Goal: Information Seeking & Learning: Learn about a topic

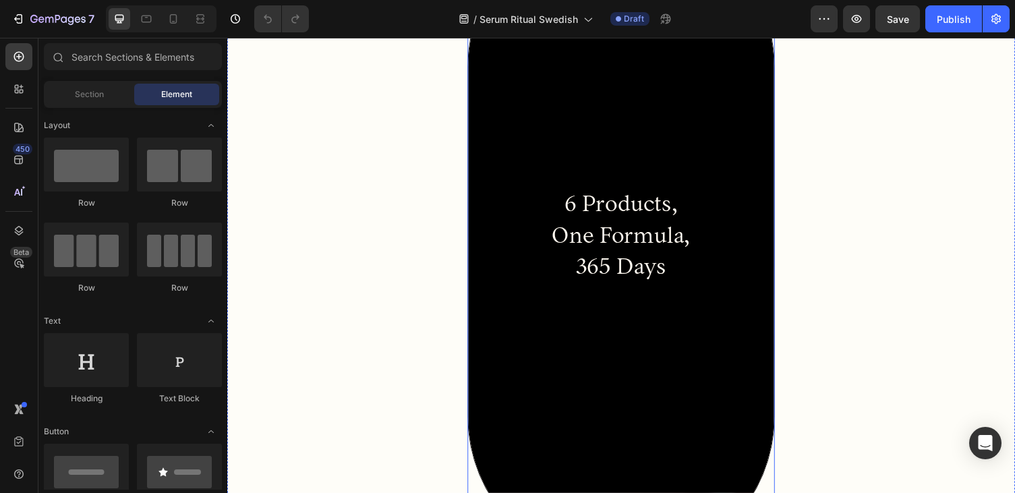
scroll to position [325, 0]
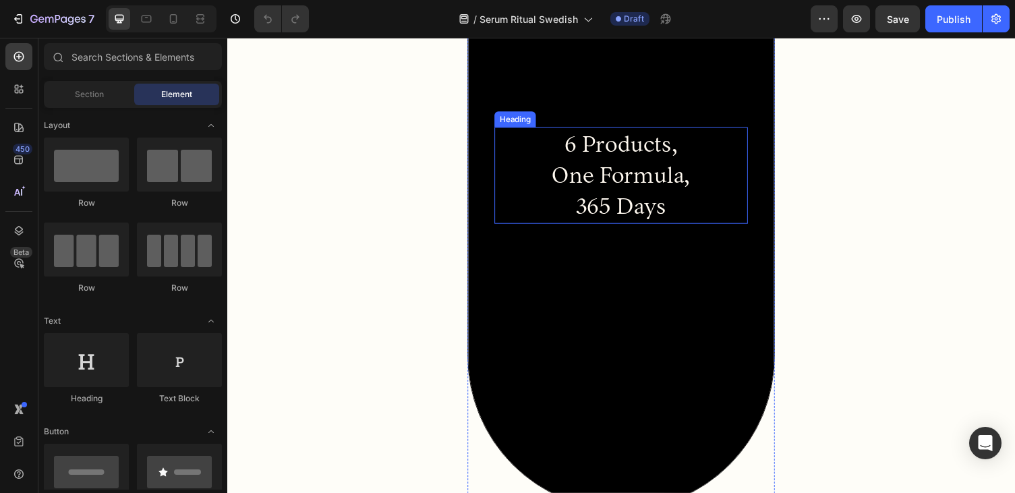
click at [659, 147] on h2 "6 Products, One Formula, 365 Days" at bounding box center [632, 178] width 260 height 99
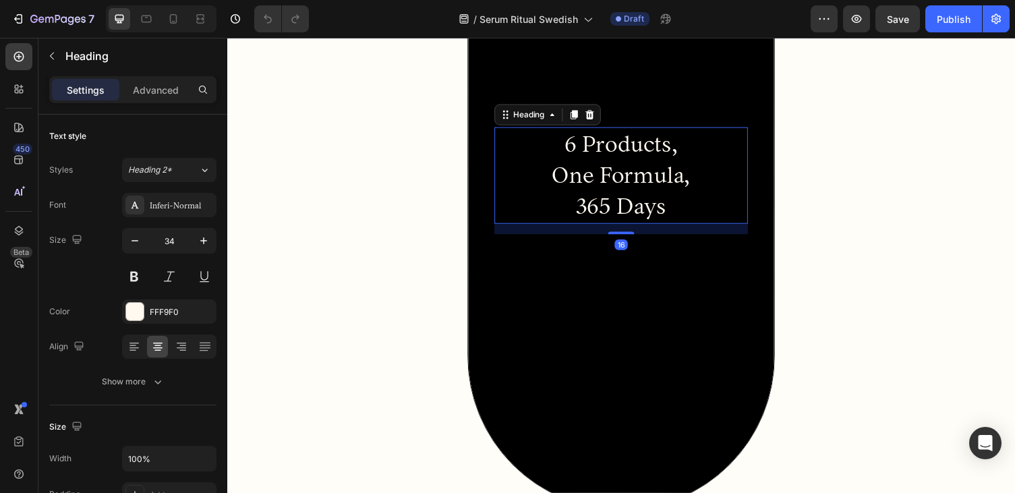
click at [666, 148] on h2 "6 Products, One Formula, 365 Days" at bounding box center [632, 178] width 260 height 99
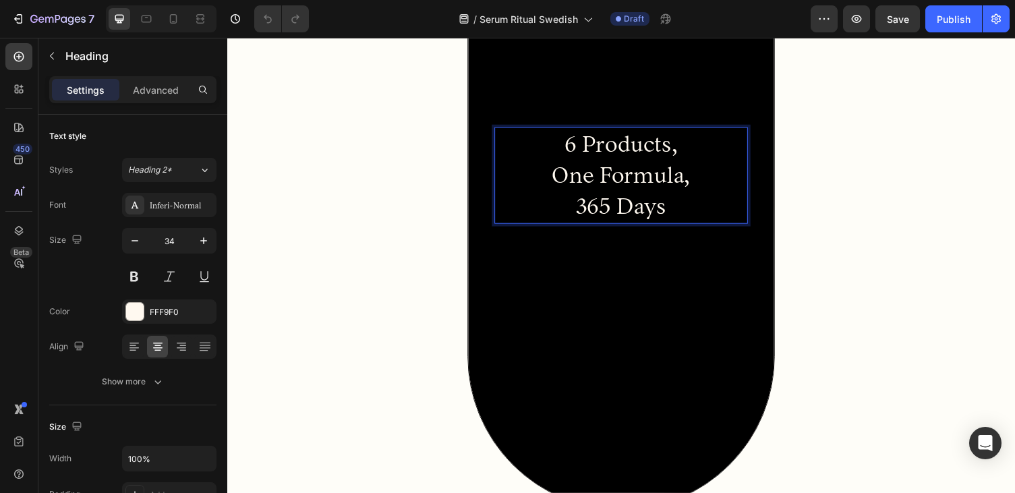
click at [683, 155] on p "6 Products, One Formula, 365 Days" at bounding box center [632, 179] width 258 height 96
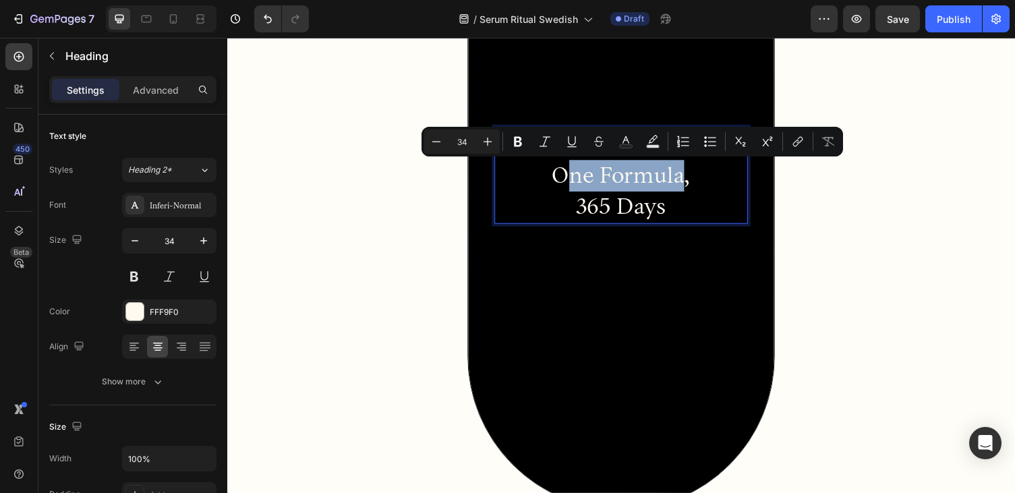
drag, startPoint x: 694, startPoint y: 182, endPoint x: 570, endPoint y: 180, distance: 124.1
click at [570, 180] on p "6 Produkter, One Formula, 365 Days" at bounding box center [632, 179] width 258 height 96
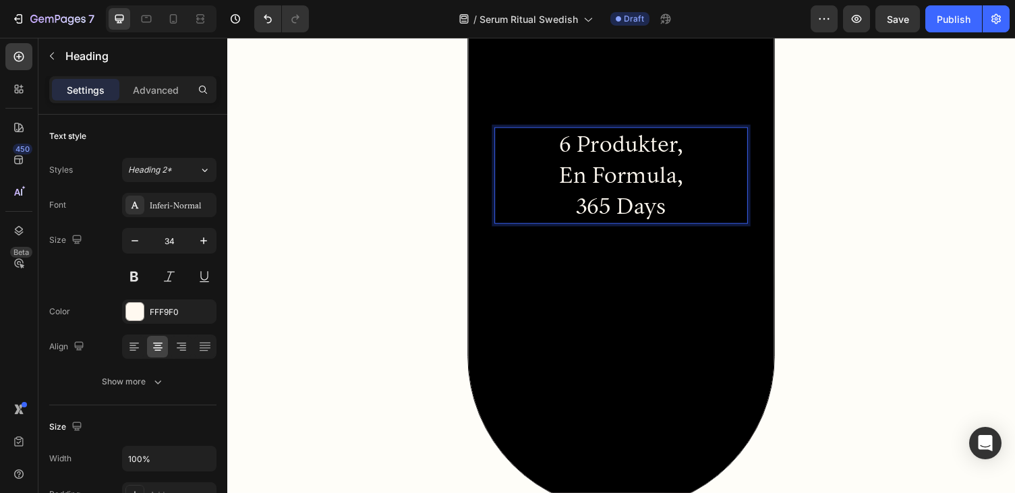
click at [676, 211] on p "6 Produkter, En Formula, 365 Days" at bounding box center [632, 179] width 258 height 96
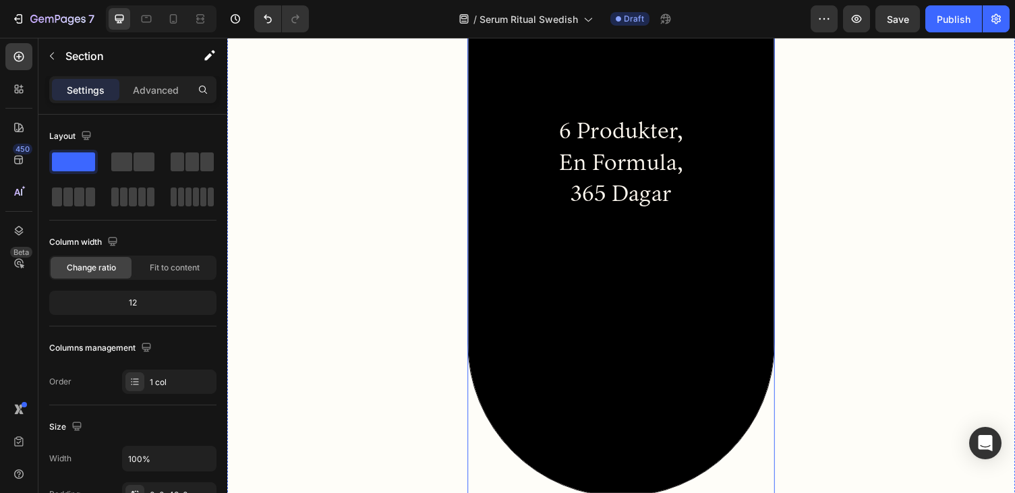
scroll to position [340, 0]
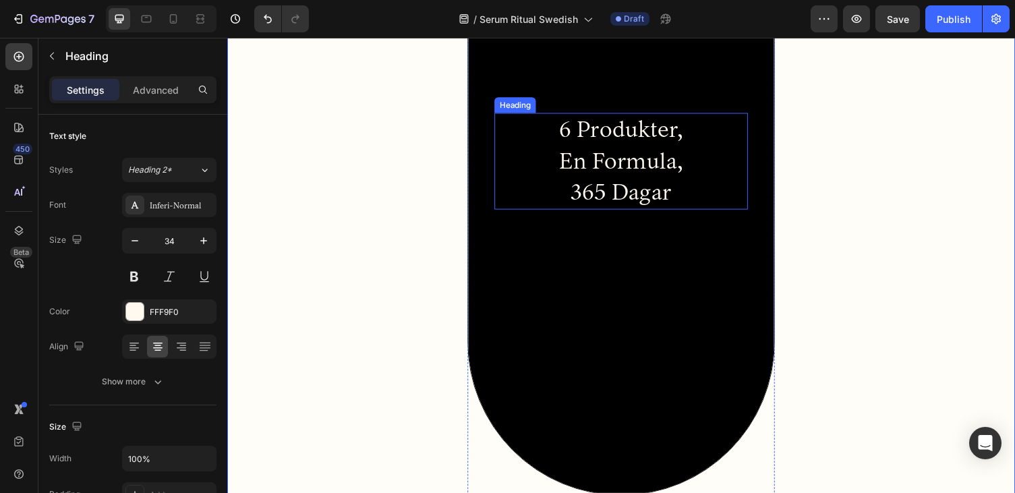
click at [593, 164] on p "6 Produkter, En Formula, 365 Dagar" at bounding box center [632, 164] width 258 height 96
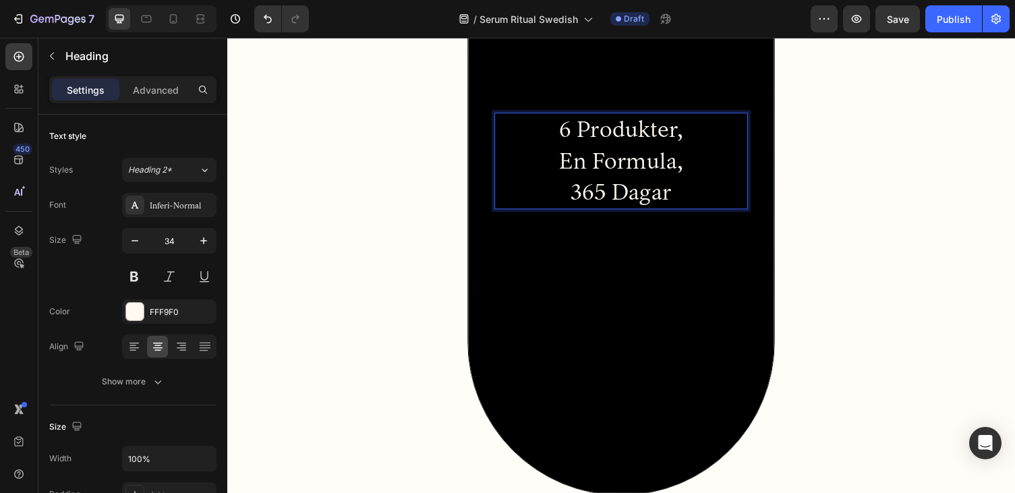
click at [604, 173] on p "6 Produkter, En Formula, 365 Dagar" at bounding box center [632, 164] width 258 height 96
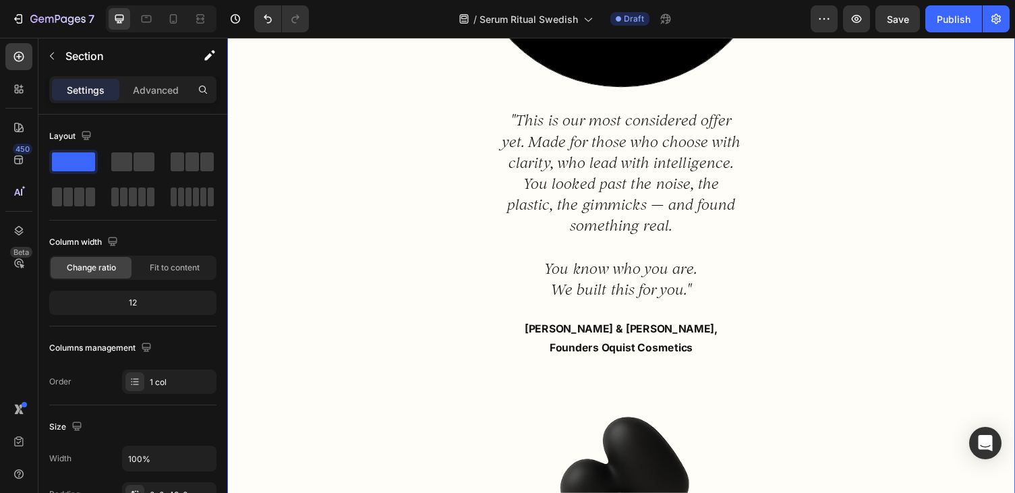
scroll to position [763, 0]
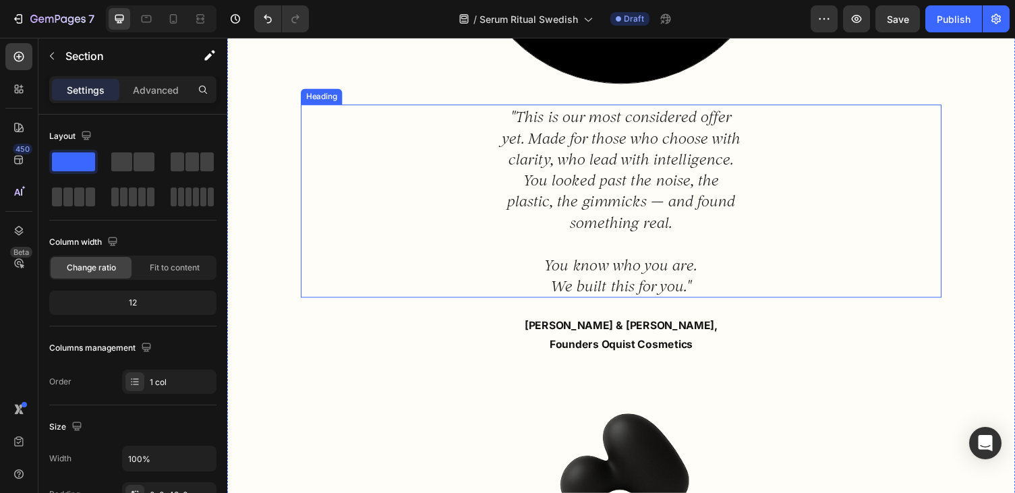
click at [705, 285] on h2 ""This is our most considered offer yet. Made for those who choose with clarity,…" at bounding box center [632, 206] width 254 height 198
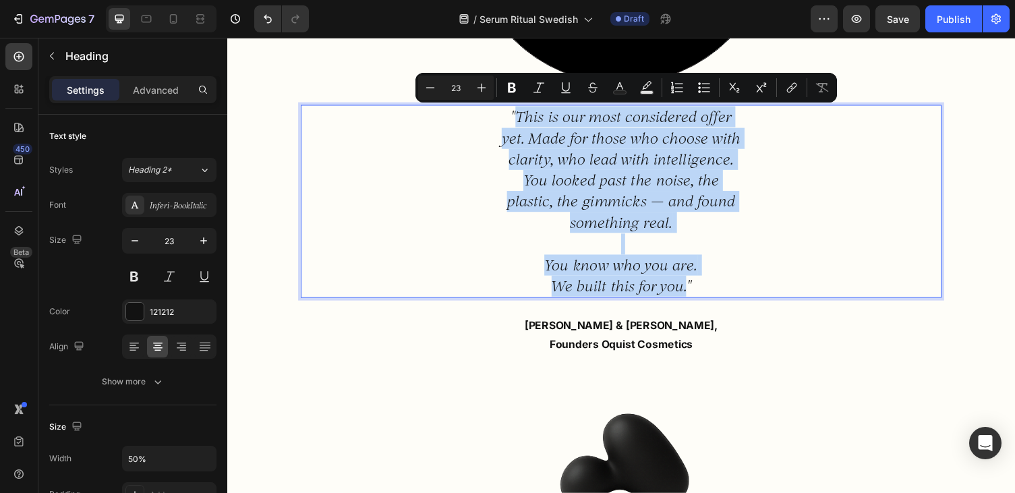
drag, startPoint x: 526, startPoint y: 119, endPoint x: 698, endPoint y: 300, distance: 250.0
copy p "This is our most considered offer yet. Made for those who choose with clarity, …"
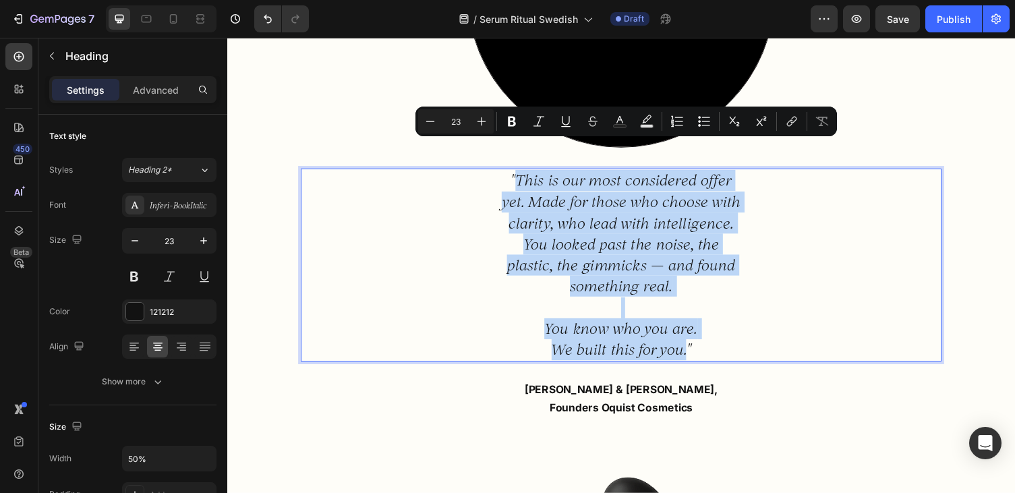
scroll to position [810, 0]
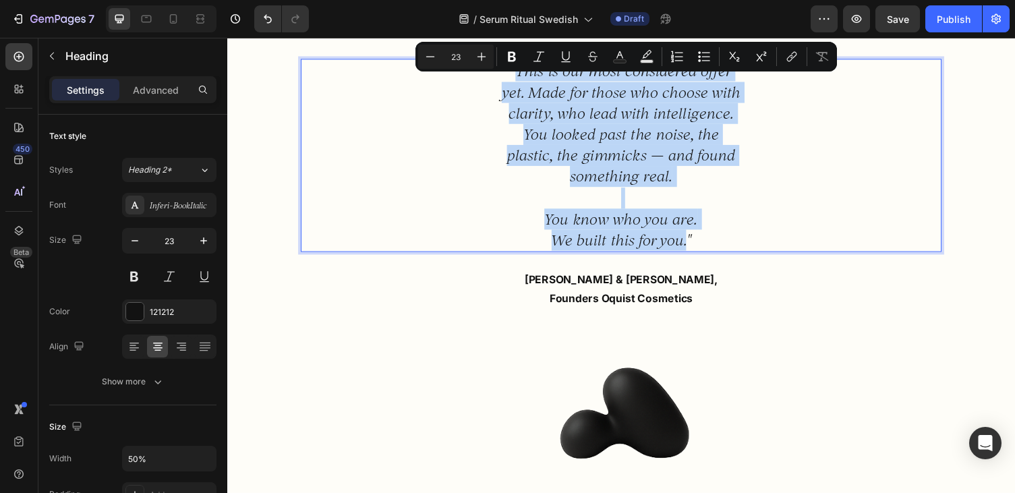
click at [701, 166] on p ""This is our most considered offer yet. Made for those who choose with clarity,…" at bounding box center [631, 159] width 251 height 196
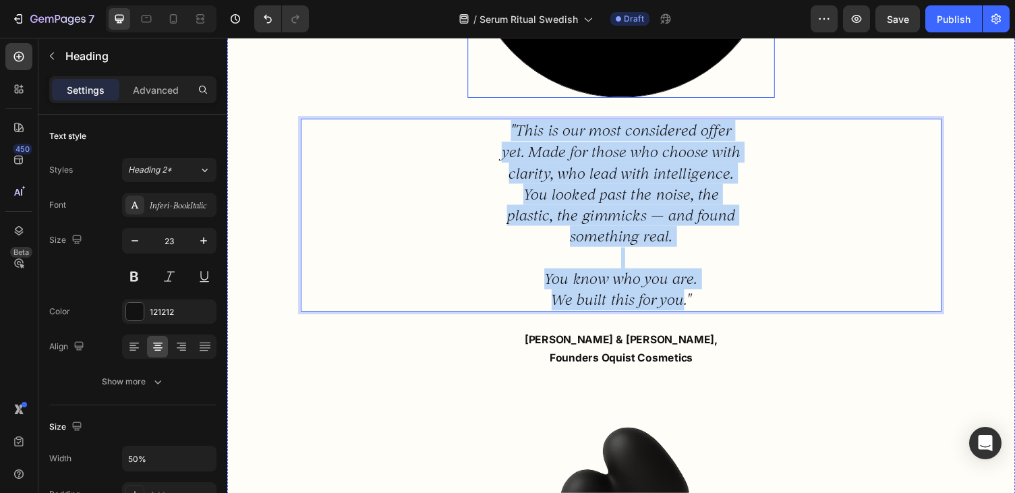
scroll to position [745, 0]
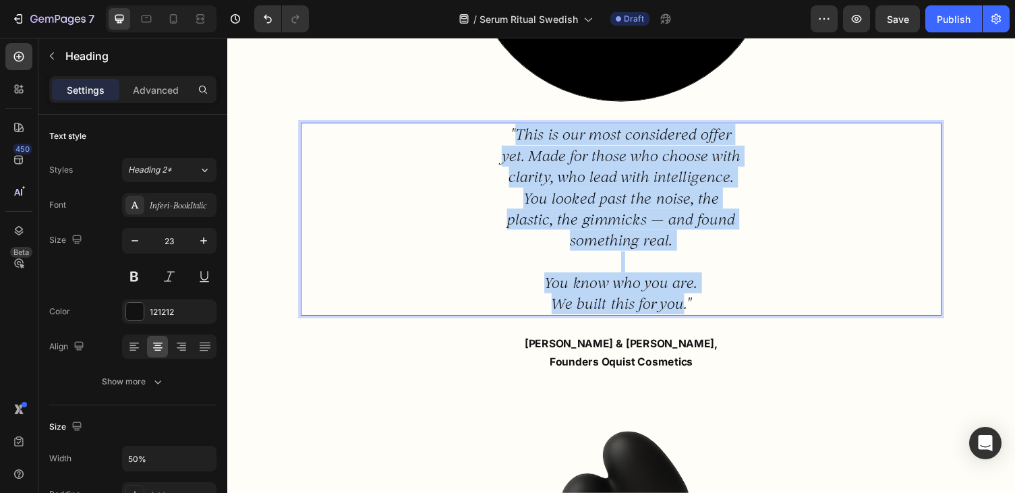
drag, startPoint x: 696, startPoint y: 244, endPoint x: 528, endPoint y: 133, distance: 201.5
click at [528, 133] on p ""This is our most considered offer yet. Made for those who choose with clarity,…" at bounding box center [631, 224] width 251 height 196
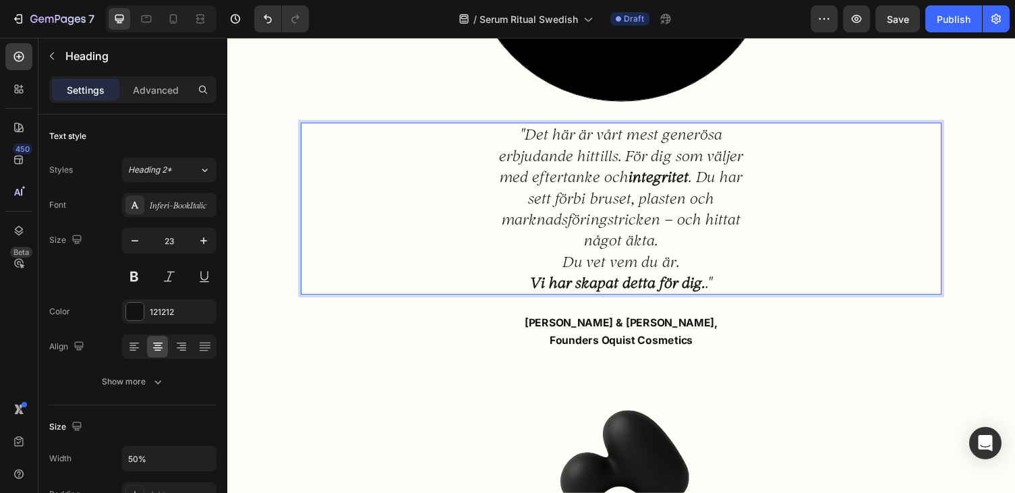
click at [594, 147] on p ""Det här är vårt mest generösa erbjudande hittills. För dig som väljer med efte…" at bounding box center [631, 191] width 251 height 130
click at [654, 167] on p ""Det här är vårt mest generösa erbjudande hittills. För dig som väljer med efte…" at bounding box center [631, 191] width 251 height 130
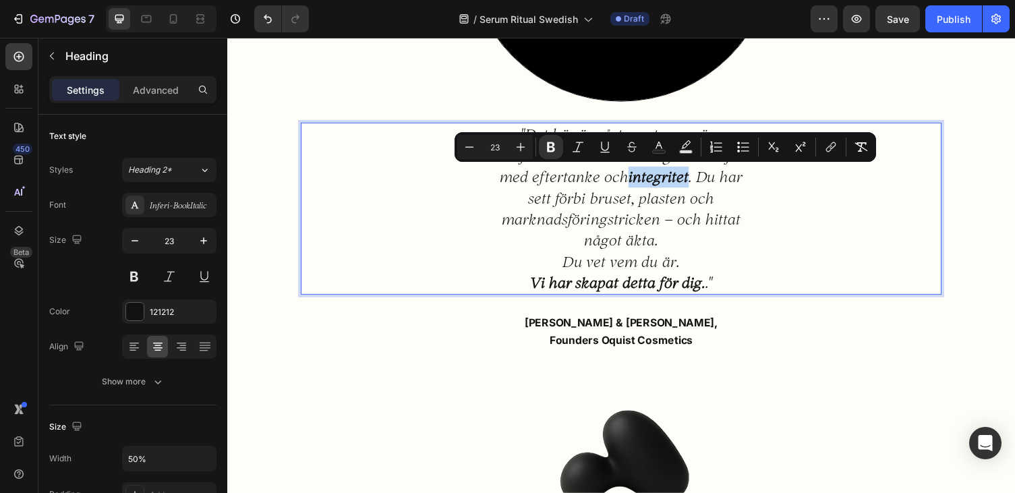
drag, startPoint x: 702, startPoint y: 181, endPoint x: 641, endPoint y: 179, distance: 61.4
click at [641, 179] on p ""Det här är vårt mest generösa erbjudande hittills. För dig som väljer med efte…" at bounding box center [631, 191] width 251 height 130
click at [558, 154] on button "Bold" at bounding box center [551, 147] width 24 height 24
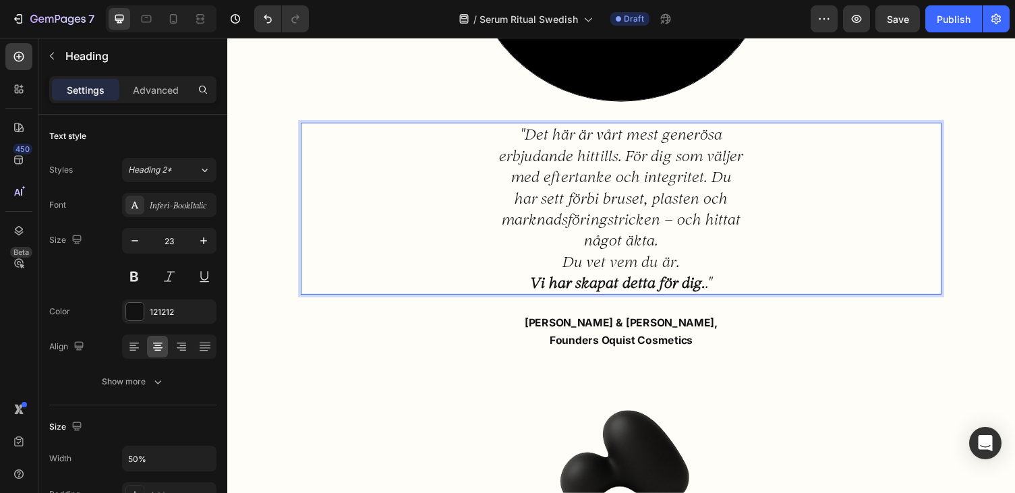
click at [633, 198] on p ""Det här är vårt mest generösa erbjudande hittills. För dig som väljer med efte…" at bounding box center [631, 191] width 251 height 130
click at [711, 182] on p ""Det här är vårt mest generösa erbjudande hittills. För dig som väljer med efte…" at bounding box center [631, 191] width 251 height 130
click at [720, 248] on p ""Det här är vårt mest generösa erbjudande hittills. För dig som väljer med efte…" at bounding box center [631, 191] width 251 height 130
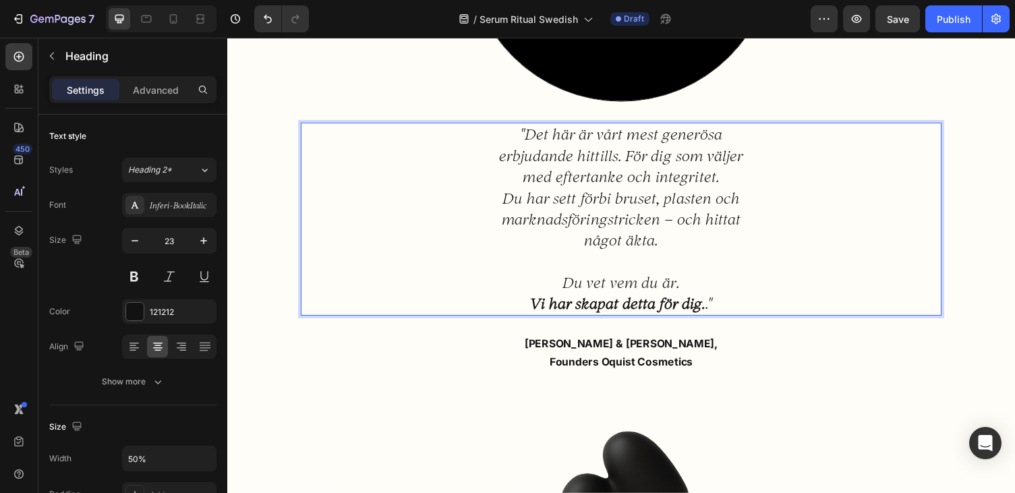
click at [688, 314] on strong "Vi har skapat detta för dig." at bounding box center [628, 310] width 180 height 19
click at [720, 314] on p "Du vet vem du är. Vi har skapat detta för dig. ."" at bounding box center [631, 300] width 251 height 43
drag, startPoint x: 722, startPoint y: 312, endPoint x: 538, endPoint y: 320, distance: 184.3
click at [538, 320] on p "Du vet vem du är. Vi har skapat detta för dig. "" at bounding box center [631, 300] width 251 height 43
click at [488, 236] on div ""Det här är vårt mest generösa erbjudande hittills. För dig som väljer med efte…" at bounding box center [631, 224] width 507 height 198
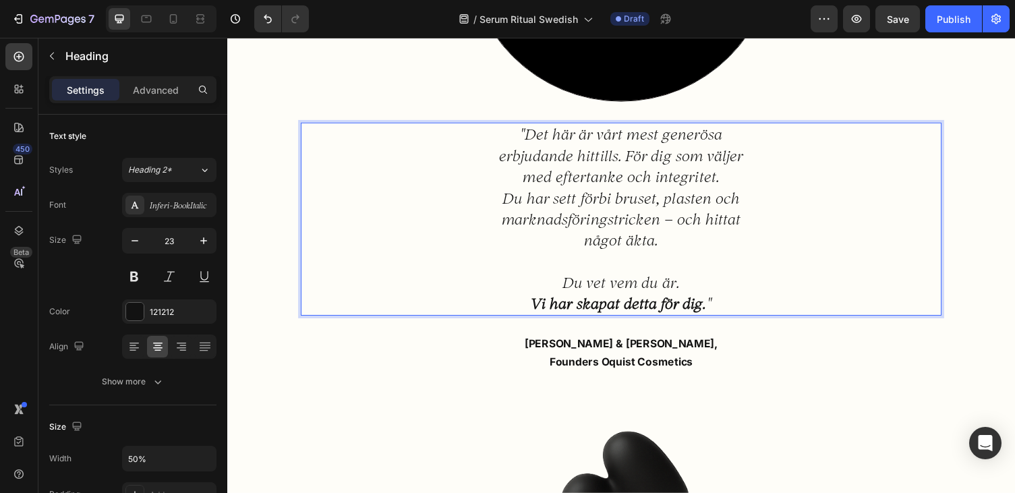
click at [608, 192] on p ""Det här är vårt mest generösa erbjudande hittills. För dig som väljer med efte…" at bounding box center [631, 202] width 251 height 152
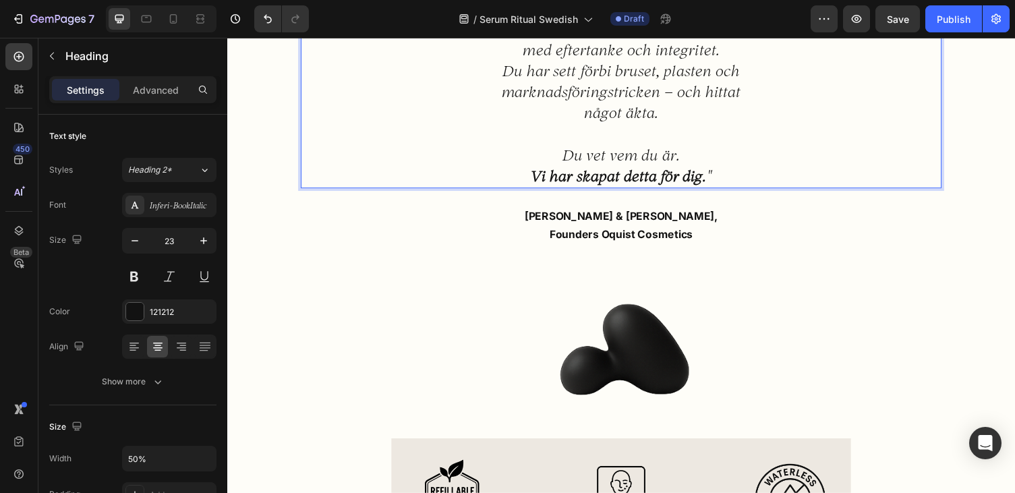
scroll to position [896, 0]
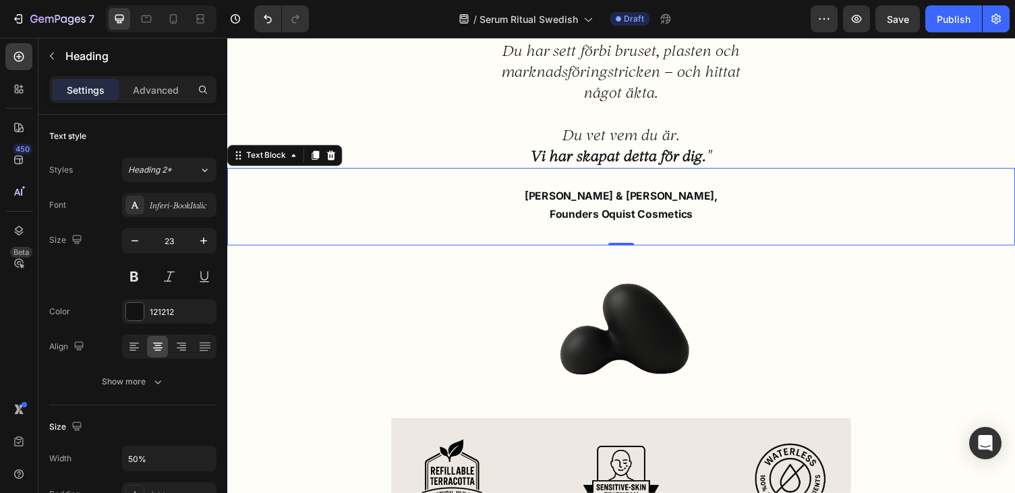
click at [655, 210] on p "[PERSON_NAME] & [PERSON_NAME], Founders Oquist Cosmetics" at bounding box center [632, 209] width 807 height 36
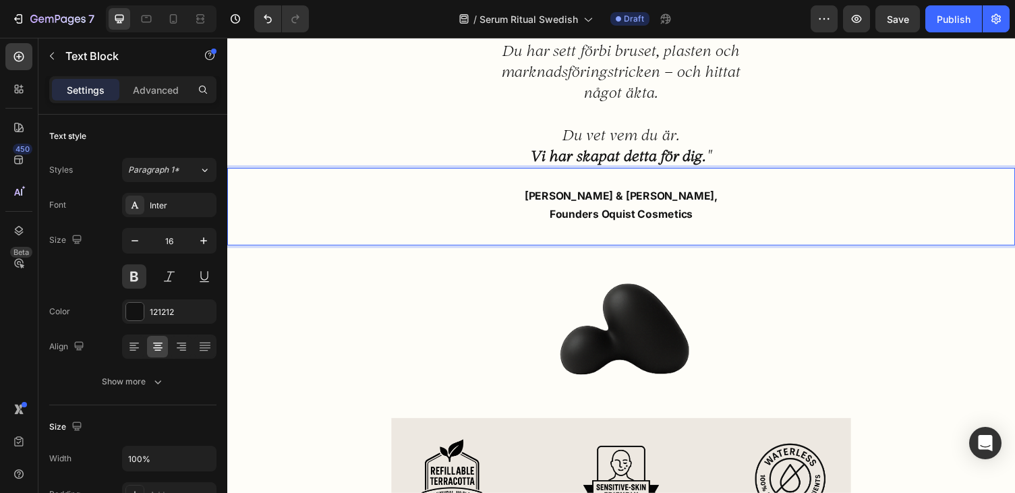
click at [643, 219] on p "[PERSON_NAME] & [PERSON_NAME], Founders Oquist Cosmetics" at bounding box center [632, 209] width 807 height 36
click at [643, 216] on p "[PERSON_NAME] & [PERSON_NAME], Founders Oquist Cosmetics" at bounding box center [632, 209] width 807 height 36
click at [608, 219] on p "[PERSON_NAME] & [PERSON_NAME], Founders Oquist Cosmetics" at bounding box center [632, 209] width 807 height 36
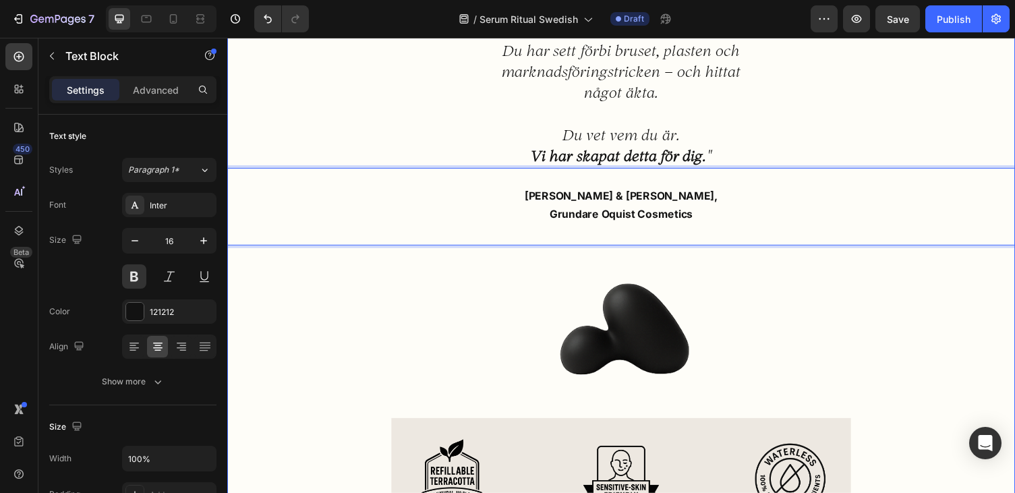
click at [785, 274] on div "Image Custom Code Row 6 Produkter, 1 Formula, 365 Dagar Heading Text Block Hero…" at bounding box center [631, 238] width 809 height 2052
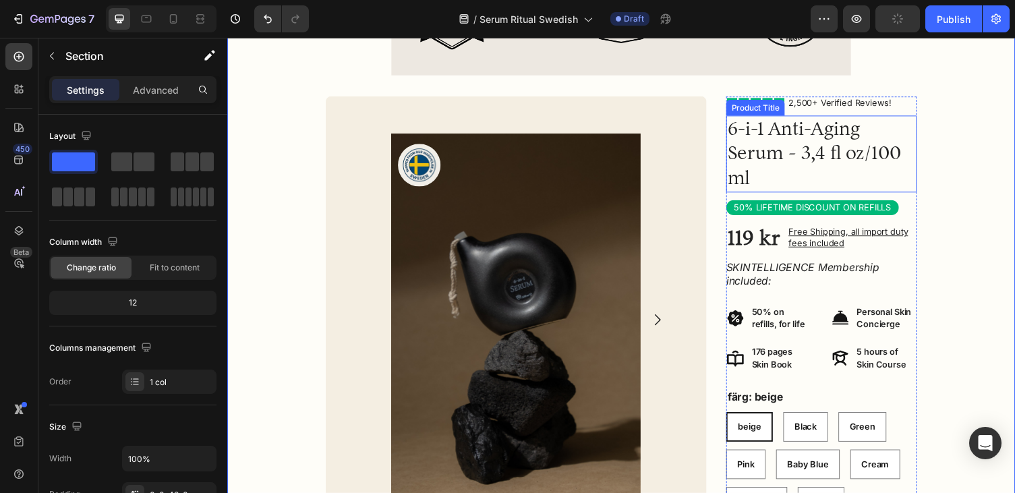
scroll to position [1407, 0]
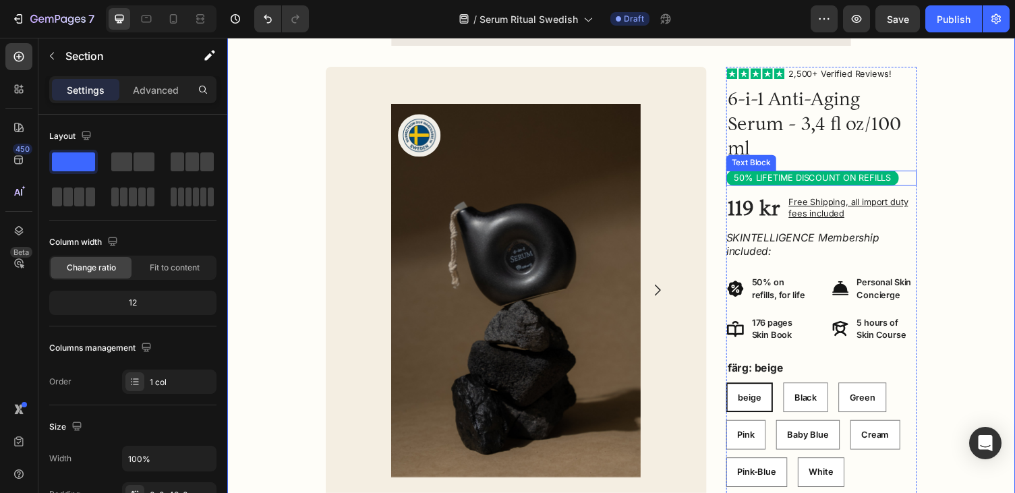
click at [784, 181] on p "50% LIFETIME DISCOUNT ON REFILLS" at bounding box center [828, 181] width 161 height 11
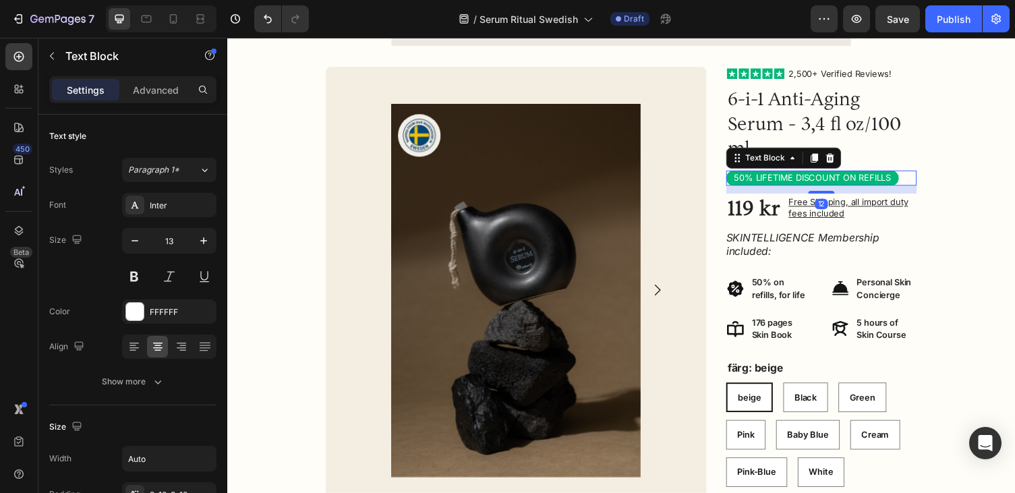
click at [784, 181] on p "50% LIFETIME DISCOUNT ON REFILLS" at bounding box center [828, 181] width 161 height 11
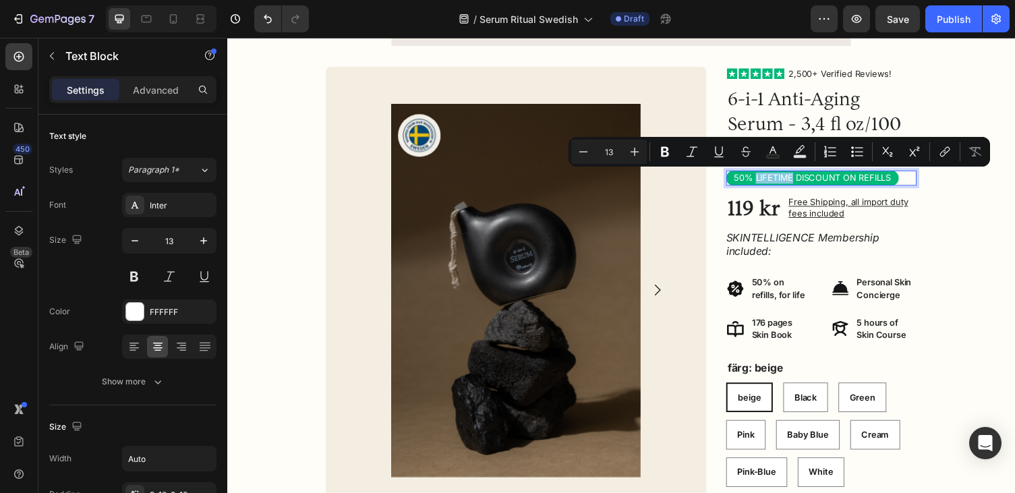
click at [784, 181] on p "50% LIFETIME DISCOUNT ON REFILLS" at bounding box center [828, 181] width 161 height 11
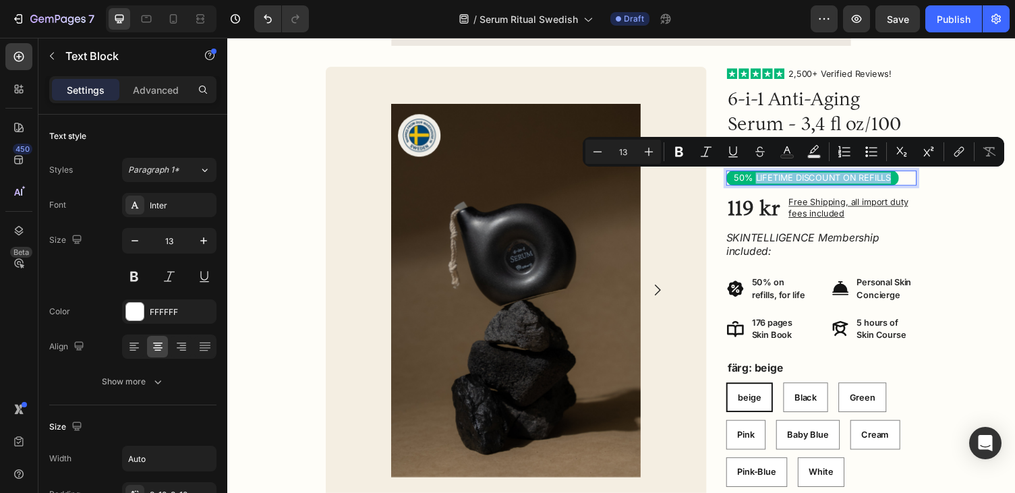
drag, startPoint x: 908, startPoint y: 181, endPoint x: 769, endPoint y: 185, distance: 139.7
click at [769, 185] on p "50% LIFETIME DISCOUNT ON REFILLS" at bounding box center [828, 181] width 161 height 11
copy p "LIFETIME DISCOUNT ON REFILLS"
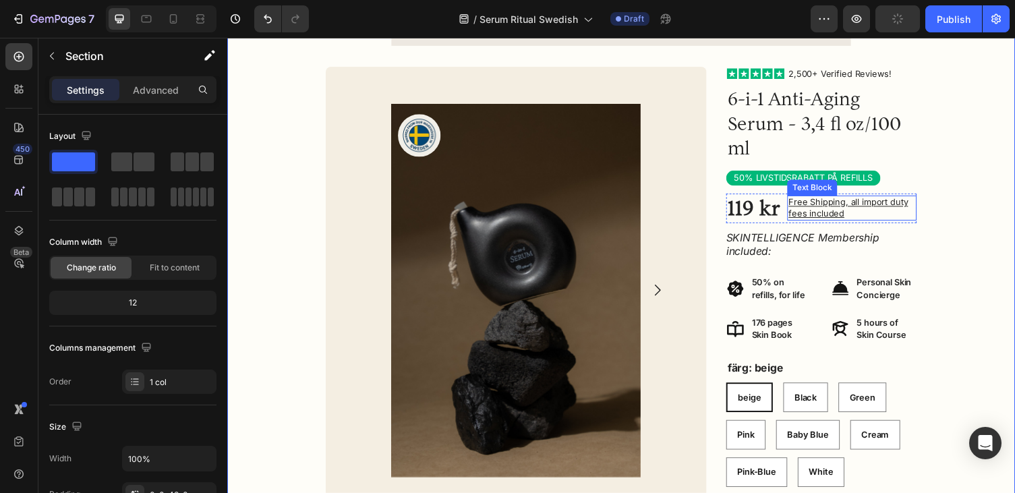
click at [879, 219] on p "Free Shipping, all import duty fees included" at bounding box center [869, 212] width 130 height 23
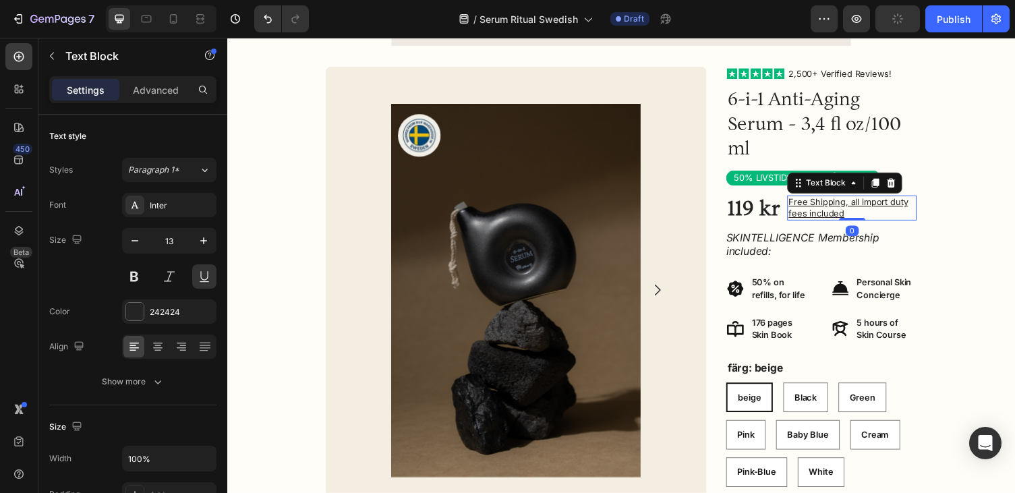
click at [861, 218] on p "Free Shipping, all import duty fees included" at bounding box center [869, 212] width 130 height 23
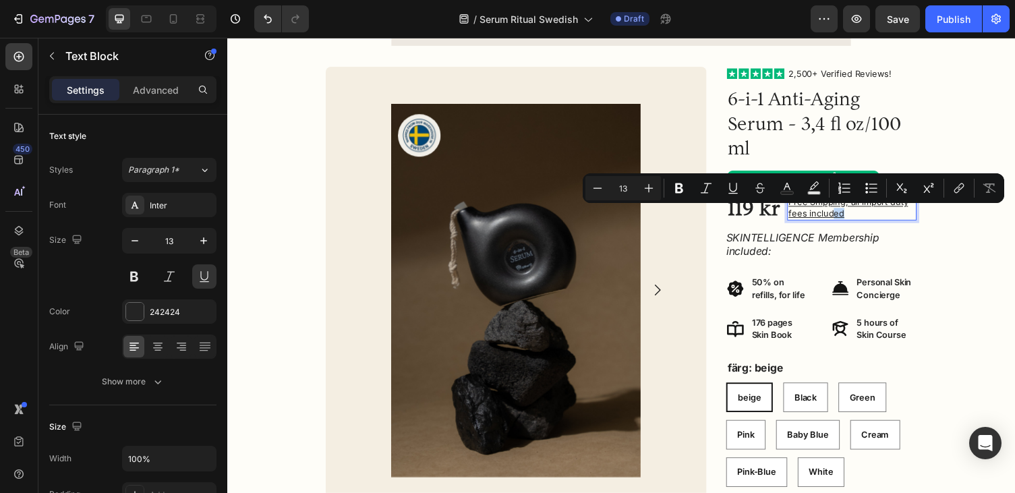
drag, startPoint x: 857, startPoint y: 218, endPoint x: 846, endPoint y: 215, distance: 11.1
click at [846, 215] on p "Free Shipping, all import duty fees included" at bounding box center [869, 212] width 130 height 23
click at [880, 219] on p "Free Shipping, all import duty fees included" at bounding box center [869, 212] width 130 height 23
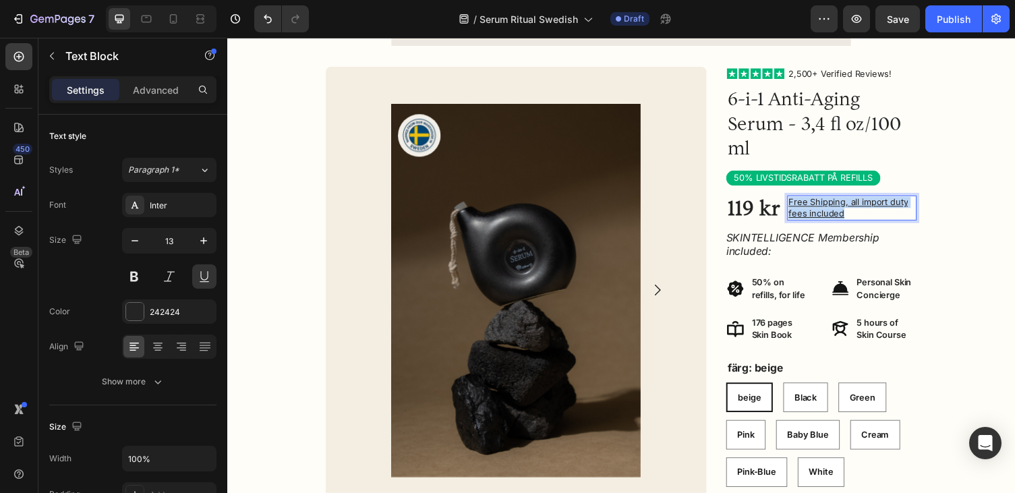
drag, startPoint x: 863, startPoint y: 214, endPoint x: 803, endPoint y: 207, distance: 59.8
click at [804, 207] on p "Free Shipping, all import duty fees included" at bounding box center [869, 212] width 130 height 23
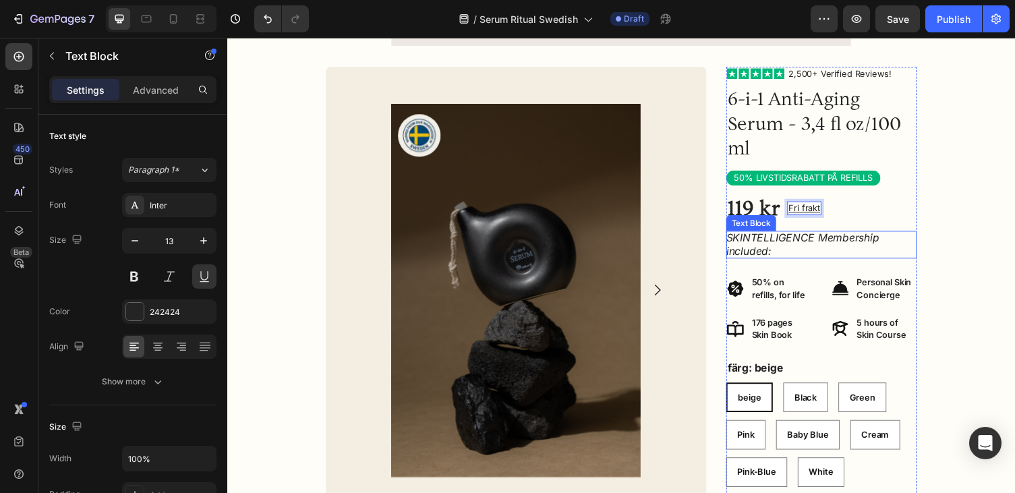
click at [929, 228] on div "Icon Icon Icon Icon Icon Icon List 2,500+ Verified Reviews! Text Block Row 6-i-…" at bounding box center [838, 318] width 196 height 502
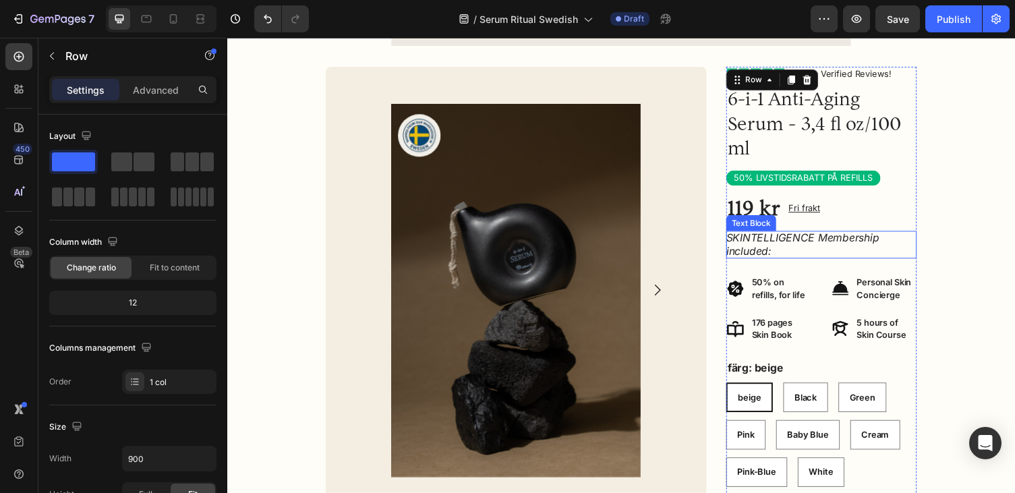
click at [884, 248] on icon "SKINTELLIGENCE Membership included:" at bounding box center [818, 250] width 157 height 28
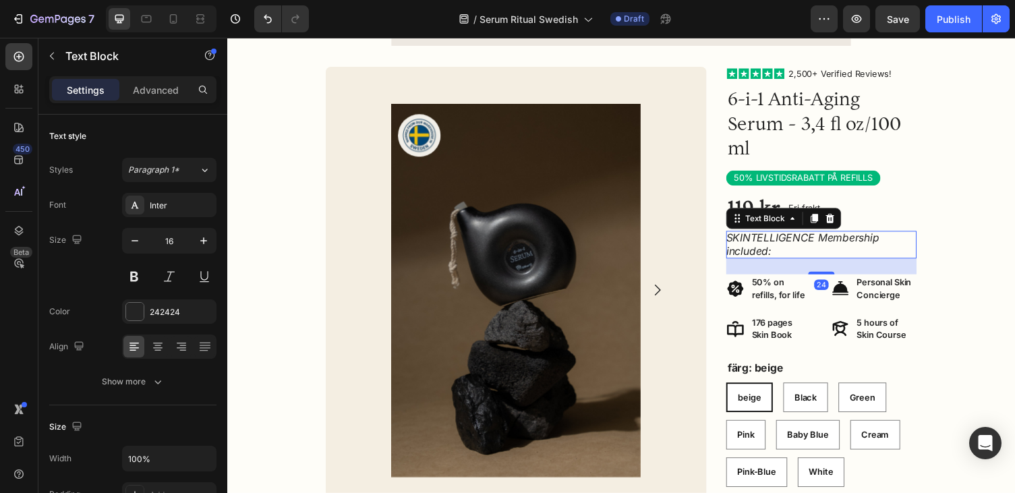
click at [852, 256] on p "SKINTELLIGENCE Membership included:" at bounding box center [838, 250] width 196 height 28
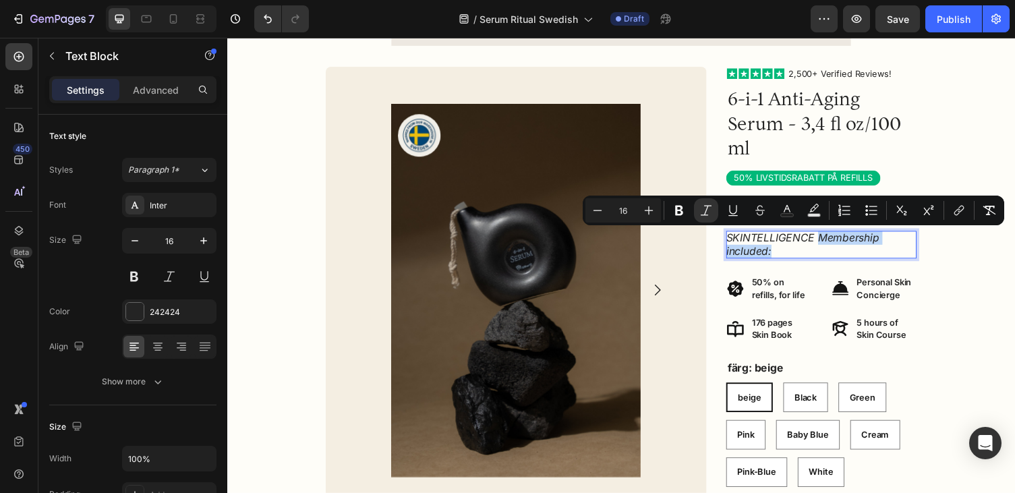
drag, startPoint x: 852, startPoint y: 255, endPoint x: 836, endPoint y: 243, distance: 20.2
click at [836, 243] on p "SKINTELLIGENCE Membership included:" at bounding box center [838, 250] width 196 height 28
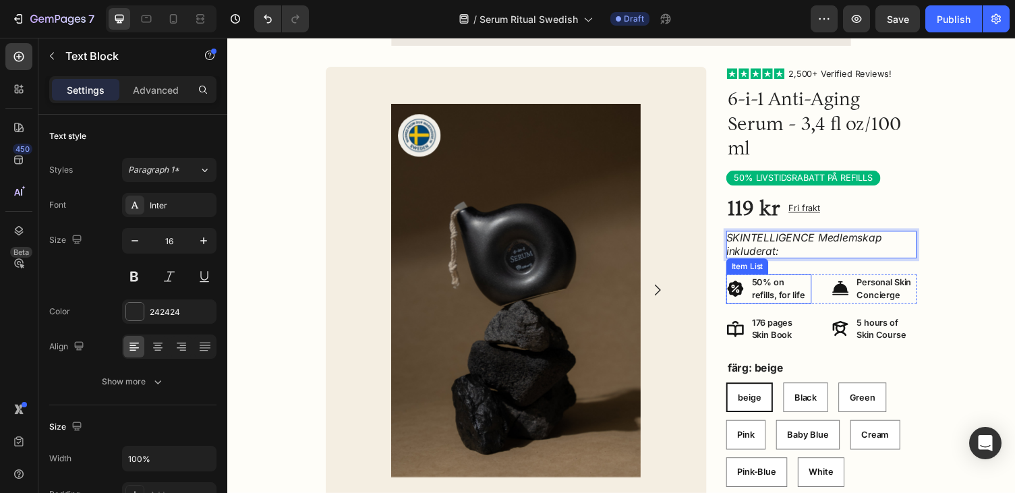
click at [810, 306] on p "50% on refills, for life" at bounding box center [795, 296] width 59 height 26
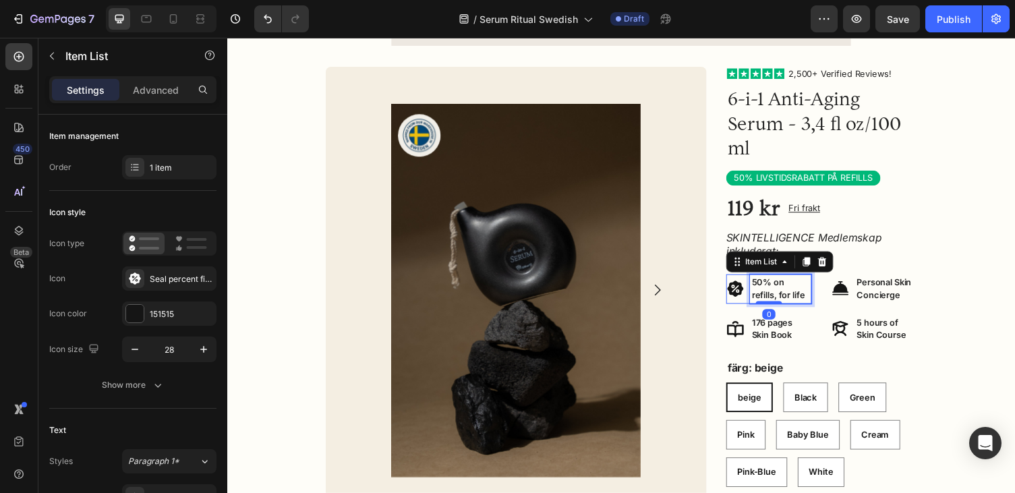
click at [819, 305] on p "50% on refills, for life" at bounding box center [795, 296] width 59 height 26
click at [797, 292] on p "50% on refills, for life" at bounding box center [795, 296] width 59 height 26
drag, startPoint x: 819, startPoint y: 303, endPoint x: 789, endPoint y: 289, distance: 33.2
click at [789, 289] on p "50% on refills, for life" at bounding box center [795, 296] width 59 height 26
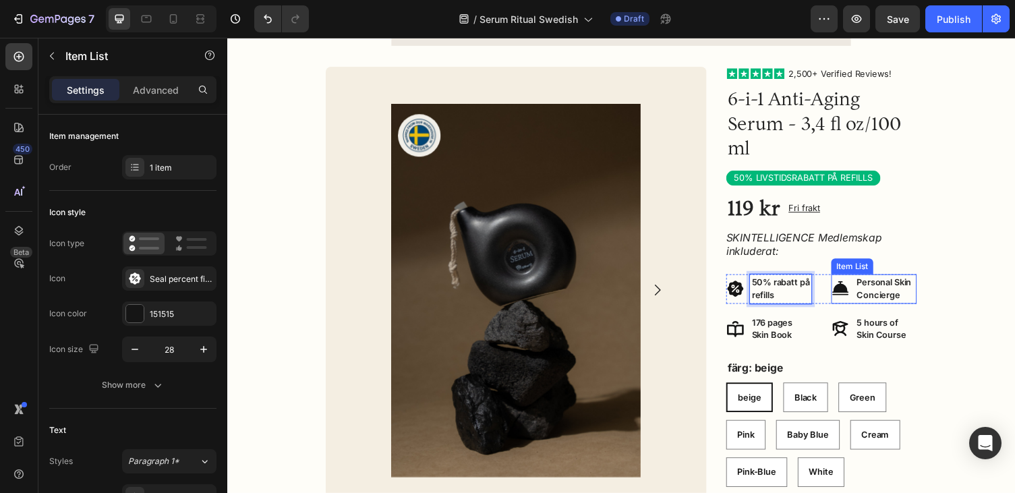
click at [917, 293] on p "Personal Skin Concierge" at bounding box center [903, 296] width 59 height 26
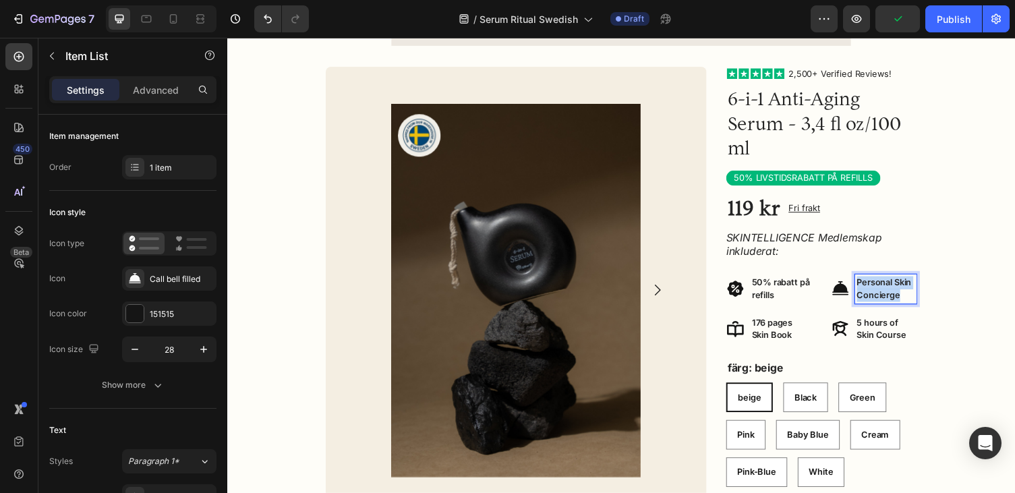
drag, startPoint x: 921, startPoint y: 302, endPoint x: 866, endPoint y: 293, distance: 55.4
click at [866, 293] on div "Personal Skin Concierge" at bounding box center [892, 296] width 88 height 30
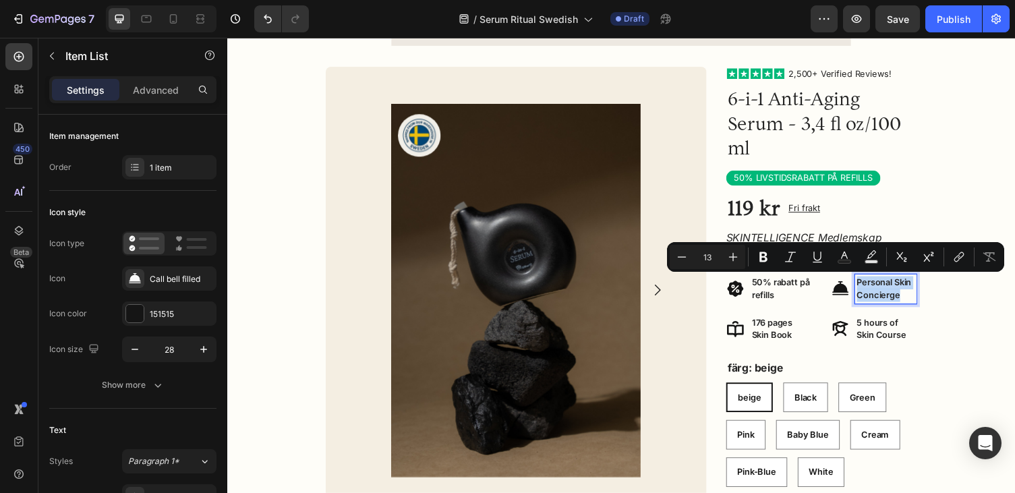
copy p "Personal Skin Concierge"
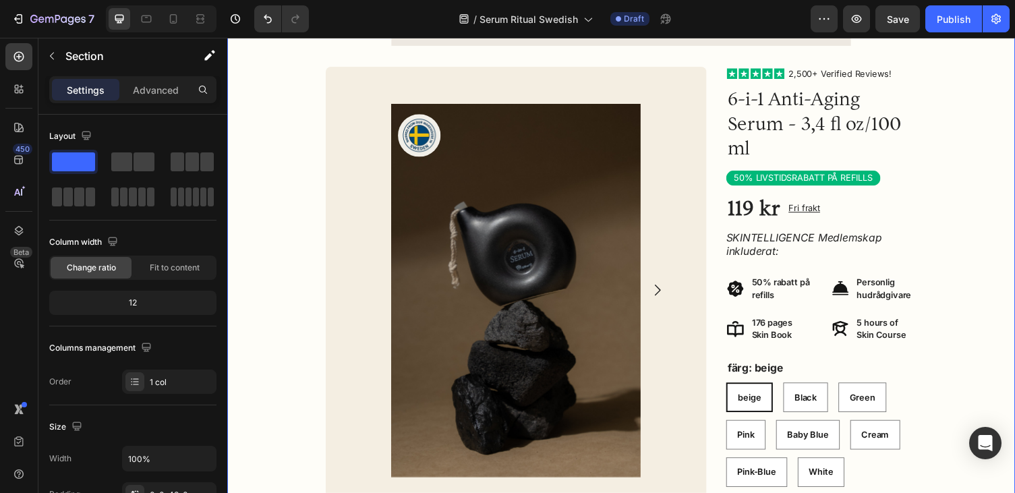
click at [799, 341] on p "176 pages Skin Book" at bounding box center [795, 337] width 59 height 26
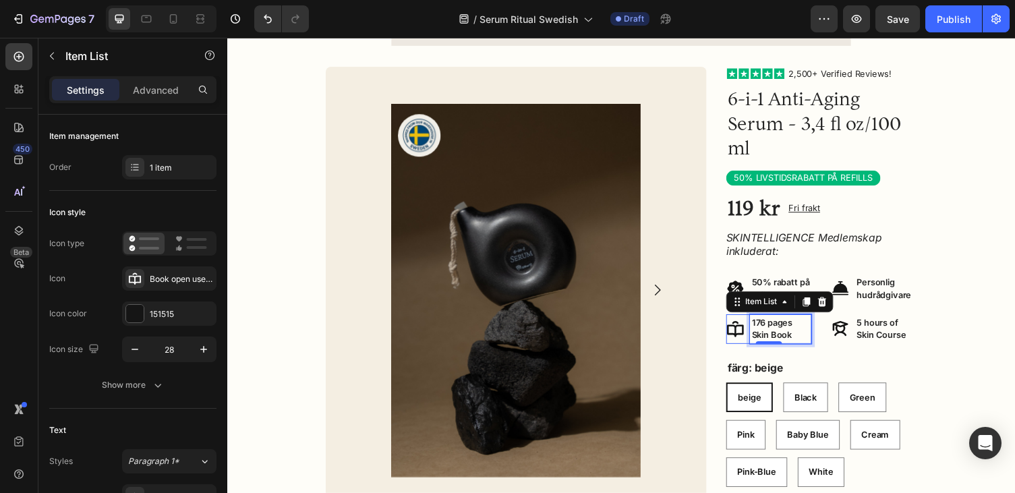
click at [807, 340] on p "176 pages Skin Book" at bounding box center [795, 337] width 59 height 26
drag, startPoint x: 807, startPoint y: 341, endPoint x: 784, endPoint y: 327, distance: 26.6
click at [784, 327] on p "176 pages Skin Book" at bounding box center [795, 337] width 59 height 26
drag, startPoint x: 813, startPoint y: 345, endPoint x: 761, endPoint y: 345, distance: 51.3
click at [761, 345] on div "176 pages Skin Book" at bounding box center [784, 337] width 88 height 30
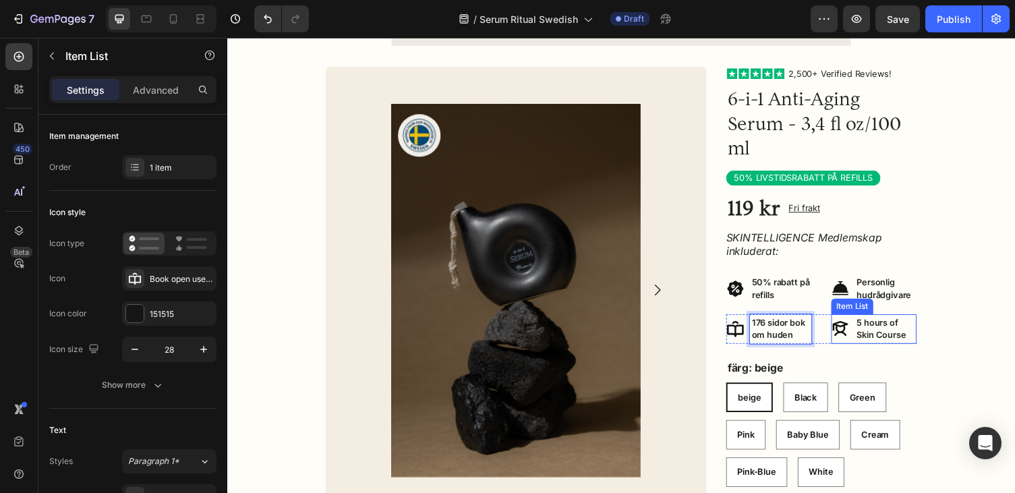
click at [917, 345] on p "5 hours of Skin Course" at bounding box center [903, 337] width 59 height 26
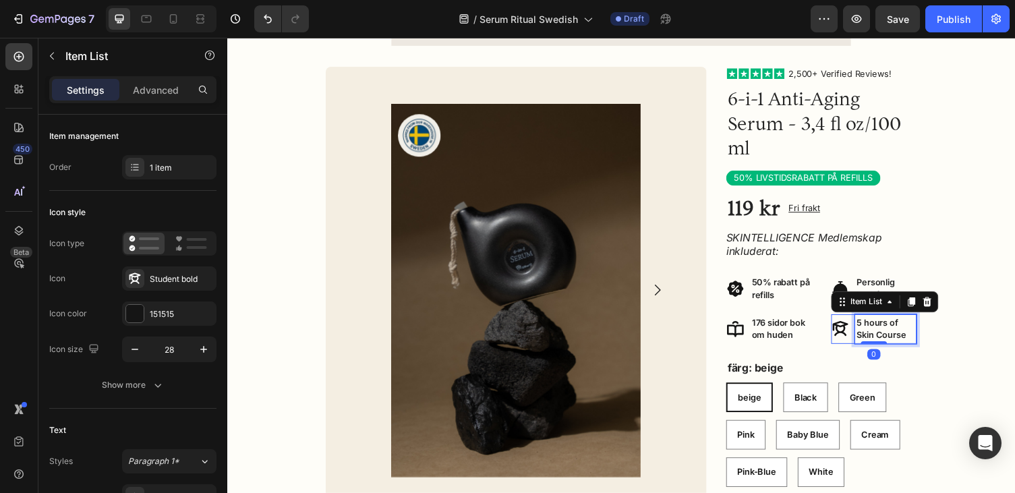
click at [924, 345] on p "5 hours of Skin Course" at bounding box center [903, 337] width 59 height 26
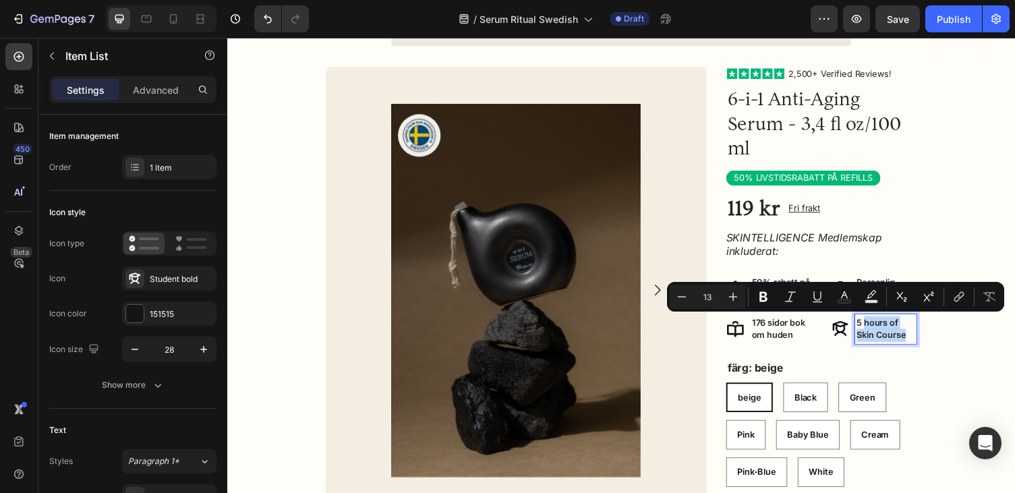
drag, startPoint x: 924, startPoint y: 345, endPoint x: 882, endPoint y: 329, distance: 44.8
click at [882, 329] on p "5 hours of Skin Course" at bounding box center [903, 337] width 59 height 26
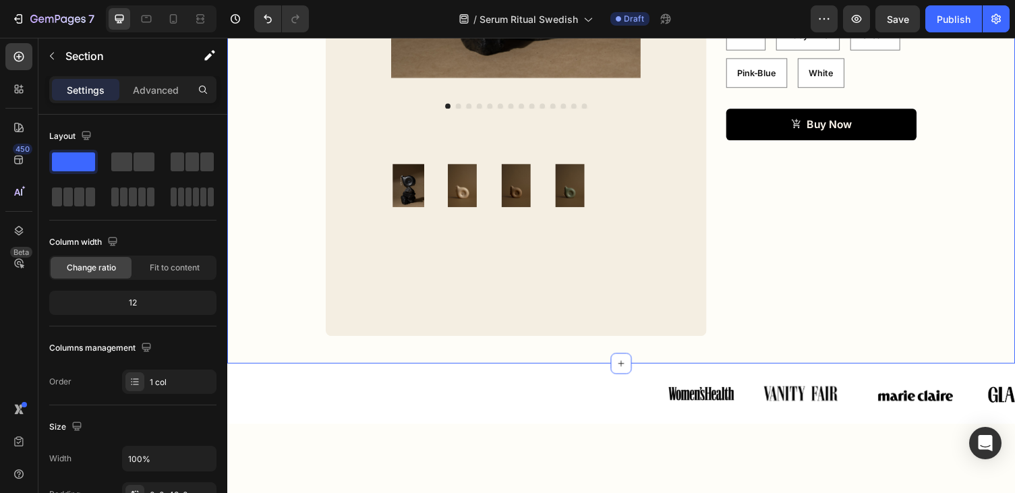
scroll to position [1816, 0]
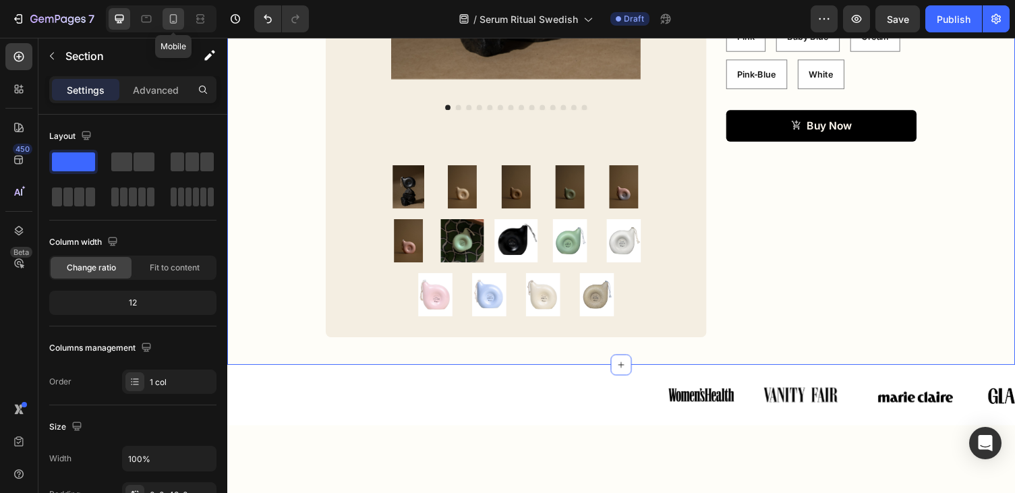
click at [177, 17] on icon at bounding box center [173, 18] width 13 height 13
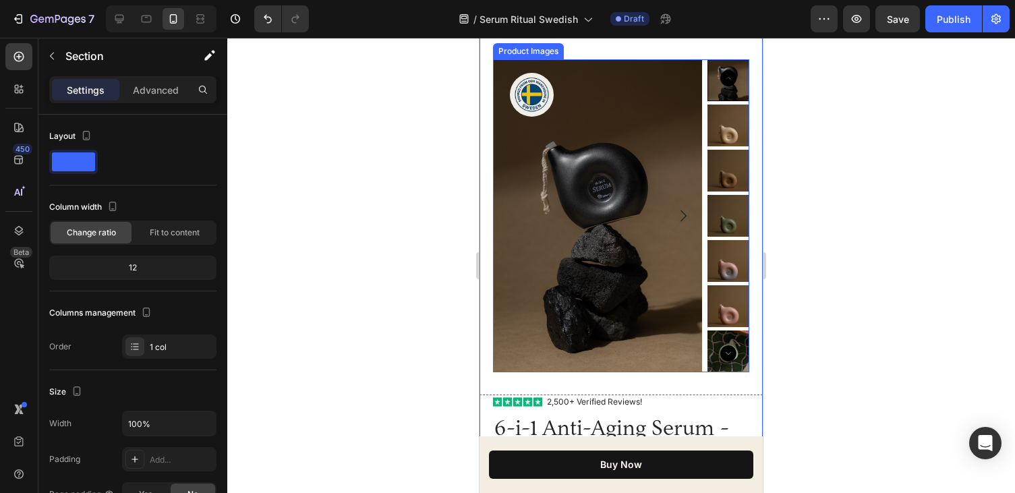
scroll to position [919, 0]
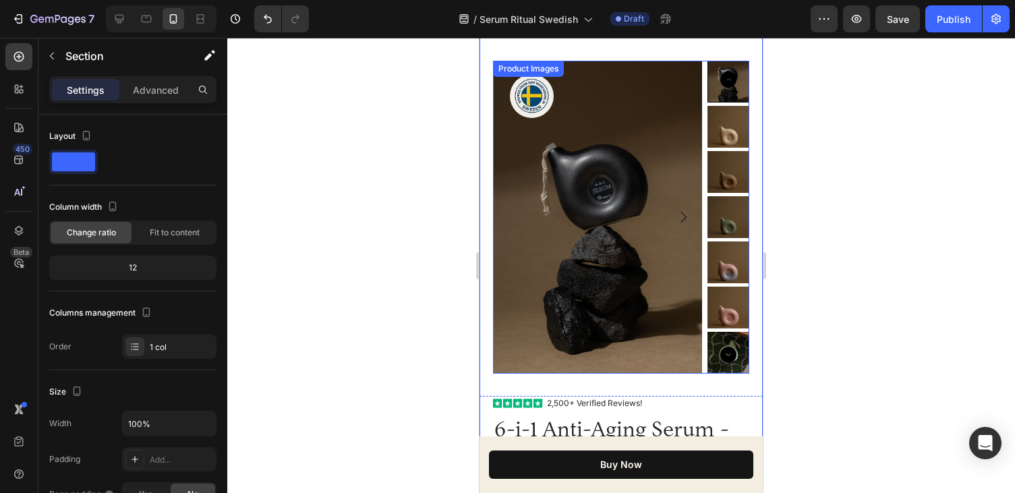
click at [729, 272] on img at bounding box center [728, 262] width 42 height 42
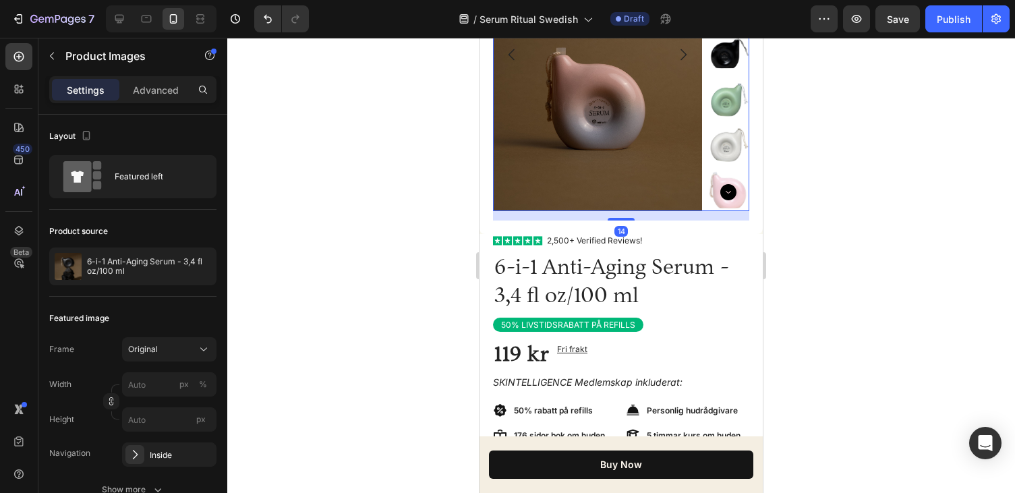
scroll to position [1109, 0]
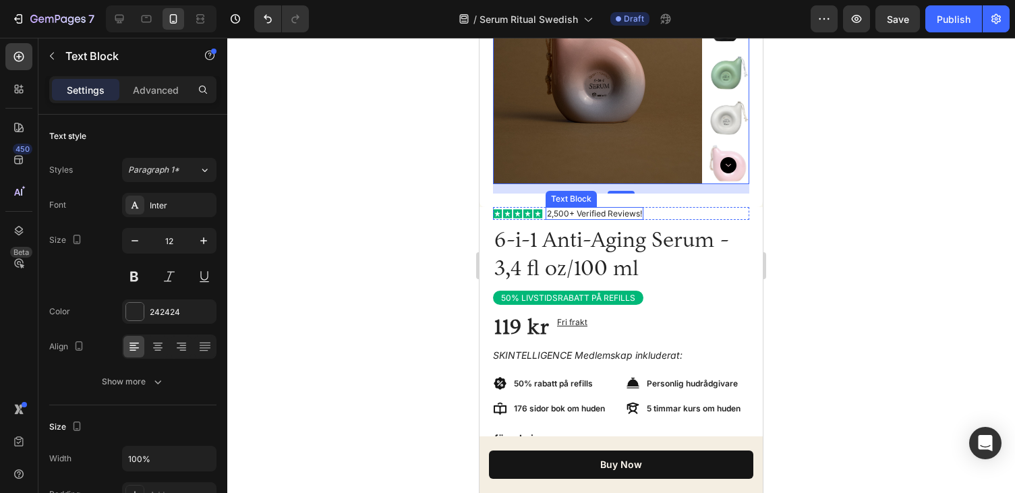
click at [607, 216] on p "2,500+ Verified Reviews!" at bounding box center [594, 213] width 95 height 11
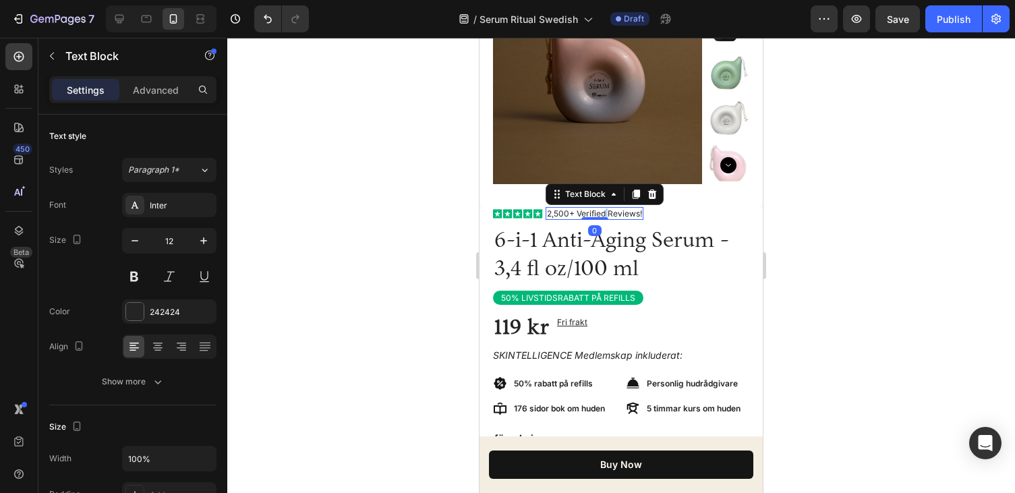
click at [607, 216] on p "2,500+ Verified Reviews!" at bounding box center [594, 213] width 95 height 11
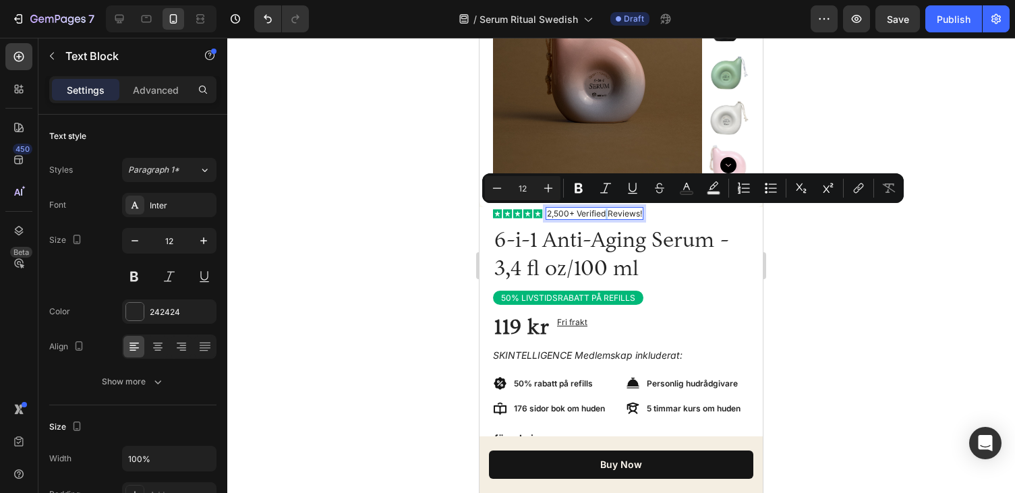
click at [605, 214] on p "2,500+ Verified Reviews!" at bounding box center [594, 213] width 95 height 11
drag, startPoint x: 651, startPoint y: 214, endPoint x: 622, endPoint y: 214, distance: 29.0
click at [622, 214] on p "2,500+ Verifierade Reviews!" at bounding box center [601, 213] width 108 height 11
click at [580, 213] on p "2,500+ Verifierade Reviews!" at bounding box center [601, 213] width 108 height 11
drag, startPoint x: 651, startPoint y: 213, endPoint x: 623, endPoint y: 213, distance: 27.7
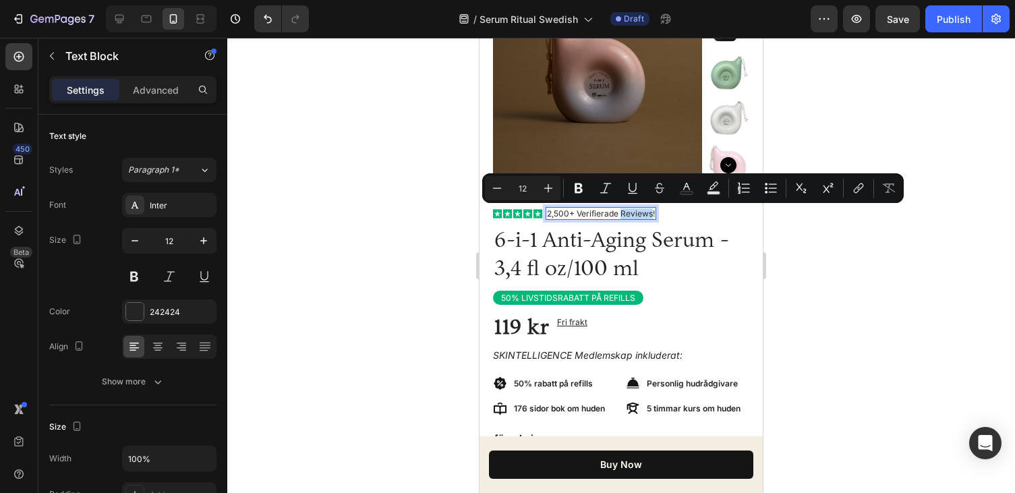
click at [623, 213] on p "2,500+ Verifierade Reviews!" at bounding box center [601, 213] width 108 height 11
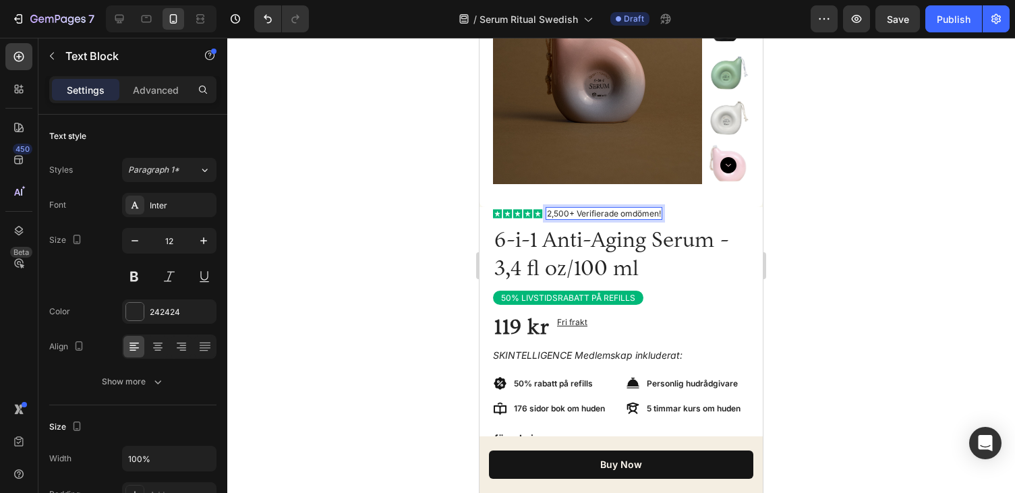
click at [584, 210] on p "2,500+ Verifierade omdömen!" at bounding box center [604, 213] width 114 height 11
click at [782, 229] on div at bounding box center [621, 265] width 788 height 455
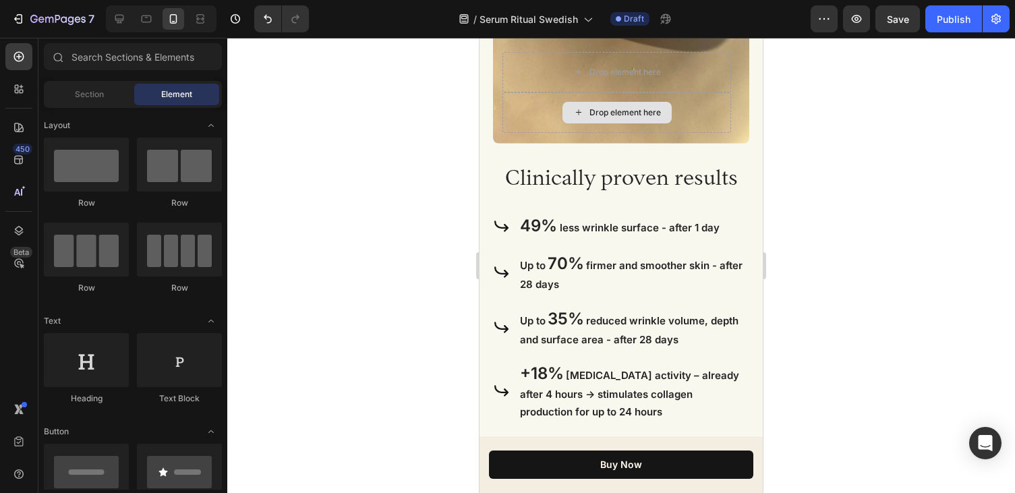
scroll to position [1961, 0]
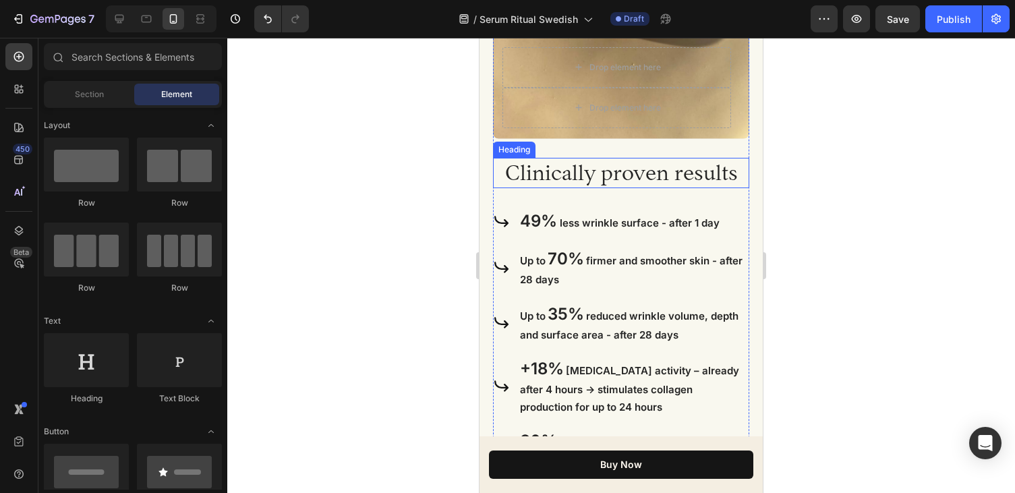
click at [678, 178] on h2 "Clinically proven results" at bounding box center [621, 173] width 256 height 31
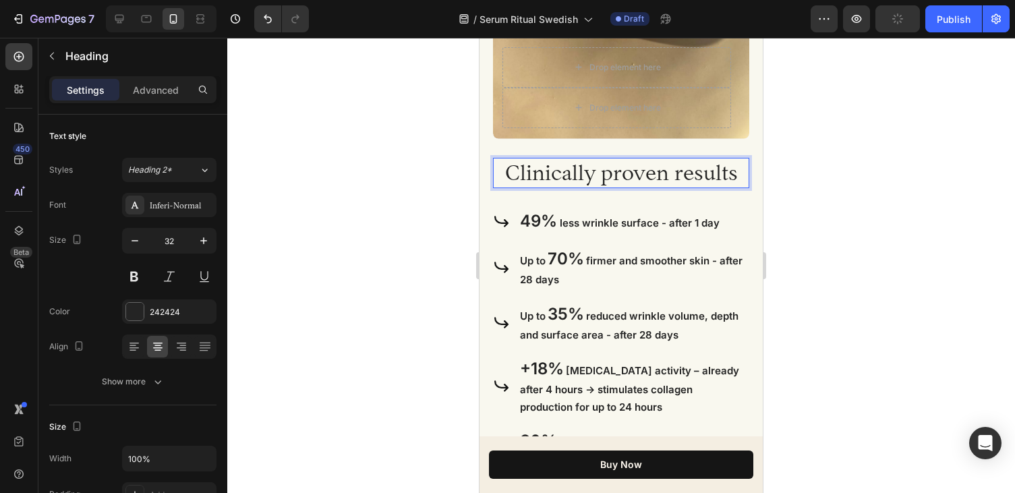
click at [705, 171] on h2 "Clinically proven results" at bounding box center [621, 173] width 256 height 31
click at [705, 171] on p "Clinically proven results" at bounding box center [621, 173] width 254 height 28
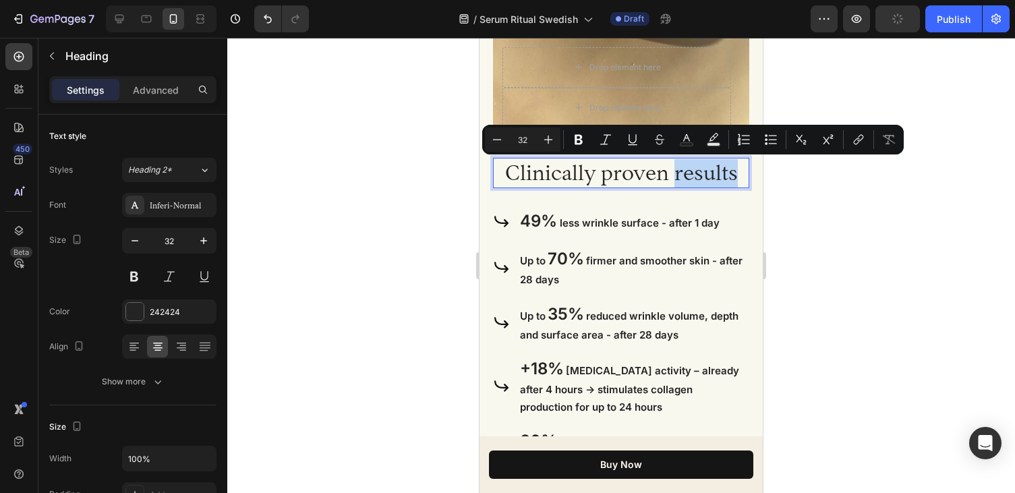
click at [737, 171] on p "Clinically proven results" at bounding box center [621, 173] width 254 height 28
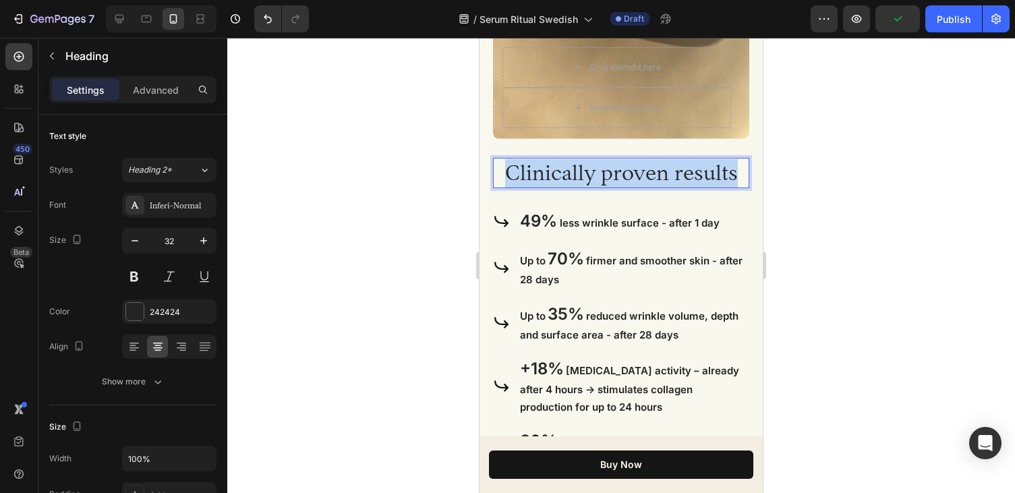
drag, startPoint x: 734, startPoint y: 172, endPoint x: 507, endPoint y: 169, distance: 227.3
click at [507, 169] on p "Clinically proven results" at bounding box center [621, 173] width 254 height 28
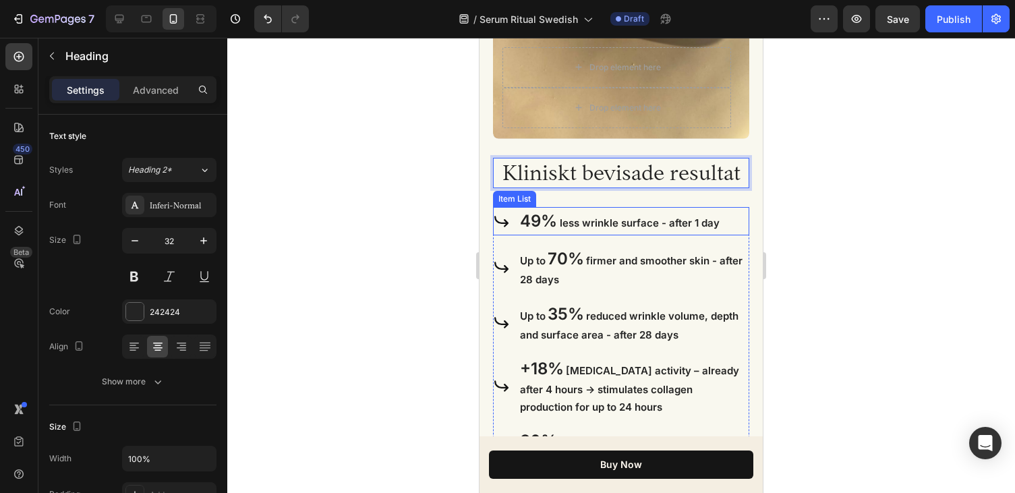
click at [577, 219] on span "less wrinkle surface - after 1 day" at bounding box center [640, 222] width 160 height 13
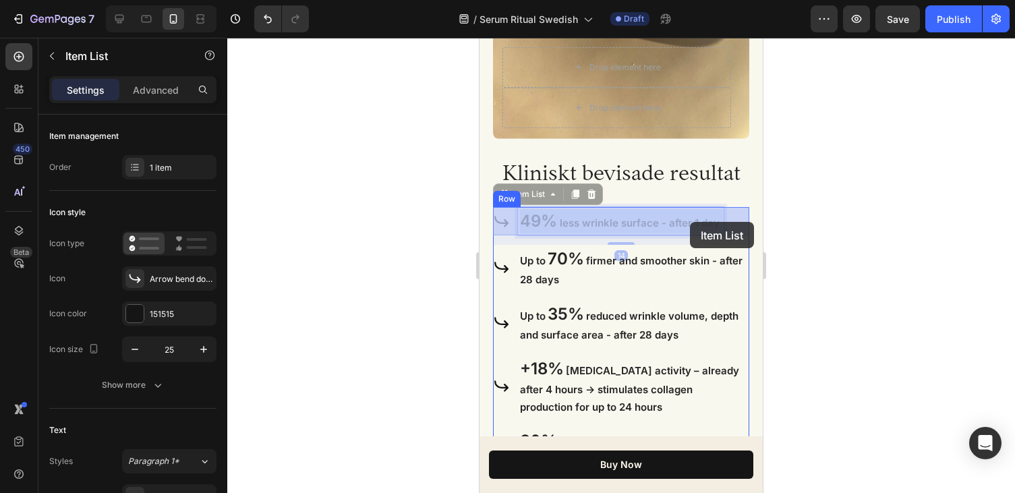
drag, startPoint x: 720, startPoint y: 222, endPoint x: 690, endPoint y: 222, distance: 29.7
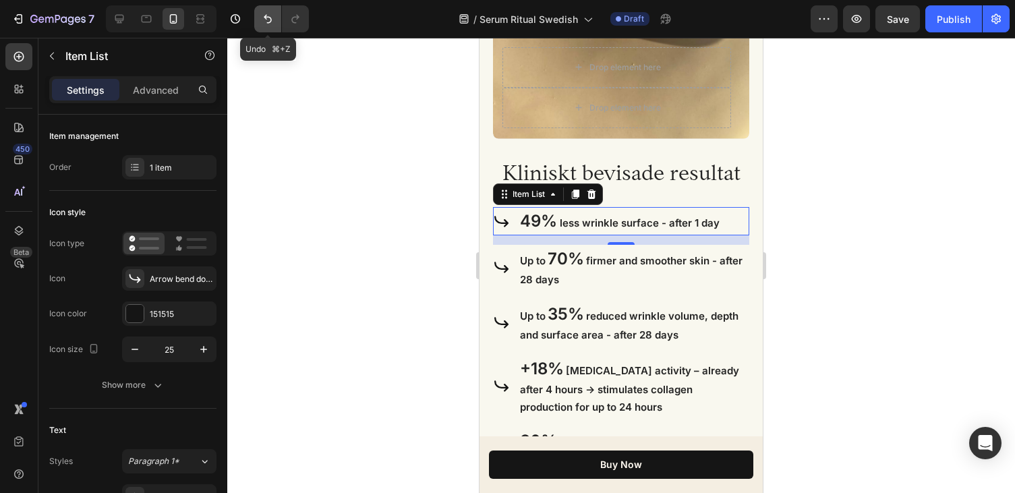
click at [263, 17] on icon "Undo/Redo" at bounding box center [267, 18] width 13 height 13
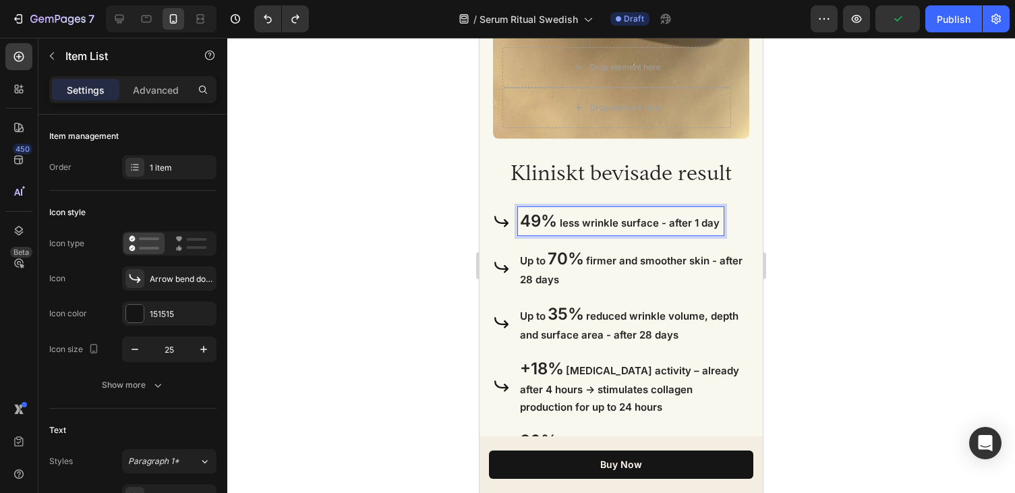
click at [658, 265] on span "firmer and smoother skin - after 28 days" at bounding box center [631, 270] width 223 height 32
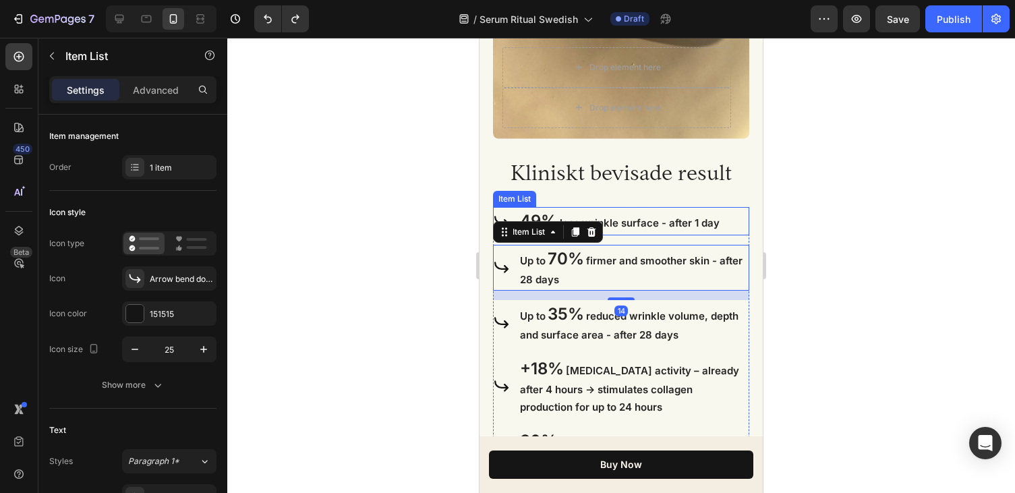
click at [712, 212] on p "49% less wrinkle surface - after 1 day" at bounding box center [621, 221] width 202 height 24
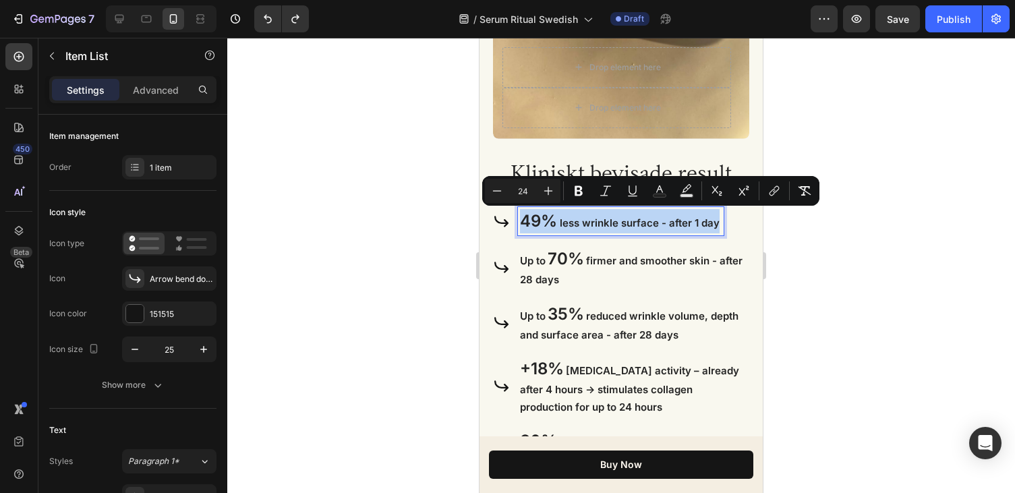
drag, startPoint x: 716, startPoint y: 226, endPoint x: 521, endPoint y: 230, distance: 195.6
click at [521, 230] on p "49% less wrinkle surface - after 1 day" at bounding box center [621, 221] width 202 height 24
copy p "49% less wrinkle surface - after 1 day"
click at [679, 200] on button "Text Background Color" at bounding box center [686, 191] width 24 height 24
type input "000000"
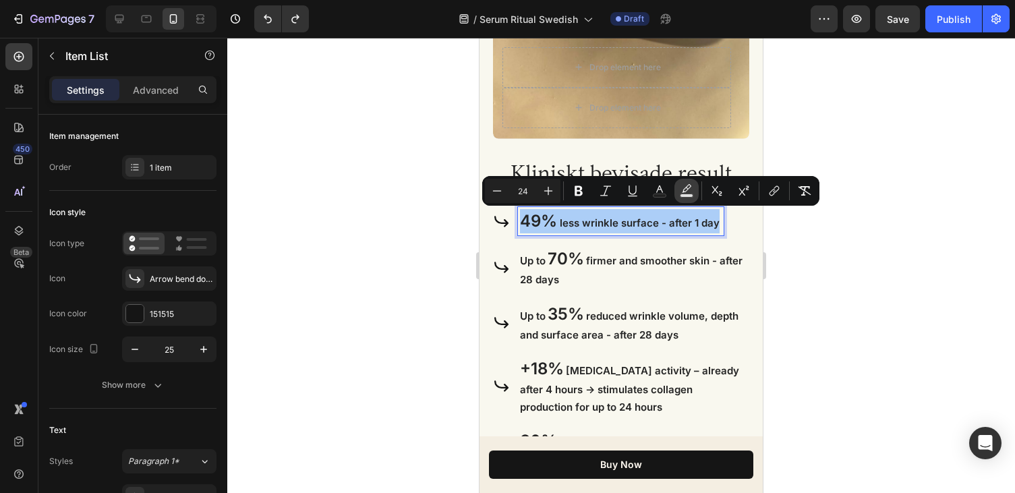
type input "77"
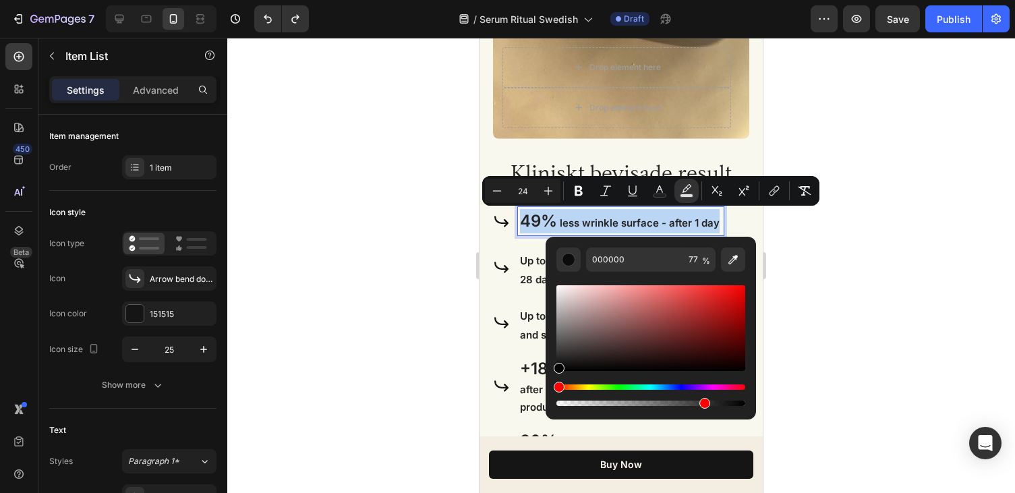
click at [714, 215] on p "49% less wrinkle surface - after 1 day" at bounding box center [621, 221] width 202 height 24
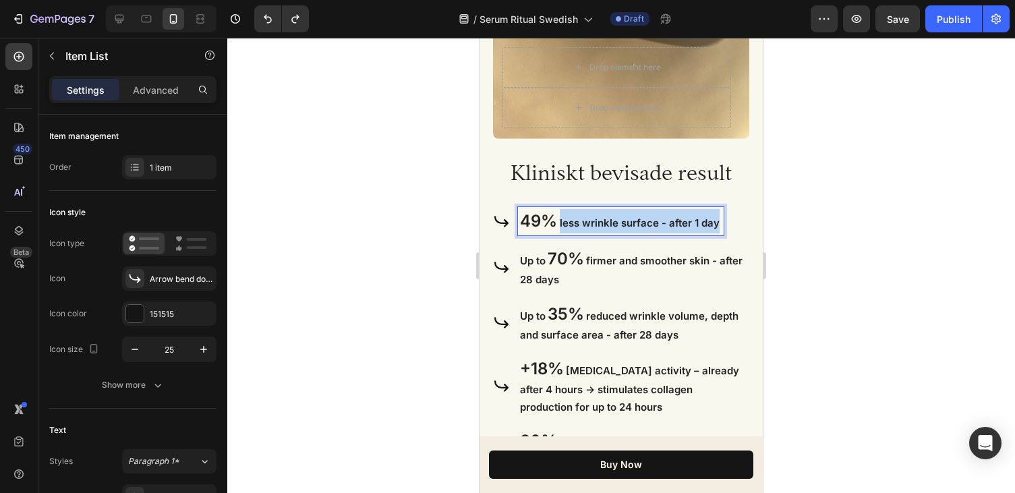
drag, startPoint x: 716, startPoint y: 223, endPoint x: 560, endPoint y: 217, distance: 155.9
click at [560, 217] on span "less wrinkle surface - after 1 day" at bounding box center [640, 222] width 160 height 13
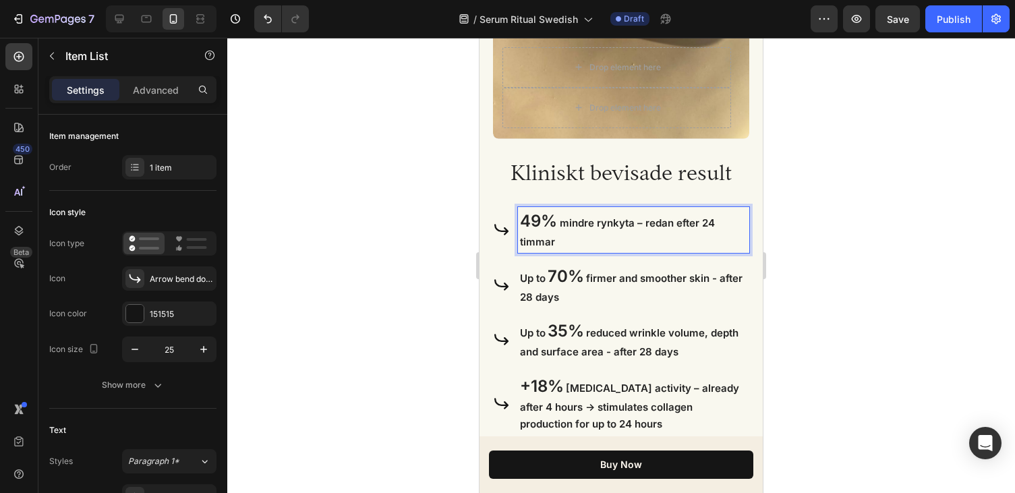
click at [656, 231] on p "49% mindre rynkyta – redan efter 24 timmar" at bounding box center [633, 230] width 227 height 42
click at [780, 226] on div at bounding box center [621, 265] width 788 height 455
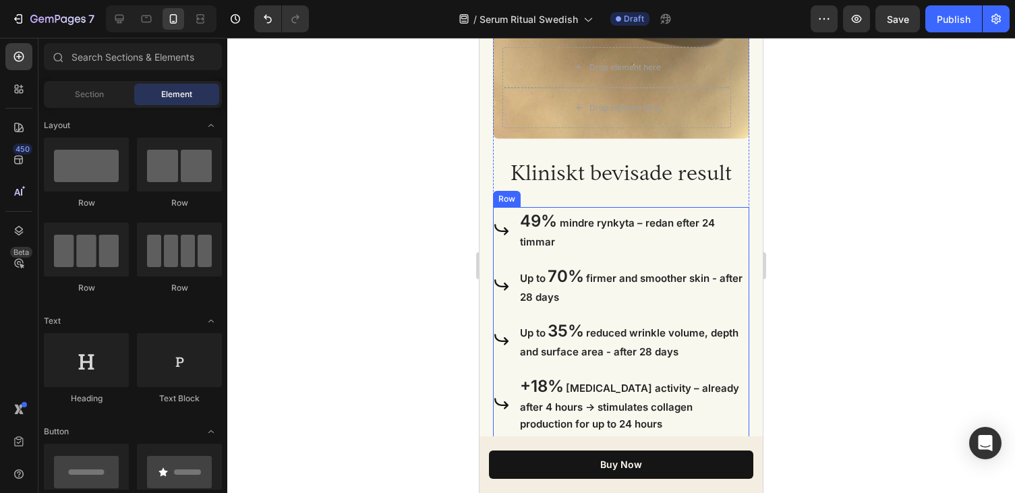
click at [676, 286] on p "Up to 70% firmer and smoother skin - after 28 days" at bounding box center [633, 285] width 227 height 42
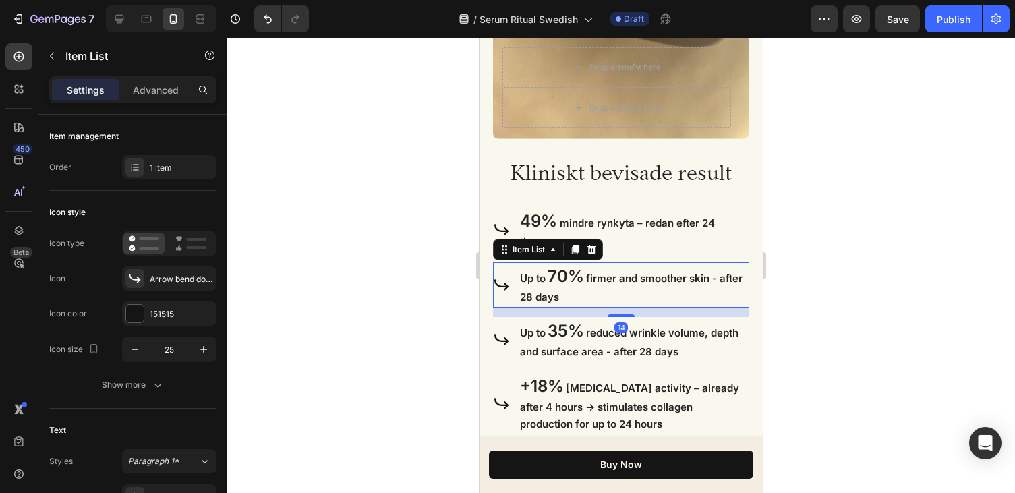
click at [544, 279] on span "Up to" at bounding box center [533, 278] width 26 height 13
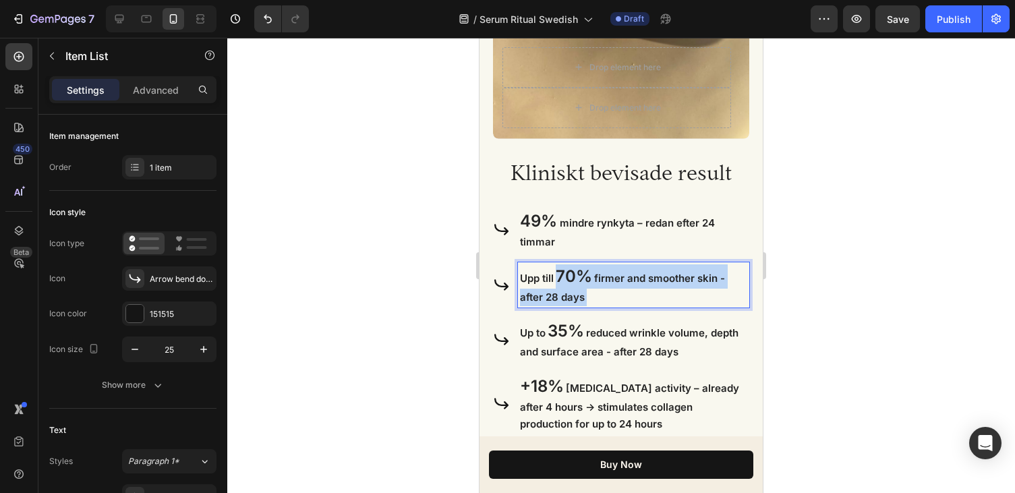
drag, startPoint x: 648, startPoint y: 296, endPoint x: 558, endPoint y: 279, distance: 91.4
click at [558, 279] on p "Upp till 70% firmer and smoother skin - after 28 days" at bounding box center [633, 285] width 227 height 42
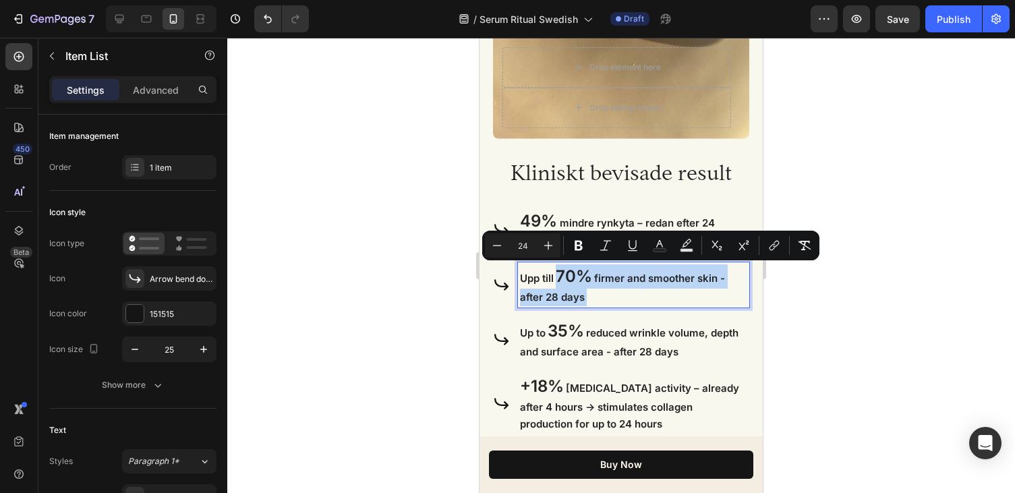
copy p "70% firmer and smoother skin - after 28 days"
click at [683, 298] on p "Upp till 70% firmer and smoother skin - after 28 days" at bounding box center [633, 285] width 227 height 42
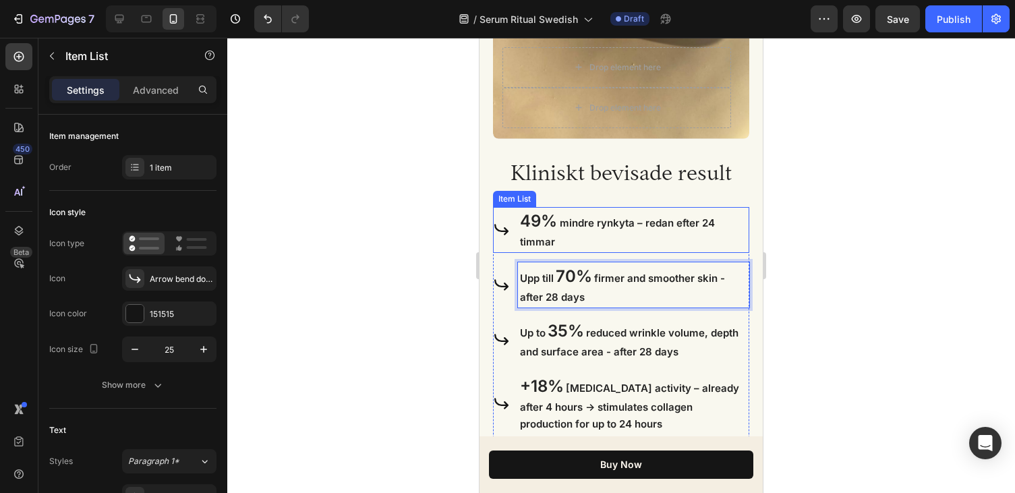
click at [693, 235] on p "49% mindre rynkyta – redan efter 24 timmar" at bounding box center [633, 230] width 227 height 42
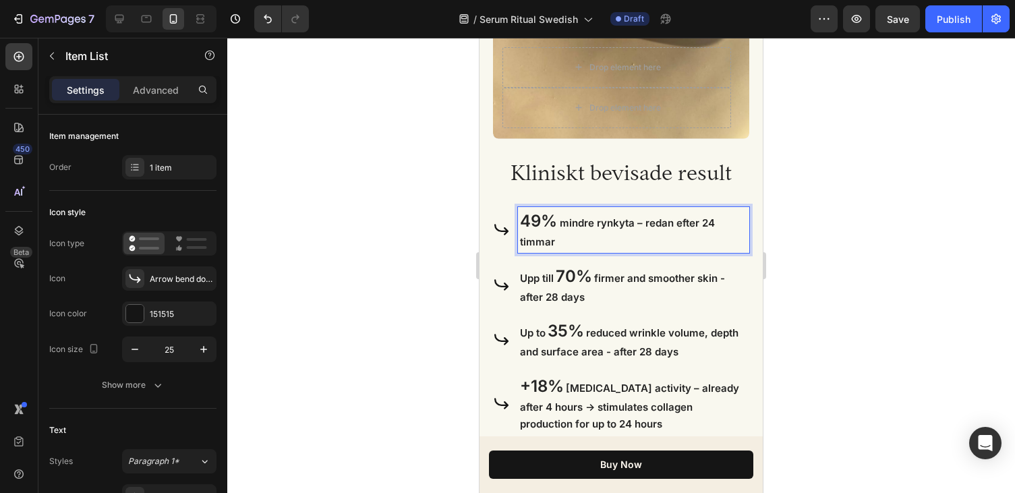
click at [646, 222] on span "mindre rynkyta – redan efter 24 timmar" at bounding box center [617, 232] width 195 height 32
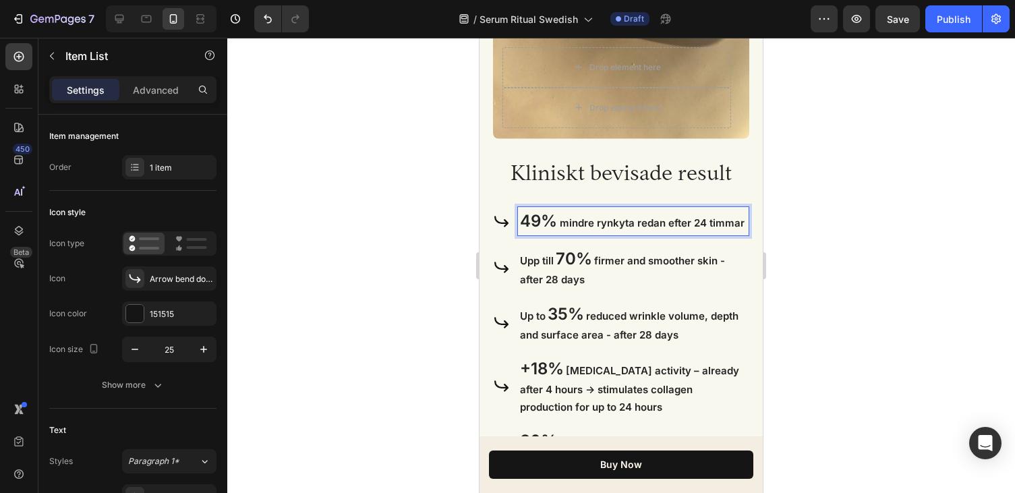
click at [778, 235] on div at bounding box center [621, 265] width 788 height 455
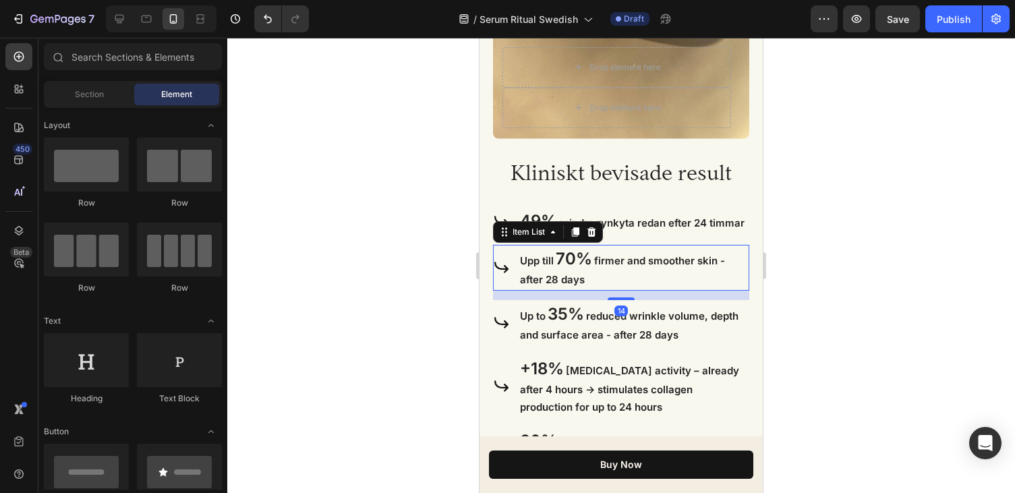
click at [630, 281] on p "Upp till 70% firmer and smoother skin - after 28 days" at bounding box center [633, 268] width 227 height 42
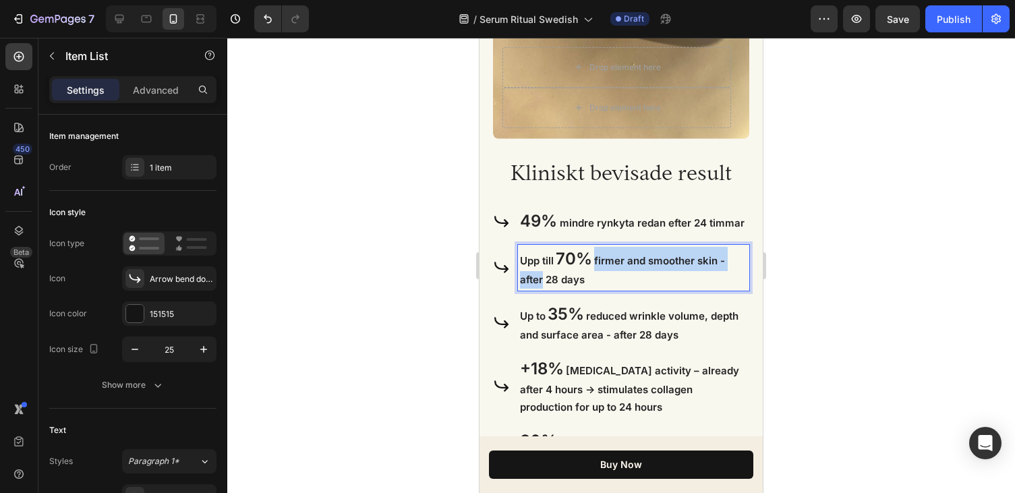
drag, startPoint x: 542, startPoint y: 281, endPoint x: 596, endPoint y: 262, distance: 56.5
click at [565, 278] on p "Upp till 70% fastare och slätare hud, efter 28 days" at bounding box center [633, 268] width 227 height 42
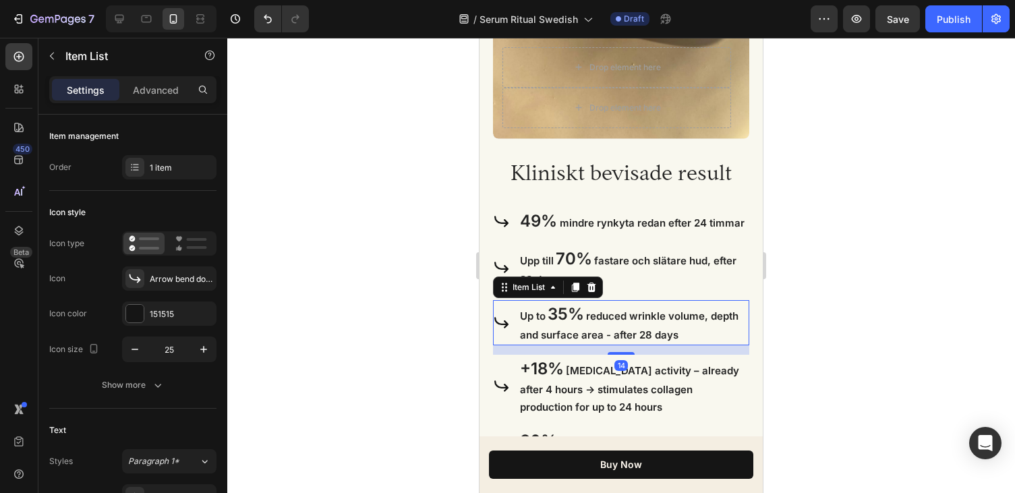
click at [531, 318] on span "Up to" at bounding box center [533, 316] width 26 height 13
click at [533, 319] on span "Up to" at bounding box center [533, 316] width 26 height 13
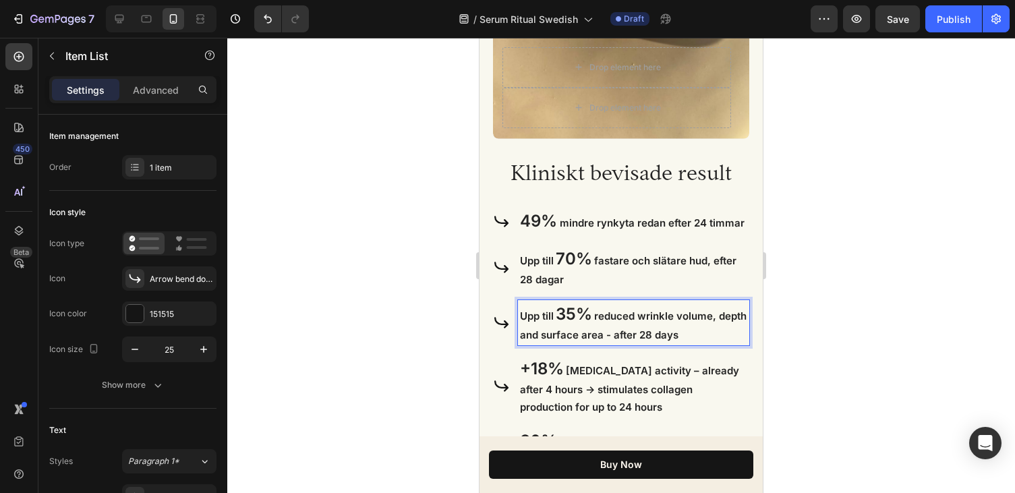
click at [635, 321] on span "reduced wrinkle volume, depth and surface area - after 28 days" at bounding box center [633, 326] width 227 height 32
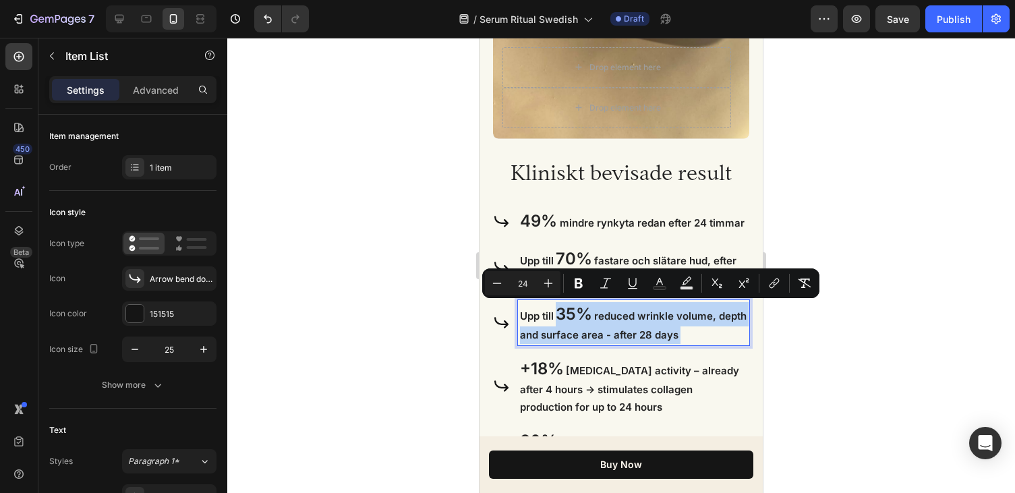
drag, startPoint x: 558, startPoint y: 316, endPoint x: 683, endPoint y: 342, distance: 128.2
click at [683, 342] on p "Upp till 35% reduced wrinkle volume, depth and surface area - after 28 days" at bounding box center [633, 323] width 227 height 42
copy p "35% reduced wrinkle volume, depth and surface area - after 28 days"
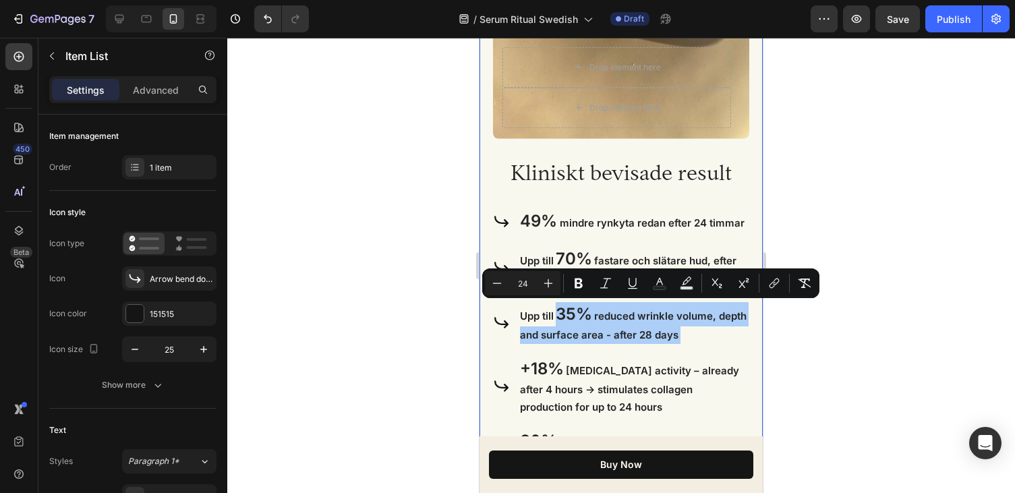
click at [808, 341] on div at bounding box center [621, 265] width 788 height 455
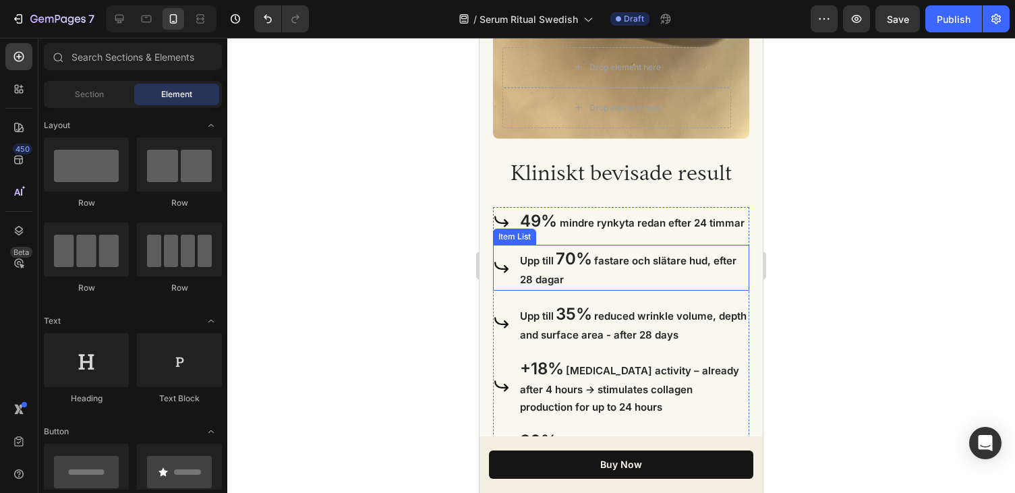
click at [691, 254] on p "Upp till 70% fastare och slätare hud, efter 28 dagar" at bounding box center [633, 268] width 227 height 42
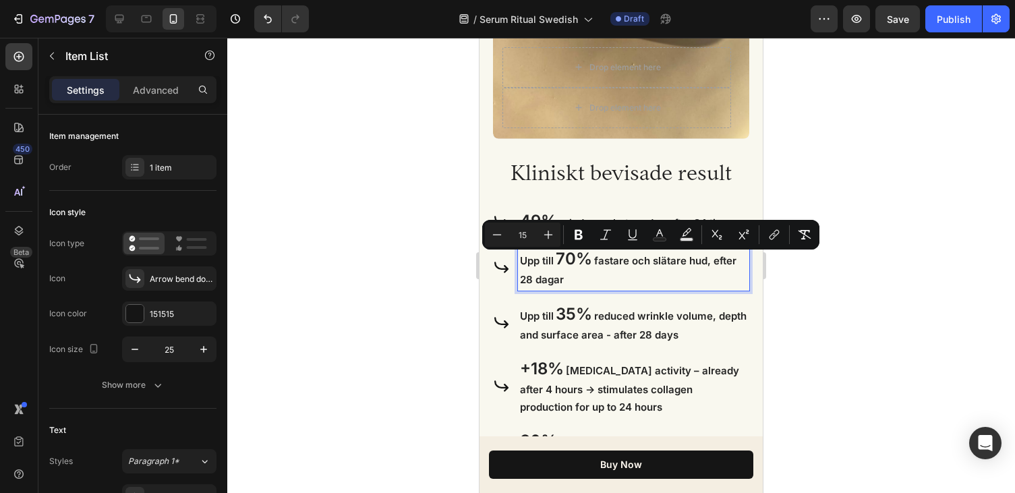
click at [714, 264] on span "fastare och slätare hud, efter 28 dagar" at bounding box center [628, 270] width 216 height 32
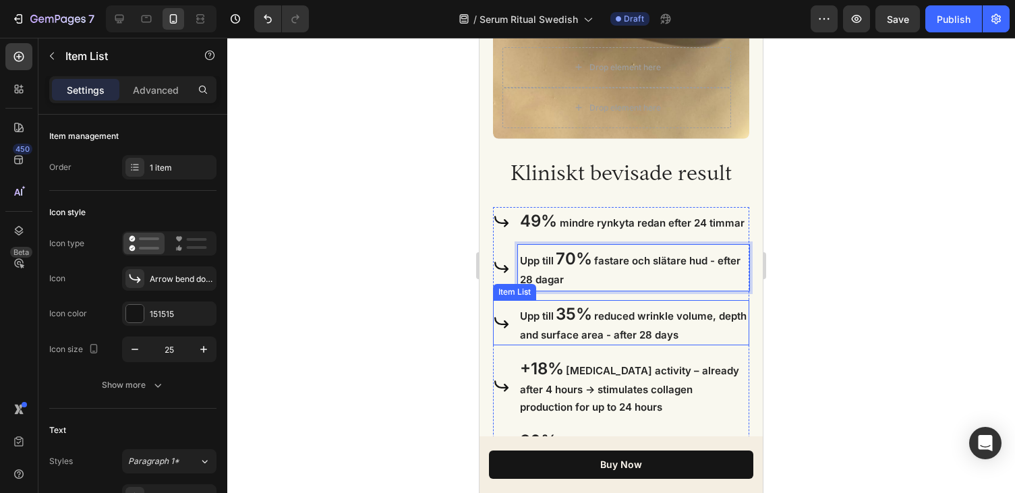
click at [593, 332] on span "reduced wrinkle volume, depth and surface area - after 28 days" at bounding box center [633, 326] width 227 height 32
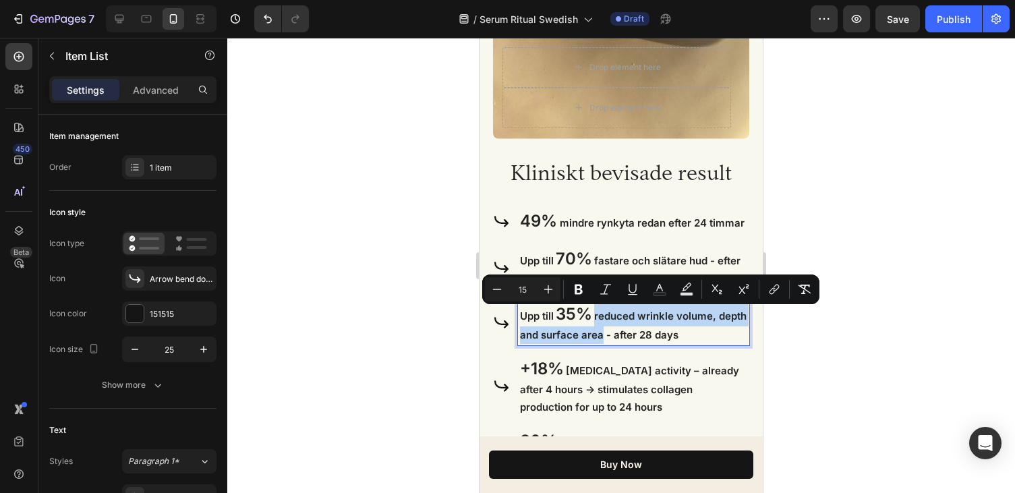
drag, startPoint x: 594, startPoint y: 316, endPoint x: 602, endPoint y: 337, distance: 22.4
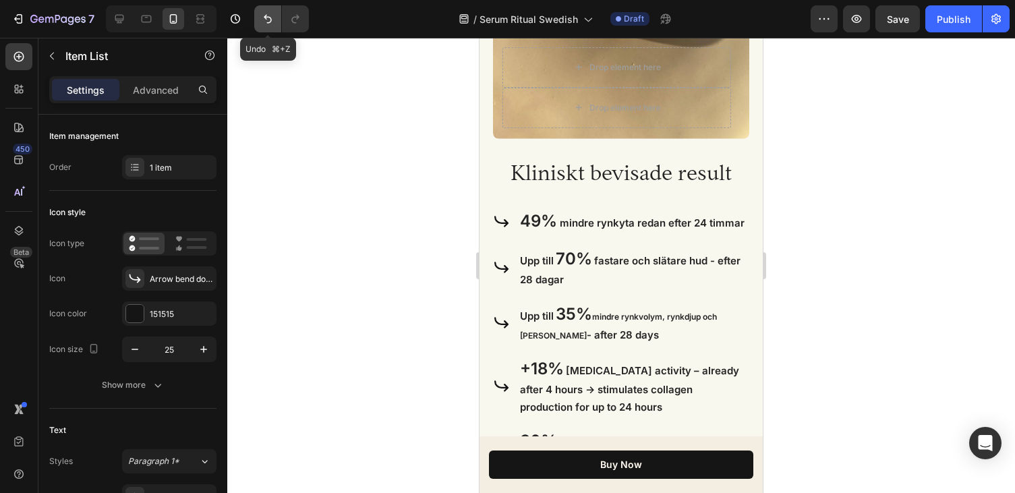
click at [264, 16] on icon "Undo/Redo" at bounding box center [267, 18] width 13 height 13
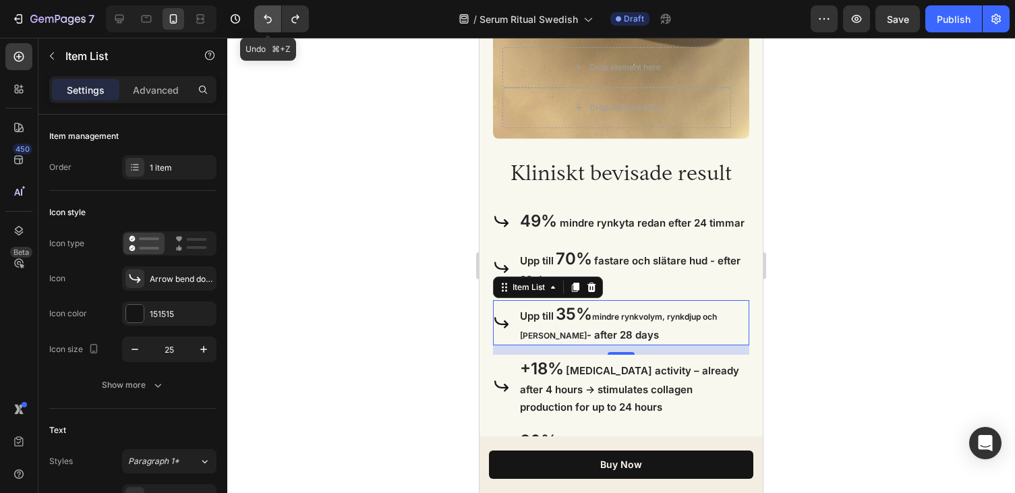
click at [264, 16] on icon "Undo/Redo" at bounding box center [267, 18] width 13 height 13
click at [424, 270] on div at bounding box center [621, 265] width 788 height 455
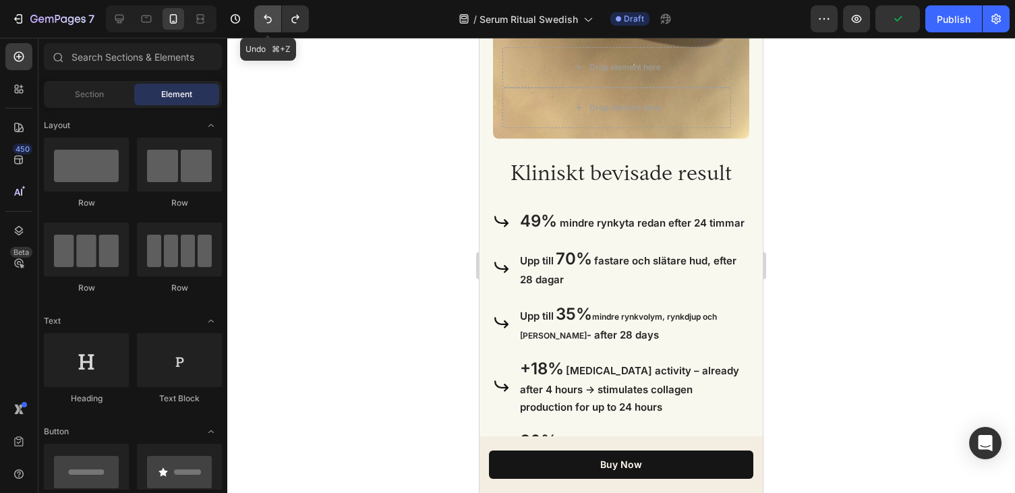
click at [263, 24] on icon "Undo/Redo" at bounding box center [267, 18] width 13 height 13
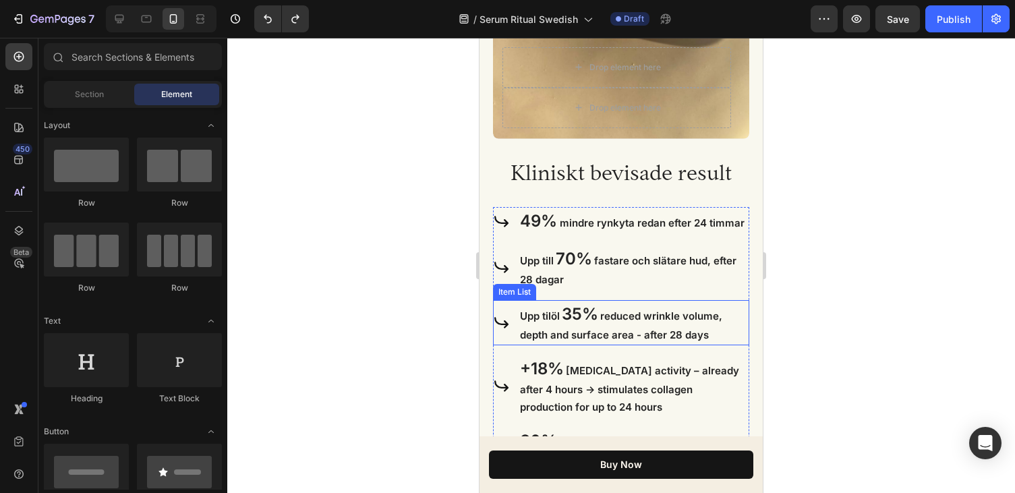
click at [666, 327] on p "Upp tilöl 35% reduced wrinkle volume, depth and surface area - after 28 days" at bounding box center [633, 323] width 227 height 42
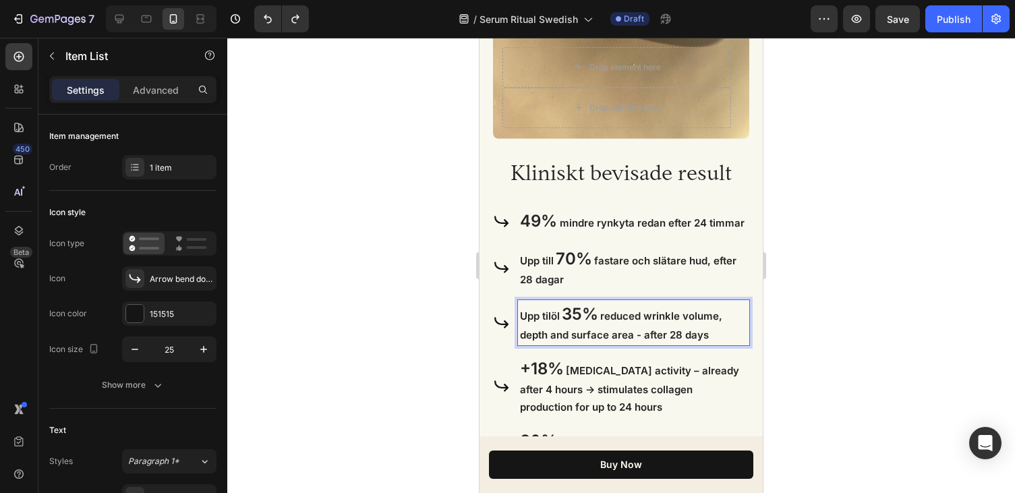
click at [640, 315] on span "reduced wrinkle volume, depth and surface area - after 28 days" at bounding box center [621, 326] width 202 height 32
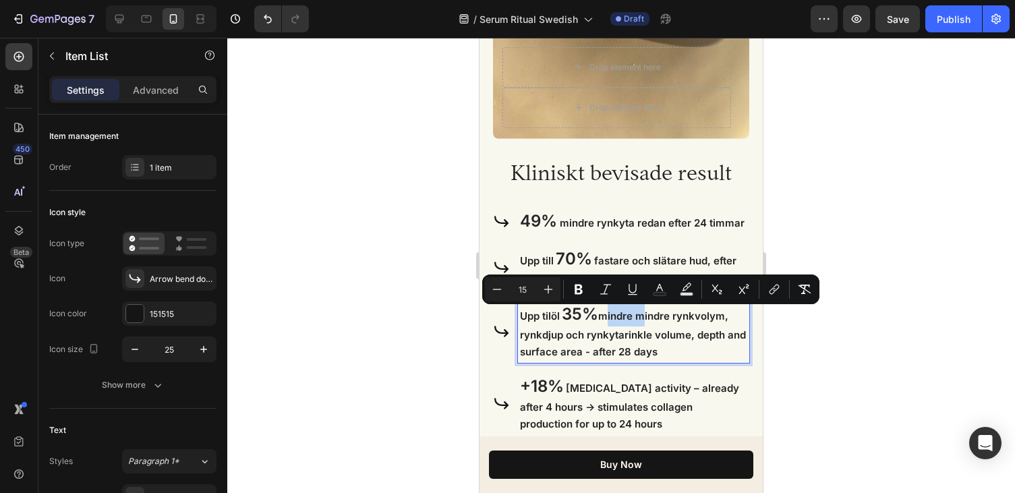
drag, startPoint x: 639, startPoint y: 316, endPoint x: 603, endPoint y: 316, distance: 36.4
click at [603, 316] on span "mindre mindre rynkvolym, rynkdjup och rynkytarinkle volume, depth and surface a…" at bounding box center [633, 334] width 226 height 49
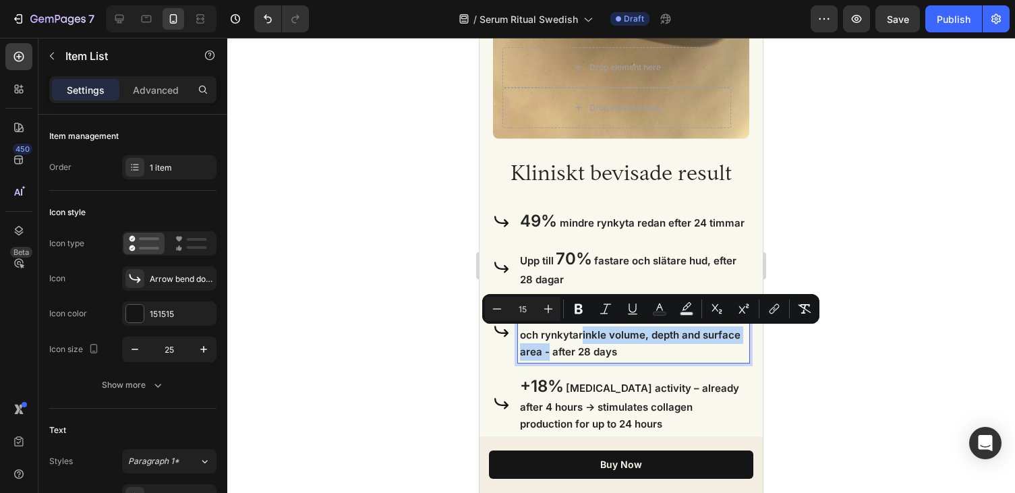
drag, startPoint x: 580, startPoint y: 336, endPoint x: 544, endPoint y: 355, distance: 40.7
click at [544, 355] on span "mindre rynkvolym, rynkdjup och rynkytarinkle volume, depth and surface area - a…" at bounding box center [630, 334] width 221 height 49
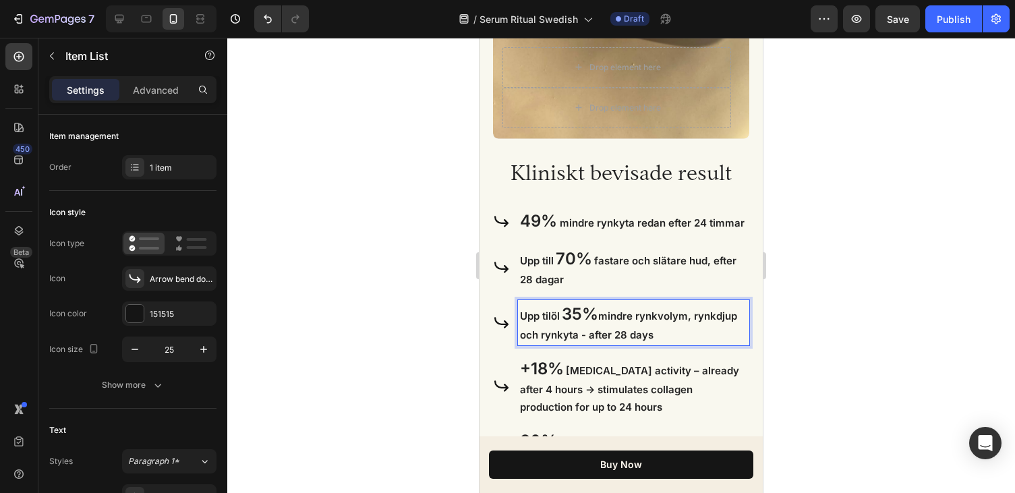
click at [611, 335] on span "mindre rynkvolym, rynkdjup och rynkyta - after 28 days" at bounding box center [628, 326] width 217 height 32
click at [693, 333] on p "Upp tilöl 35% mindre rynkvolym, rynkdjup och rynkyta - efter 28 days" at bounding box center [633, 323] width 227 height 42
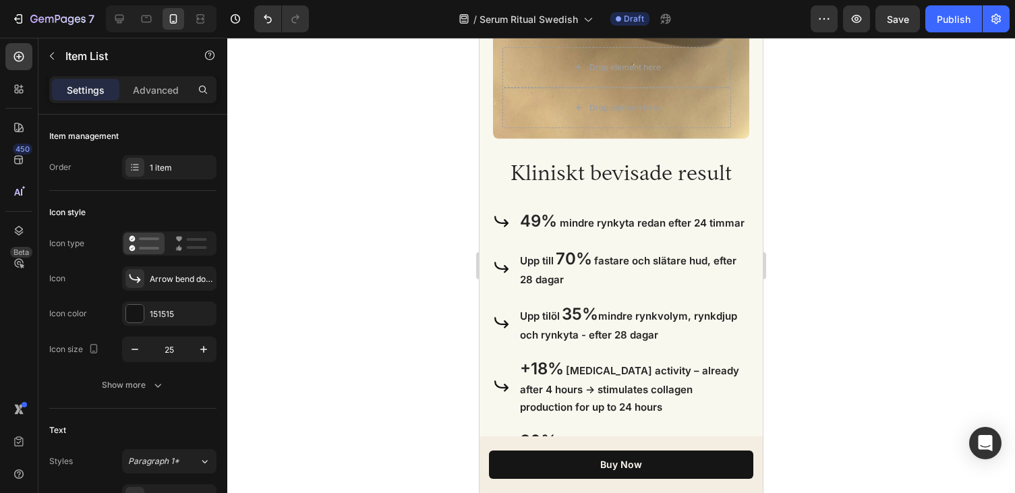
click at [804, 342] on div at bounding box center [621, 265] width 788 height 455
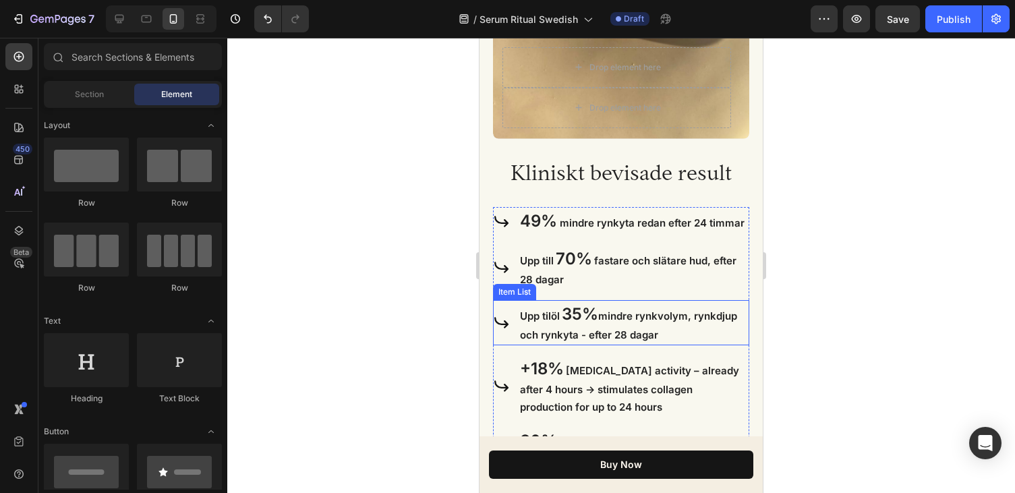
click at [559, 313] on span "Upp tilöl" at bounding box center [540, 316] width 40 height 13
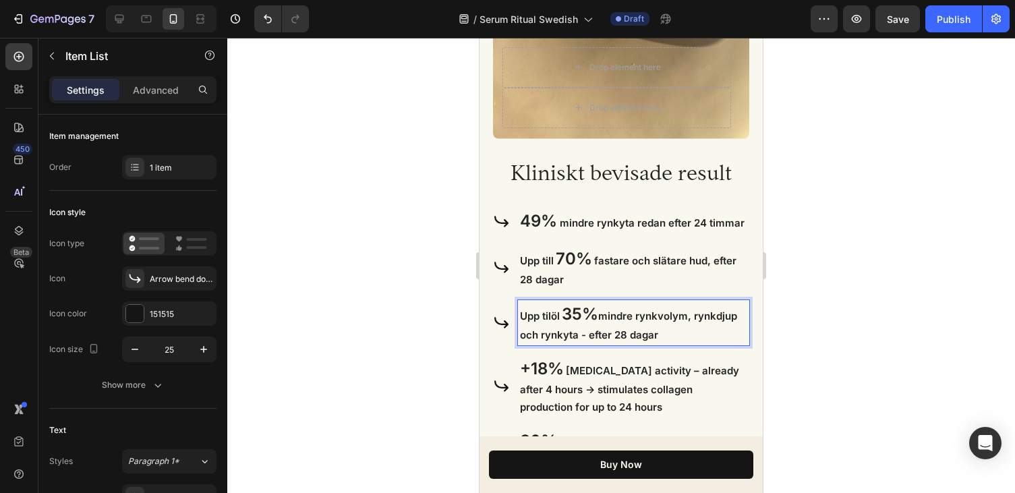
click at [557, 316] on span "Upp tilöl" at bounding box center [540, 316] width 40 height 13
click at [805, 287] on div at bounding box center [621, 265] width 788 height 455
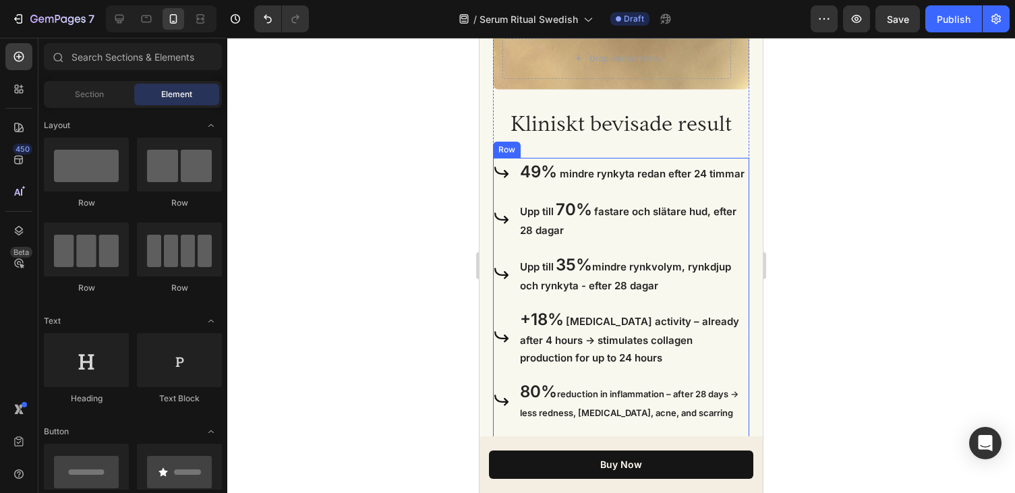
scroll to position [2107, 0]
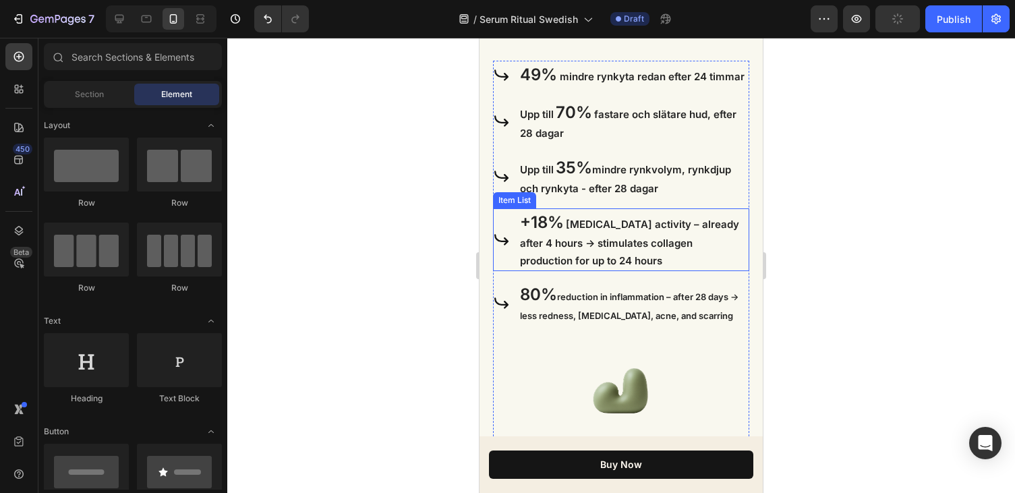
click at [581, 223] on span "[MEDICAL_DATA] activity – already after 4 hours → stimulates collagen productio…" at bounding box center [629, 242] width 219 height 49
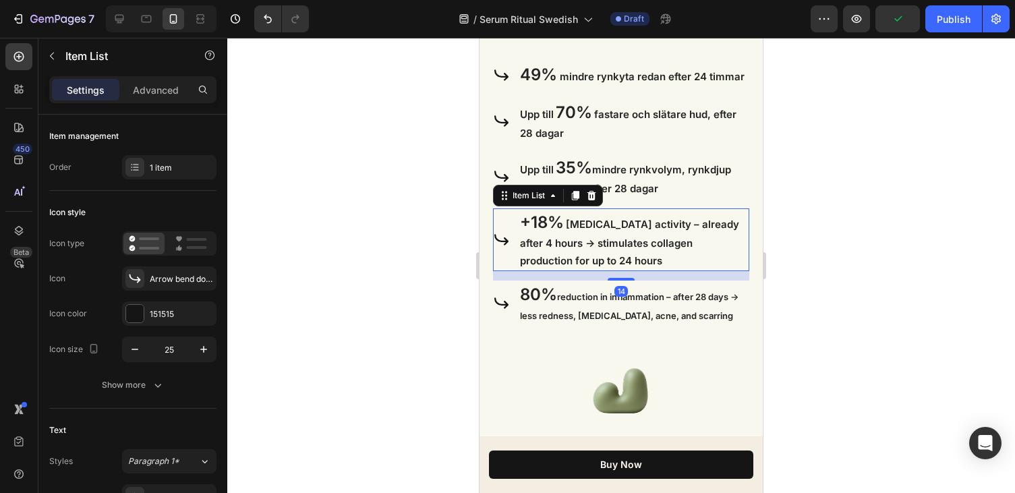
click at [615, 223] on span "[MEDICAL_DATA] activity – already after 4 hours → stimulates collagen productio…" at bounding box center [629, 242] width 219 height 49
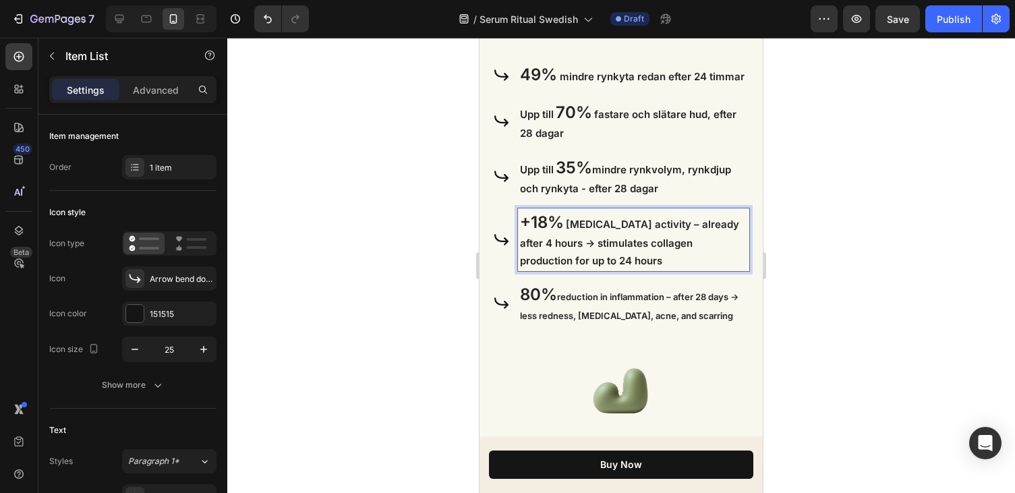
click at [649, 229] on span "[MEDICAL_DATA] activity – already after 4 hours → stimulates collagen productio…" at bounding box center [629, 242] width 219 height 49
click at [687, 228] on span "[MEDICAL_DATA]-aktivitet – already after 4 hours → stimulates collagen producti…" at bounding box center [632, 242] width 225 height 49
drag, startPoint x: 728, startPoint y: 227, endPoint x: 668, endPoint y: 227, distance: 60.0
click at [668, 227] on span "[MEDICAL_DATA]-aktivitet – already after 4 hours → stimulates collagen producti…" at bounding box center [632, 242] width 225 height 49
click at [546, 244] on span "[MEDICAL_DATA]-aktivitet – redan efter 4 hours → stimulates collagen production…" at bounding box center [628, 242] width 216 height 49
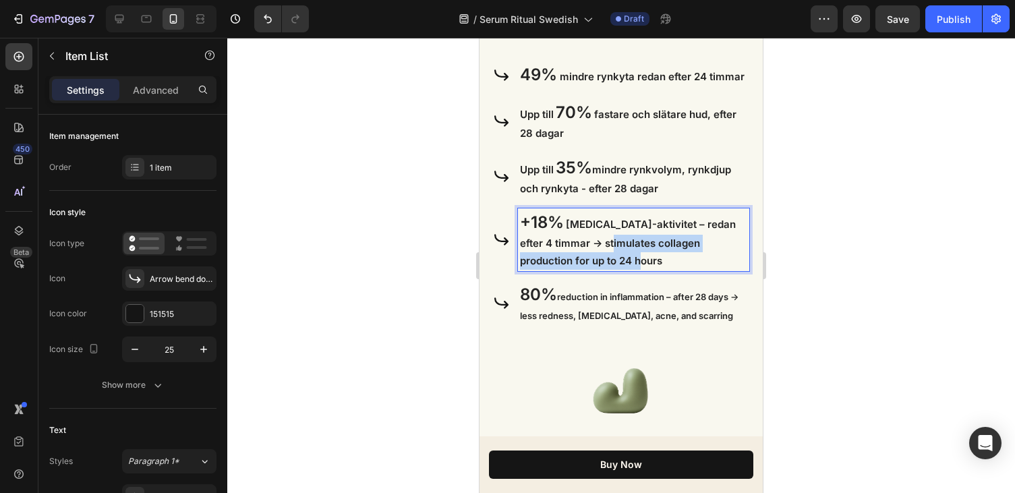
drag, startPoint x: 608, startPoint y: 262, endPoint x: 601, endPoint y: 244, distance: 19.7
click at [601, 244] on p "+18% [MEDICAL_DATA]-aktivitet – redan efter 4 timmar → stimulates collagen prod…" at bounding box center [633, 239] width 227 height 59
click at [806, 264] on div at bounding box center [621, 265] width 788 height 455
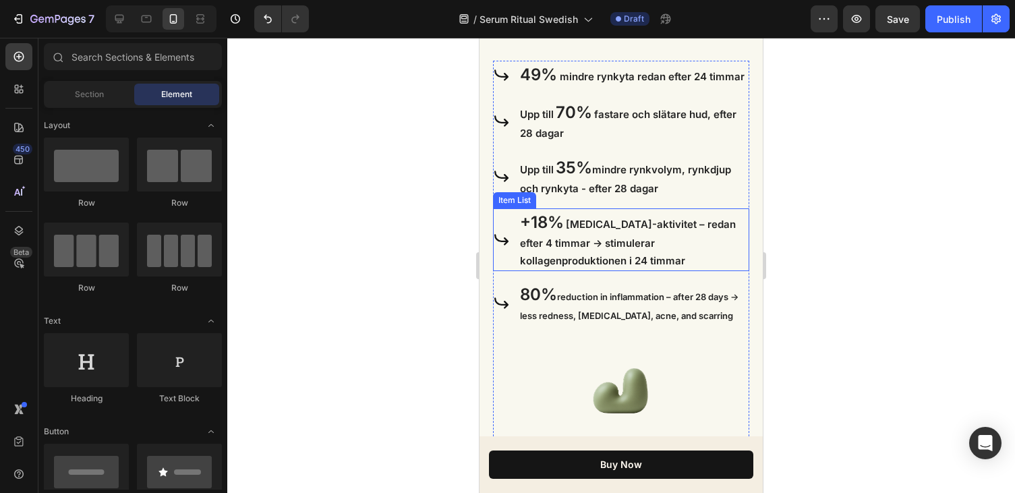
click at [701, 262] on p "+18% [MEDICAL_DATA]-aktivitet – redan efter 4 timmar → stimulerar kollagenprodu…" at bounding box center [633, 239] width 227 height 59
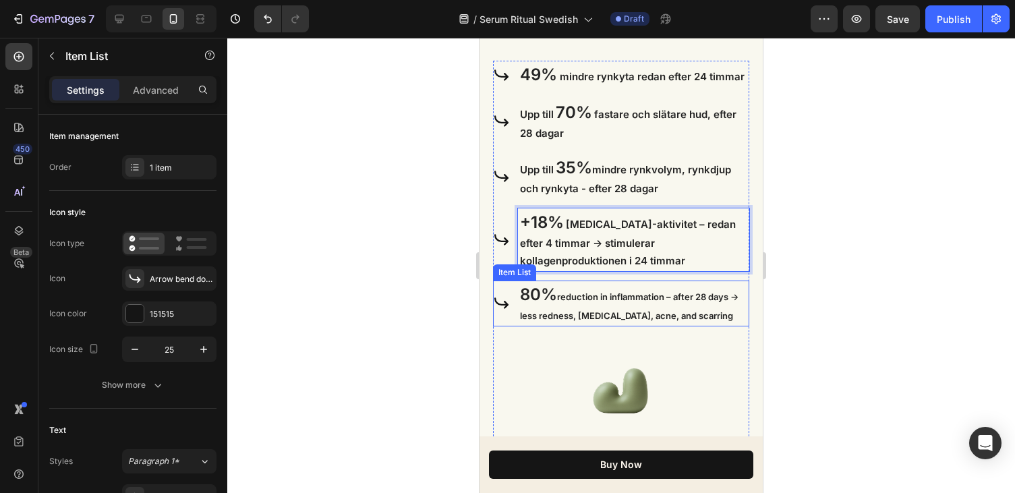
click at [704, 313] on p "80% reduction in inflammation – after 28 days → less redness, [MEDICAL_DATA], a…" at bounding box center [633, 304] width 227 height 42
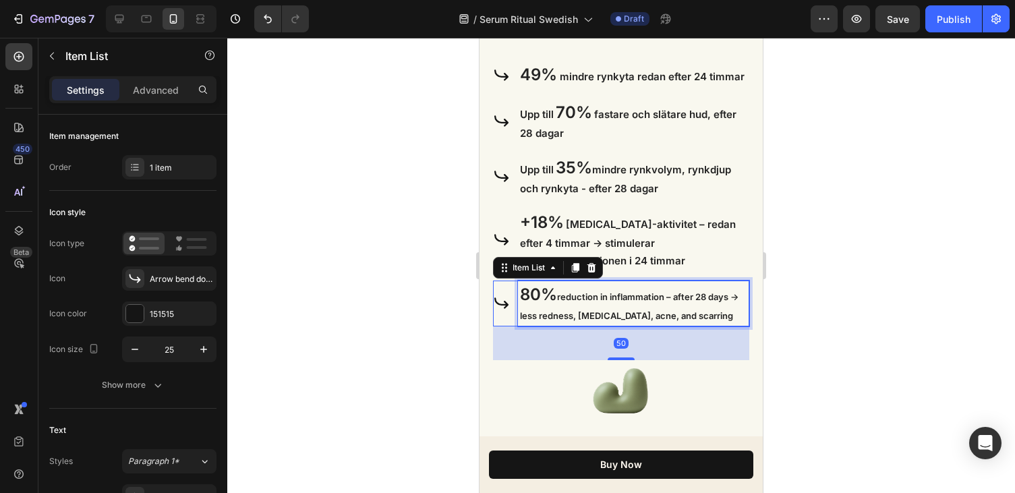
click at [651, 303] on p "80% reduction in inflammation – after 28 days → less redness, [MEDICAL_DATA], a…" at bounding box center [633, 304] width 227 height 42
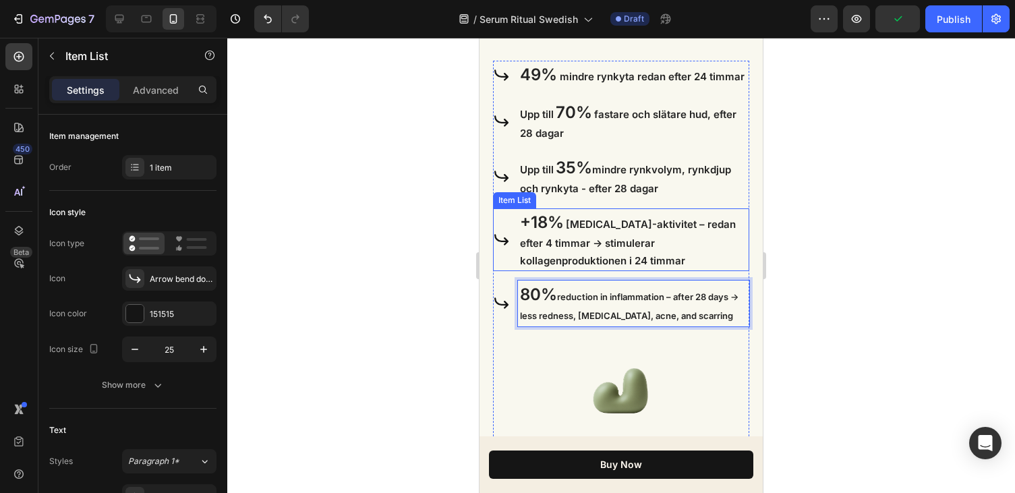
click at [625, 248] on span "[MEDICAL_DATA]-aktivitet – redan efter 4 timmar → stimulerar kollagenproduktion…" at bounding box center [628, 242] width 216 height 49
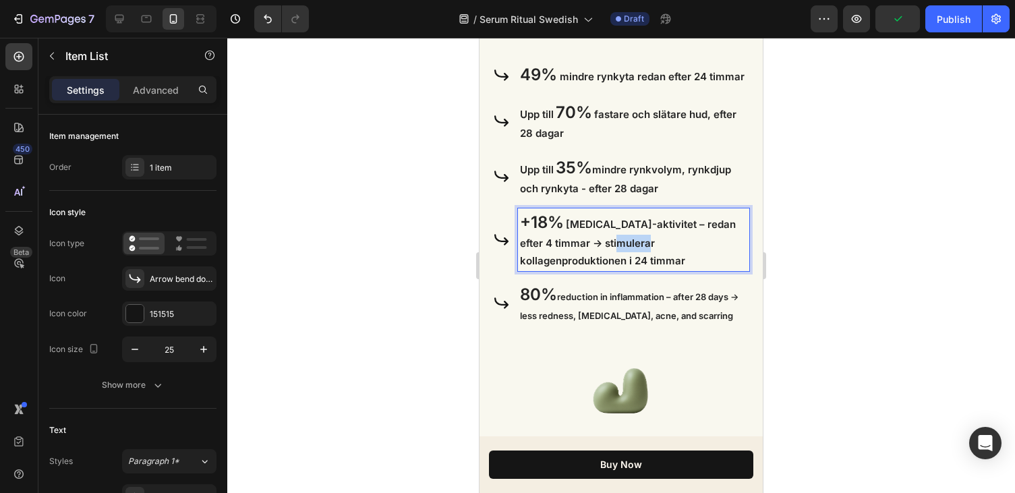
drag, startPoint x: 632, startPoint y: 241, endPoint x: 606, endPoint y: 241, distance: 26.3
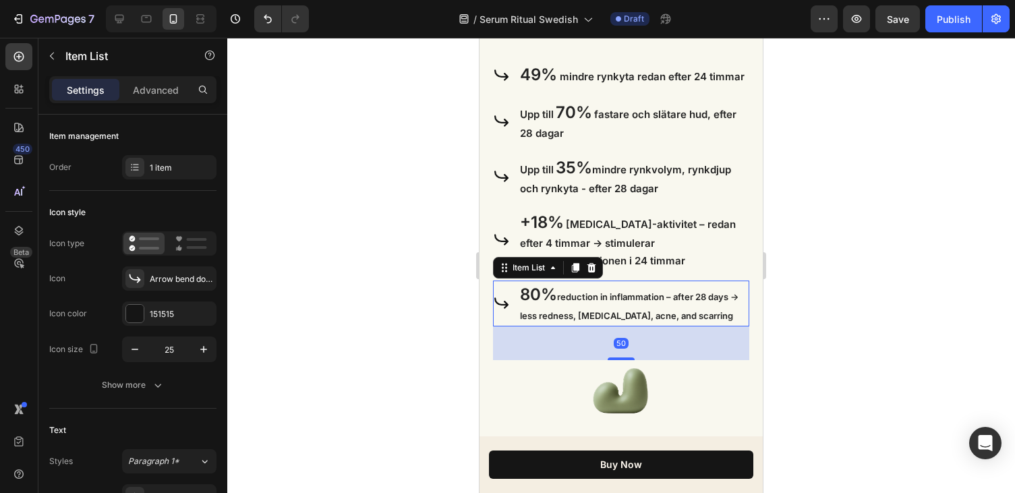
click at [620, 320] on span "reduction in inflammation – after 28 days → less redness, [MEDICAL_DATA], acne,…" at bounding box center [629, 306] width 219 height 30
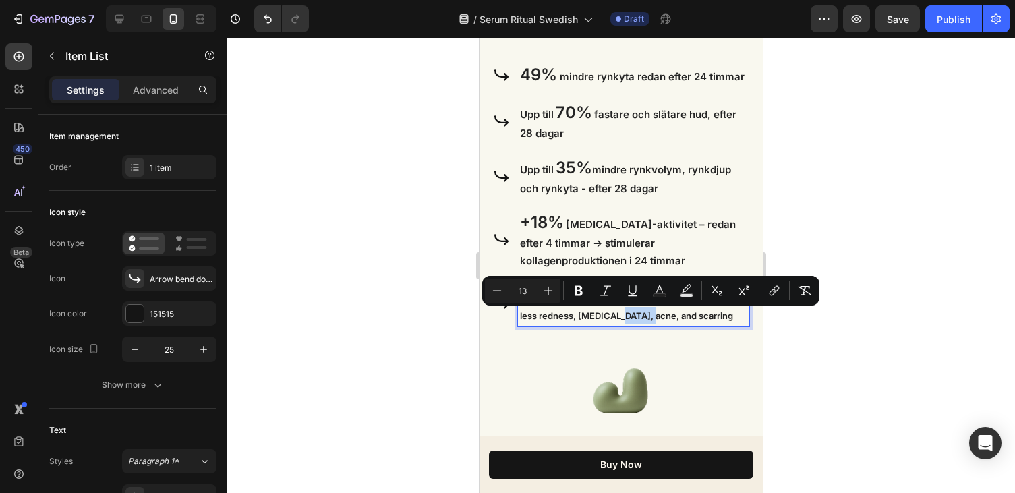
drag, startPoint x: 644, startPoint y: 314, endPoint x: 615, endPoint y: 316, distance: 29.1
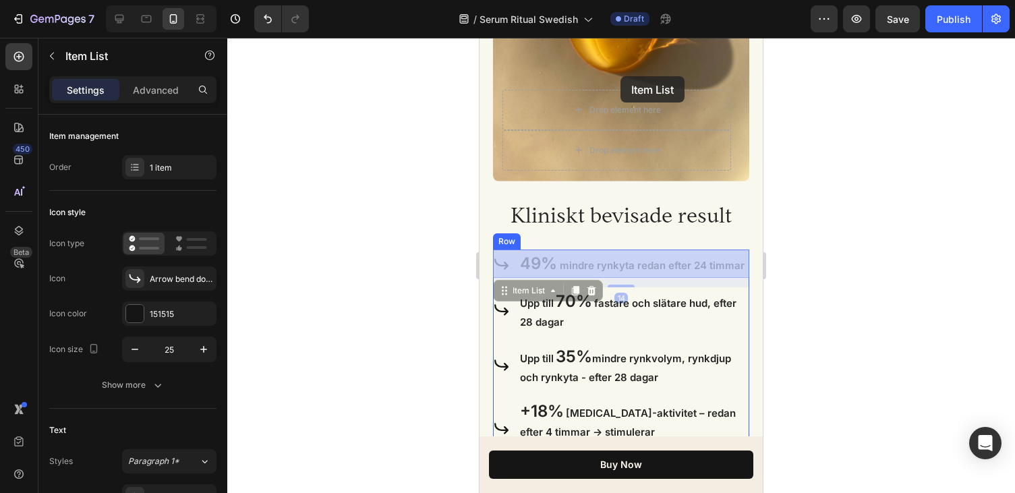
drag, startPoint x: 629, startPoint y: 76, endPoint x: 623, endPoint y: 81, distance: 7.7
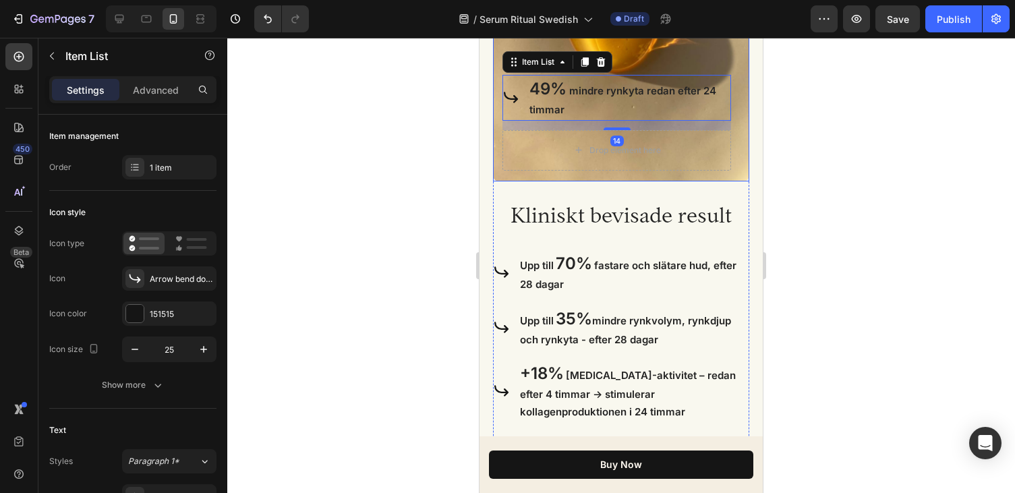
scroll to position [1880, 0]
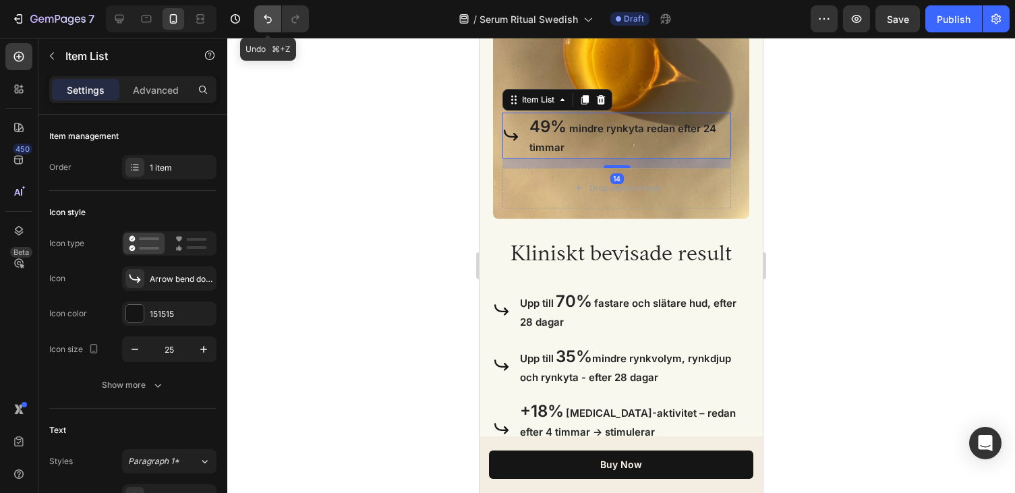
click at [268, 12] on icon "Undo/Redo" at bounding box center [267, 18] width 13 height 13
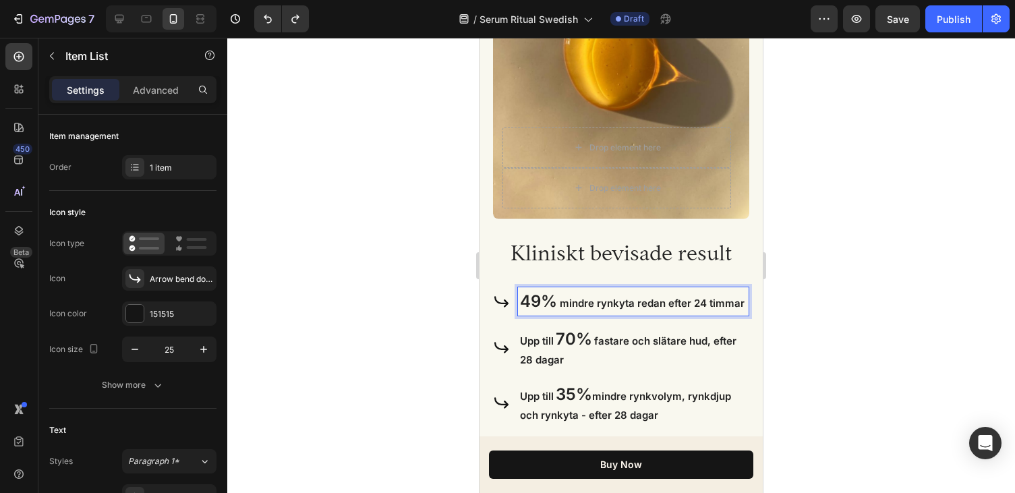
click at [608, 302] on span "mindre rynkyta redan efter 24 timmar" at bounding box center [652, 303] width 185 height 13
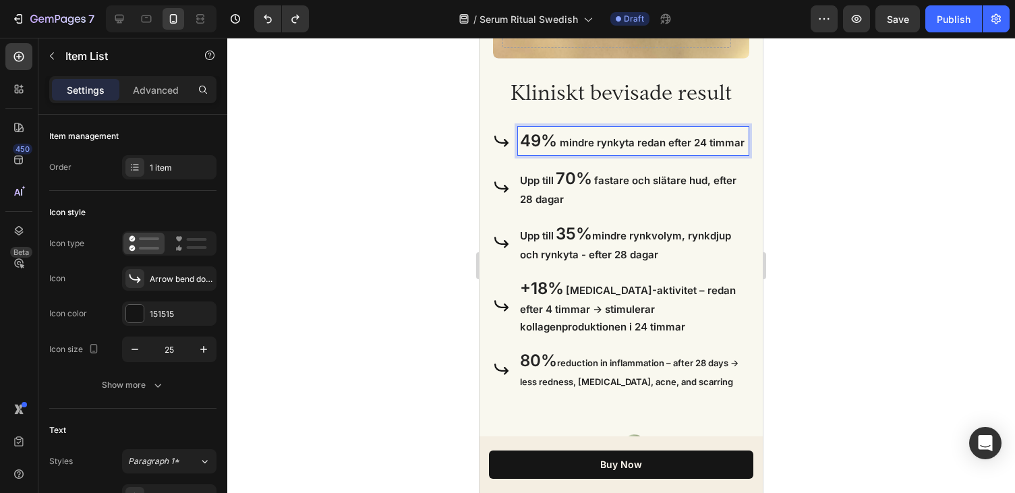
scroll to position [2042, 0]
drag, startPoint x: 600, startPoint y: 141, endPoint x: 645, endPoint y: 141, distance: 45.9
click at [645, 141] on span "mindre rynkyta redan efter 24 timmar" at bounding box center [652, 142] width 185 height 13
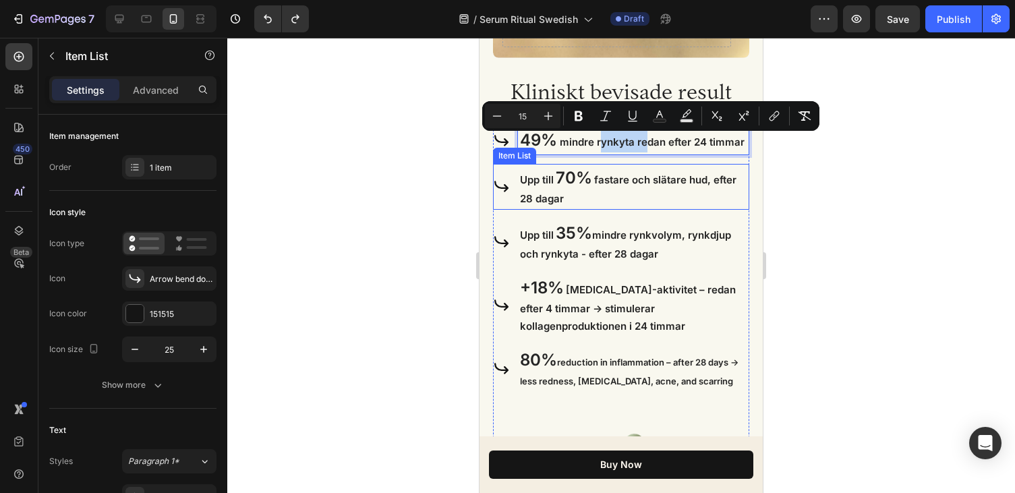
click at [605, 177] on span "fastare och slätare hud, efter 28 dagar" at bounding box center [628, 189] width 216 height 32
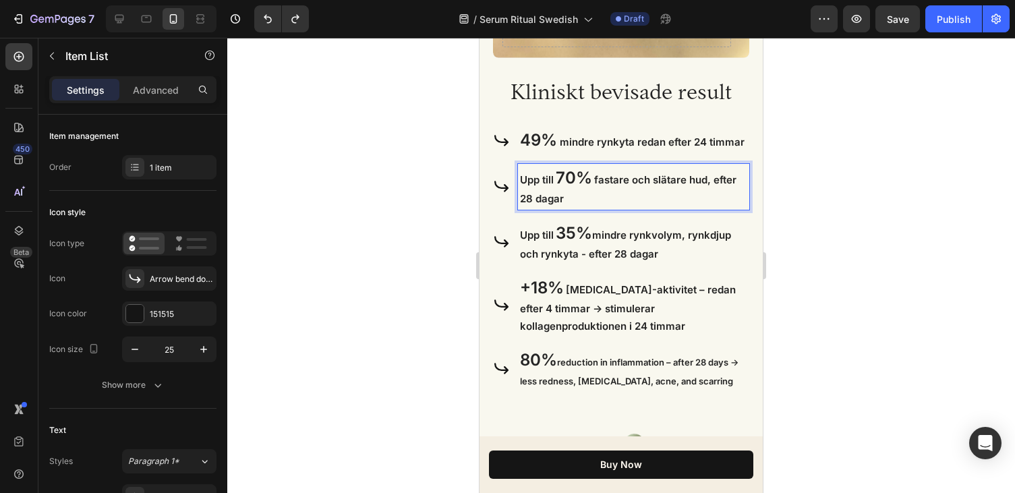
click at [612, 180] on span "fastare och slätare hud, efter 28 dagar" at bounding box center [628, 189] width 216 height 32
drag, startPoint x: 601, startPoint y: 181, endPoint x: 640, endPoint y: 180, distance: 39.1
click at [640, 180] on span "fastare och slätare hud, efter 28 dagar" at bounding box center [628, 189] width 216 height 32
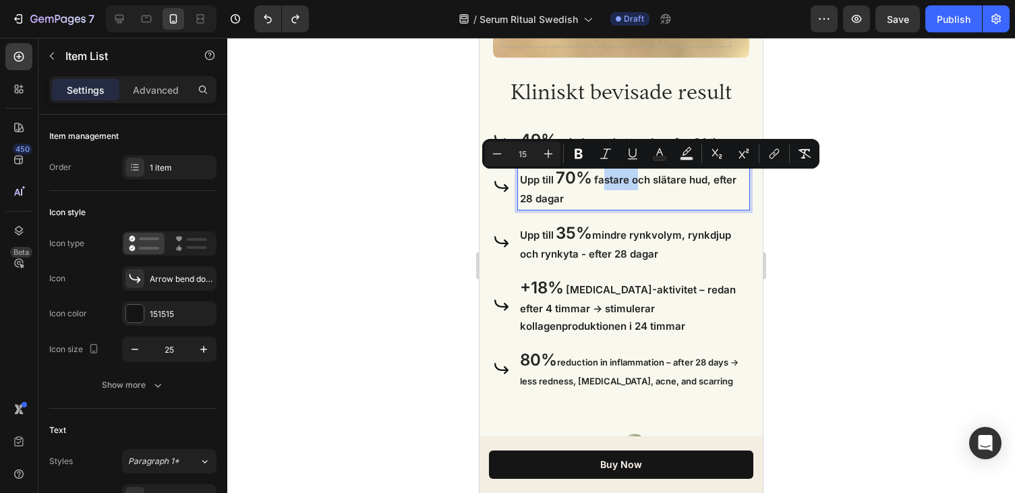
click at [612, 241] on p "Upp till 35% mindre rynkvolym, rynkdjup och rynkyta - efter 28 dagar" at bounding box center [633, 242] width 227 height 42
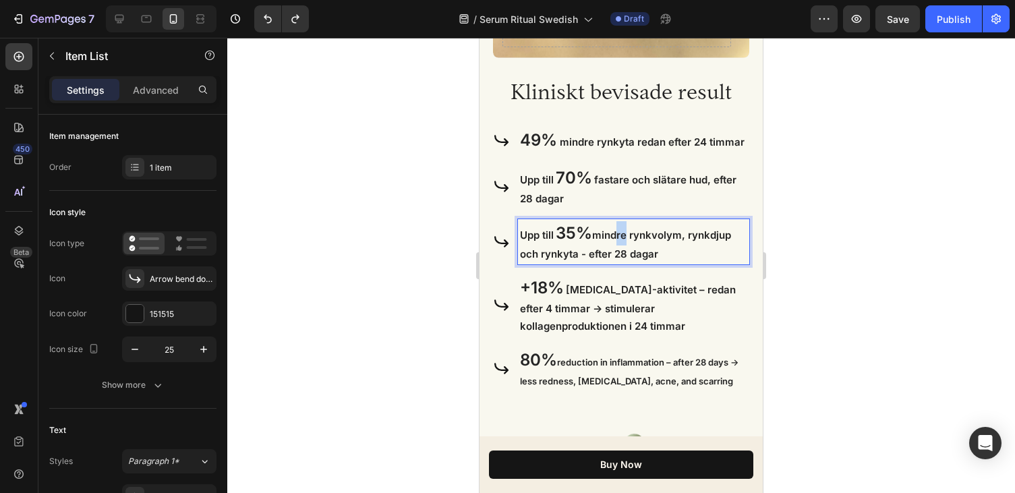
drag, startPoint x: 614, startPoint y: 234, endPoint x: 631, endPoint y: 234, distance: 16.2
click at [629, 234] on span "mindre rynkvolym, rynkdjup och rynkyta - efter 28 dagar" at bounding box center [625, 245] width 211 height 32
click at [633, 234] on span "mindre rynkvolym, rynkdjup och rynkyta - efter 28 dagar" at bounding box center [625, 245] width 211 height 32
drag, startPoint x: 633, startPoint y: 234, endPoint x: 608, endPoint y: 236, distance: 25.0
click at [608, 236] on span "mindre rynkvolym, rynkdjup och rynkyta - efter 28 dagar" at bounding box center [625, 245] width 211 height 32
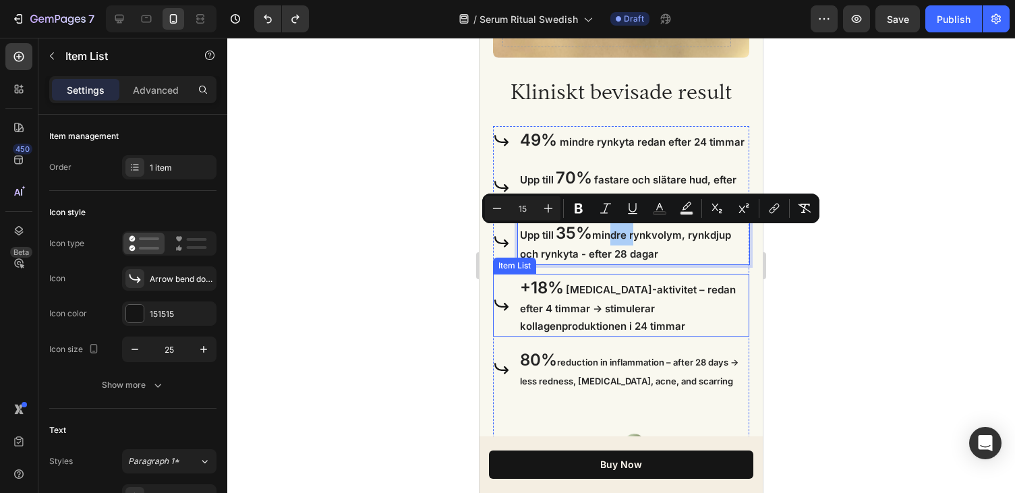
click at [614, 295] on span "[MEDICAL_DATA]-aktivitet – redan efter 4 timmar → stimulerar kollagenproduktion…" at bounding box center [628, 307] width 216 height 49
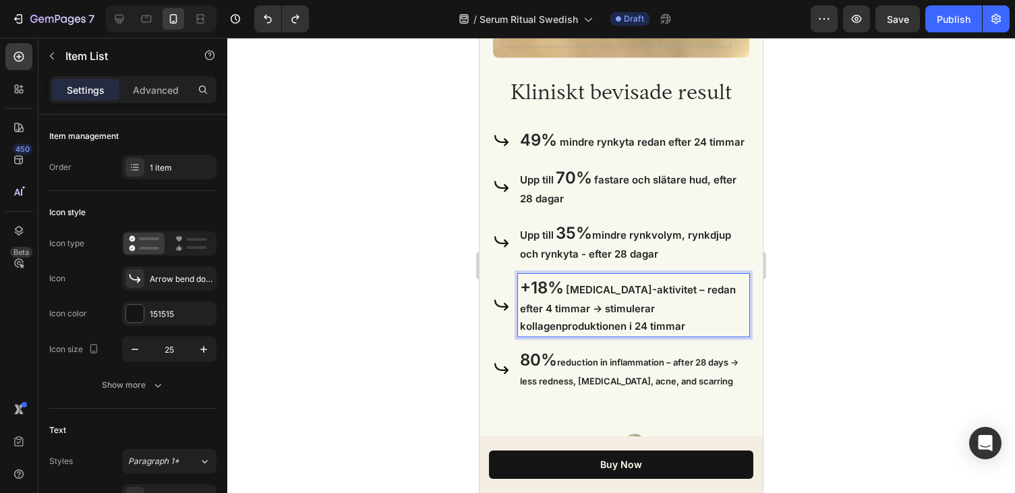
click at [608, 292] on span "[MEDICAL_DATA]-aktivitet – redan efter 4 timmar → stimulerar kollagenproduktion…" at bounding box center [628, 307] width 216 height 49
click at [609, 292] on span "[MEDICAL_DATA]-aktivitet – redan efter 4 timmar → stimulerar kollagenproduktion…" at bounding box center [628, 307] width 216 height 49
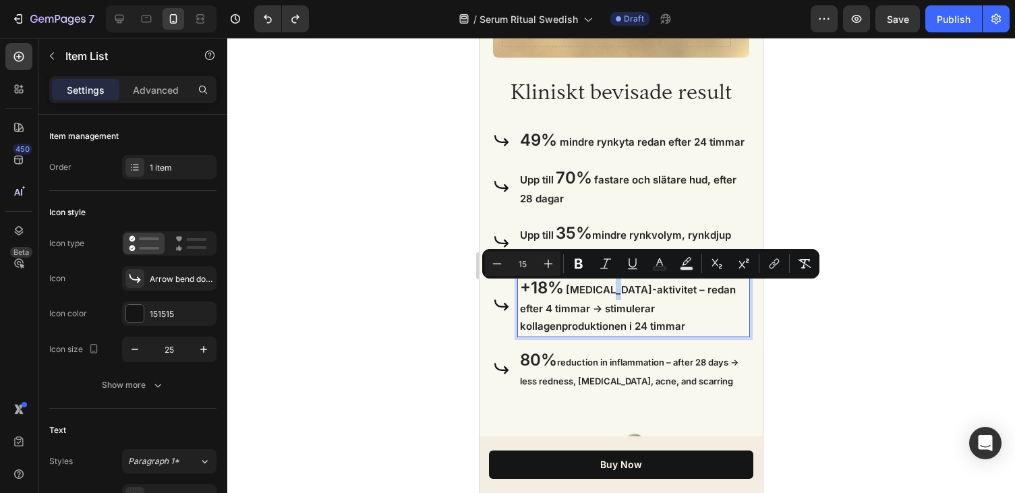
drag, startPoint x: 609, startPoint y: 292, endPoint x: 602, endPoint y: 293, distance: 6.8
click at [602, 293] on span "[MEDICAL_DATA]-aktivitet – redan efter 4 timmar → stimulerar kollagenproduktion…" at bounding box center [628, 307] width 216 height 49
click at [609, 357] on p "80% reduction in inflammation – after 28 days → less redness, [MEDICAL_DATA], a…" at bounding box center [633, 369] width 227 height 42
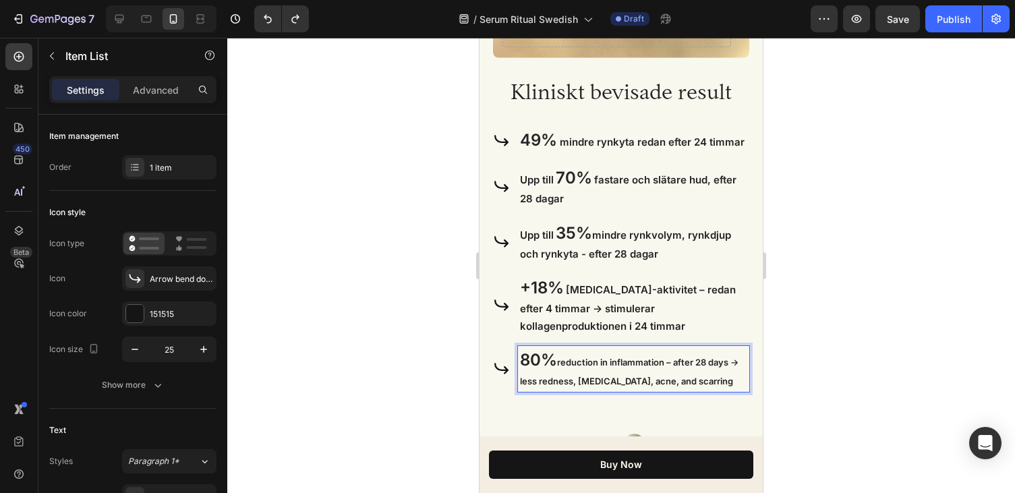
click at [562, 364] on span "reduction in inflammation – after 28 days → less redness, [MEDICAL_DATA], acne,…" at bounding box center [629, 372] width 219 height 30
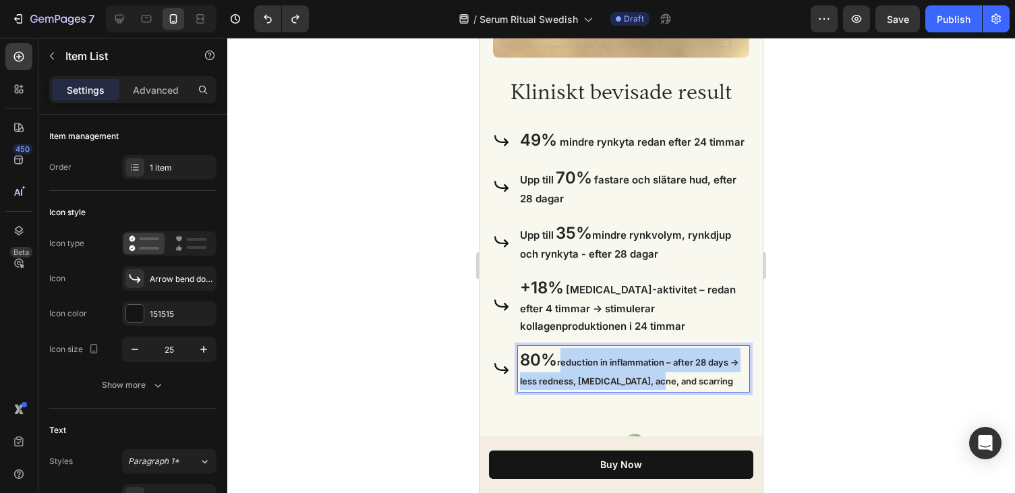
drag, startPoint x: 560, startPoint y: 364, endPoint x: 656, endPoint y: 376, distance: 96.5
click at [656, 376] on p "80% reduction in inflammation – after 28 days → less redness, [MEDICAL_DATA], a…" at bounding box center [633, 369] width 227 height 42
drag, startPoint x: 710, startPoint y: 383, endPoint x: 561, endPoint y: 363, distance: 150.4
click at [561, 363] on p "80% reduction in inflammation – after 28 days → less redness, [MEDICAL_DATA], a…" at bounding box center [633, 369] width 227 height 42
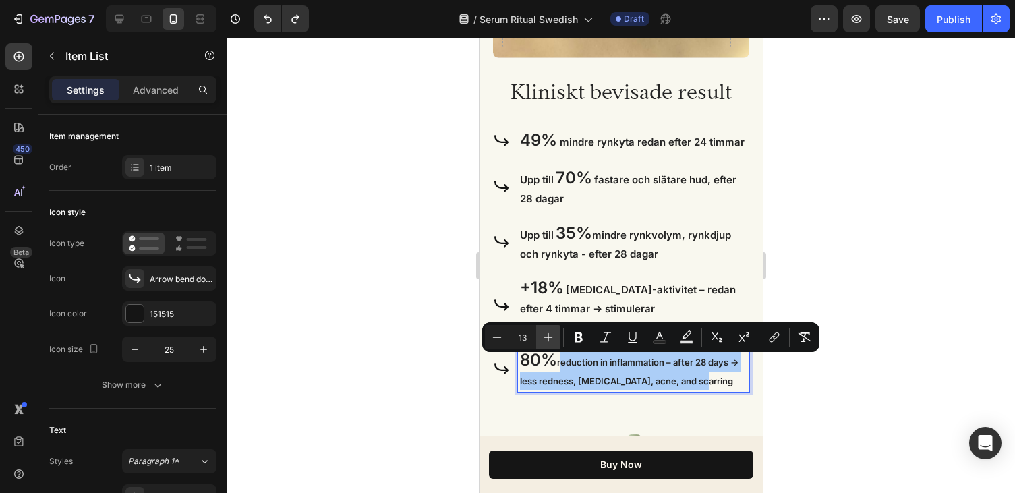
click at [546, 339] on icon "Editor contextual toolbar" at bounding box center [548, 336] width 13 height 13
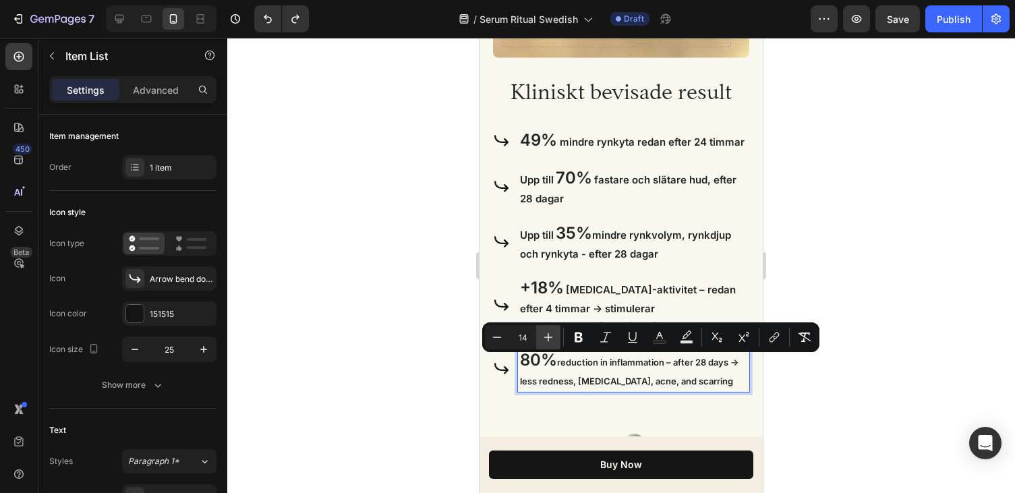
click at [546, 339] on icon "Editor contextual toolbar" at bounding box center [548, 336] width 13 height 13
type input "15"
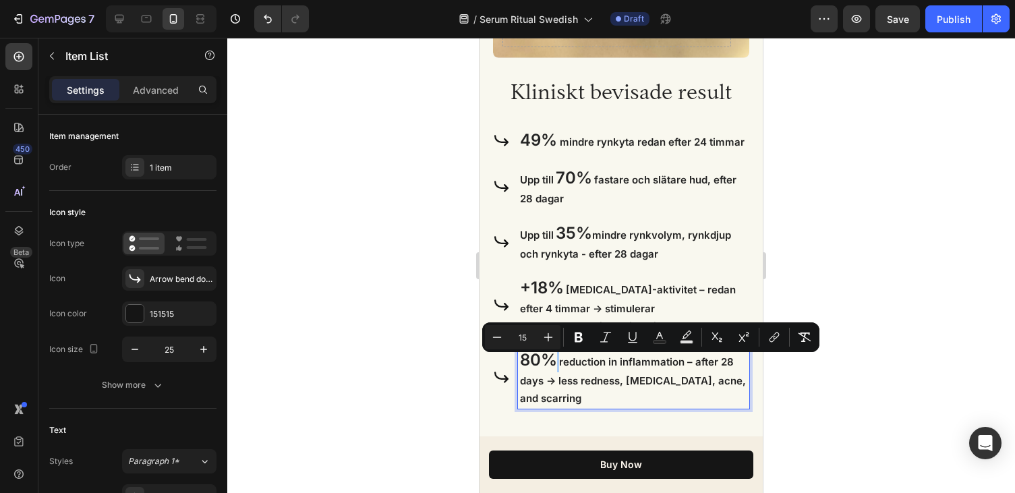
click at [832, 386] on div at bounding box center [621, 265] width 788 height 455
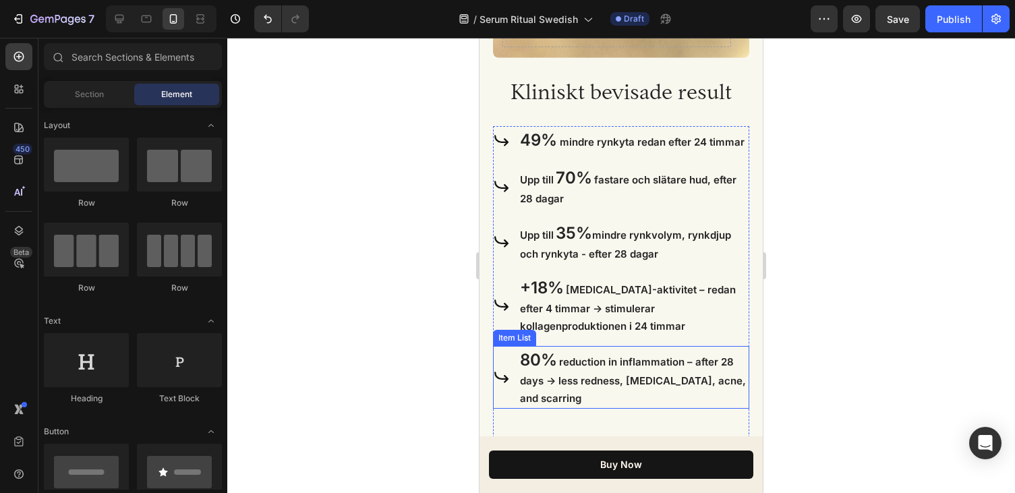
click at [692, 374] on p "80% reduction in inflammation – after 28 days → less redness, [MEDICAL_DATA], a…" at bounding box center [633, 377] width 227 height 59
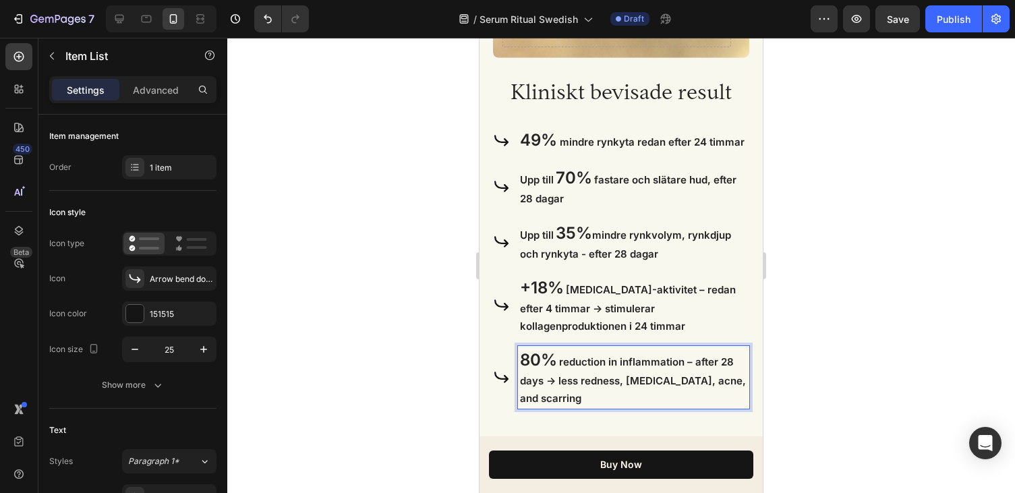
click at [560, 364] on span "reduction in inflammation – after 28 days → less redness, [MEDICAL_DATA], acne,…" at bounding box center [633, 379] width 226 height 49
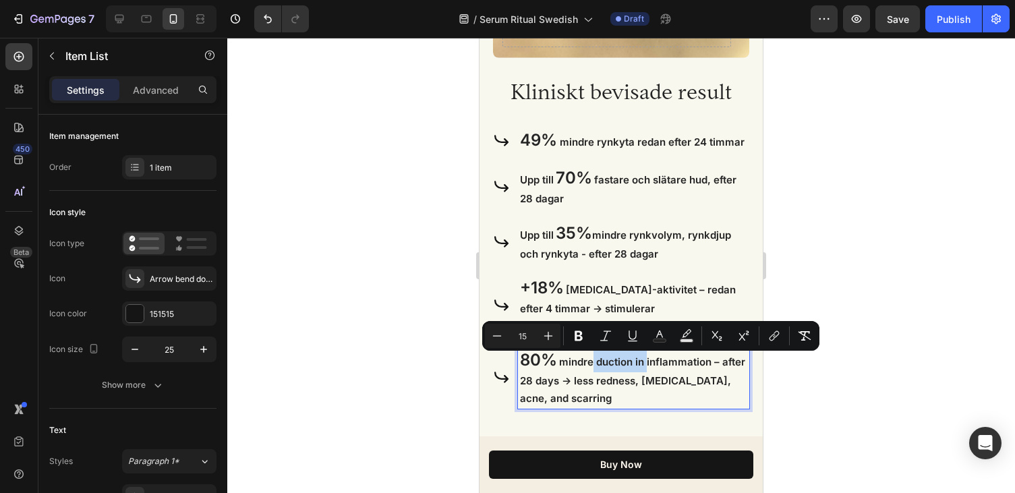
drag, startPoint x: 646, startPoint y: 361, endPoint x: 593, endPoint y: 363, distance: 52.6
click at [593, 363] on span "mindre duction in inflammation – after 28 days → less redness, [MEDICAL_DATA], …" at bounding box center [632, 379] width 225 height 49
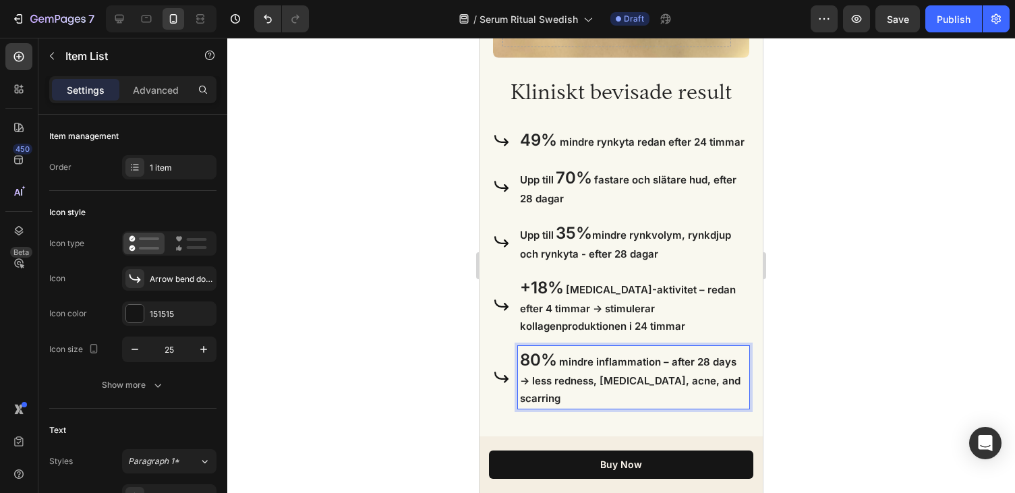
click at [651, 362] on span "mindre inflammation – after 28 days → less redness, [MEDICAL_DATA], acne, and s…" at bounding box center [630, 379] width 221 height 49
click at [657, 362] on span "mindre inflammation – after 28 days → less redness, [MEDICAL_DATA], acne, and s…" at bounding box center [630, 379] width 221 height 49
click at [688, 364] on span "mindre inflammation – after 28 days → less redness, [MEDICAL_DATA], acne, and s…" at bounding box center [630, 379] width 221 height 49
click at [732, 365] on span "mindre inflammation – efter 28 days → less redness, [MEDICAL_DATA], acne, and s…" at bounding box center [630, 379] width 221 height 49
click at [656, 381] on span "mindre inflammation – efter 28 dagar → less redness, [MEDICAL_DATA], acne, and …" at bounding box center [630, 379] width 221 height 49
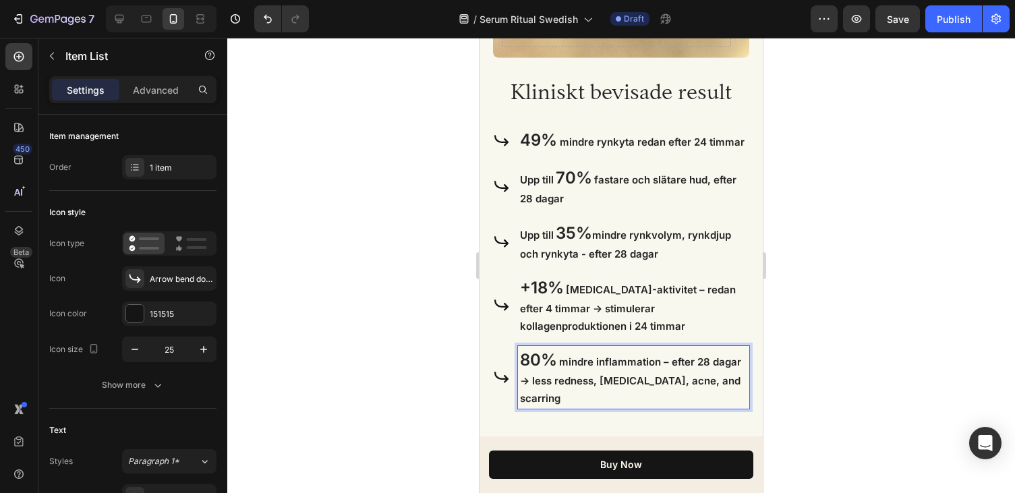
click at [551, 383] on span "mindre inflammation – efter 28 dagar → less redness, [MEDICAL_DATA], acne, and …" at bounding box center [630, 379] width 221 height 49
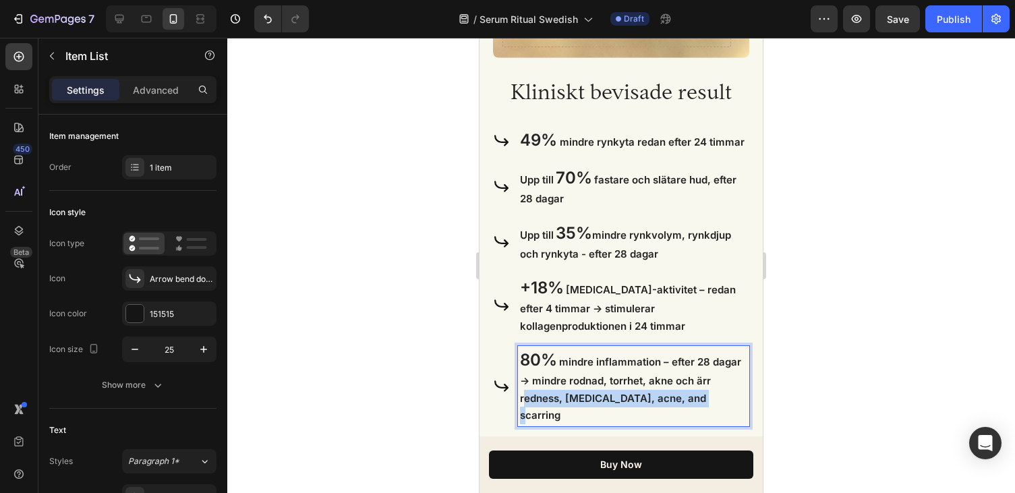
drag, startPoint x: 717, startPoint y: 394, endPoint x: 523, endPoint y: 403, distance: 193.8
click at [523, 403] on p "80% mindre inflammation – efter 28 dagar → mindre rodnad, torrhet, akne och ärr…" at bounding box center [633, 386] width 227 height 76
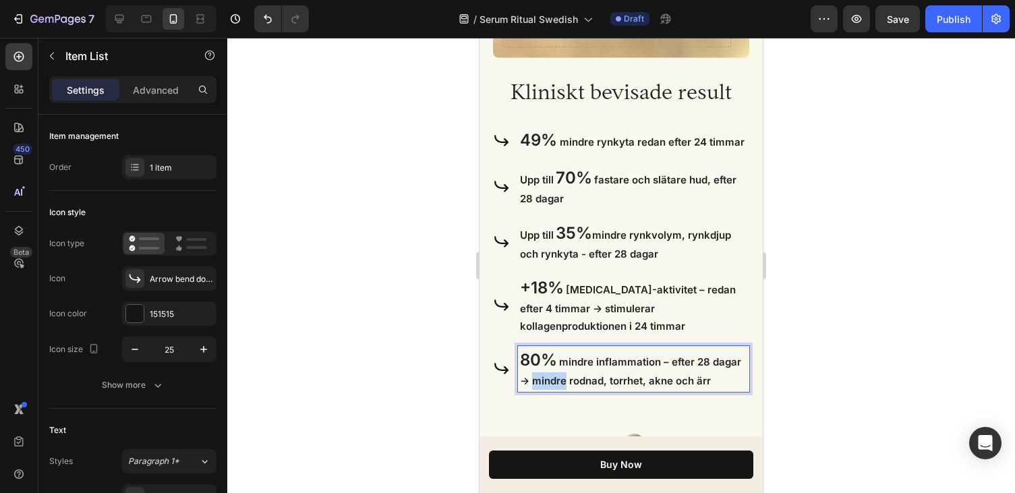
drag, startPoint x: 565, startPoint y: 381, endPoint x: 534, endPoint y: 381, distance: 31.0
click at [534, 381] on span "mindre inflammation – efter 28 dagar → mindre rodnad, torrhet, akne och ärr" at bounding box center [630, 371] width 221 height 32
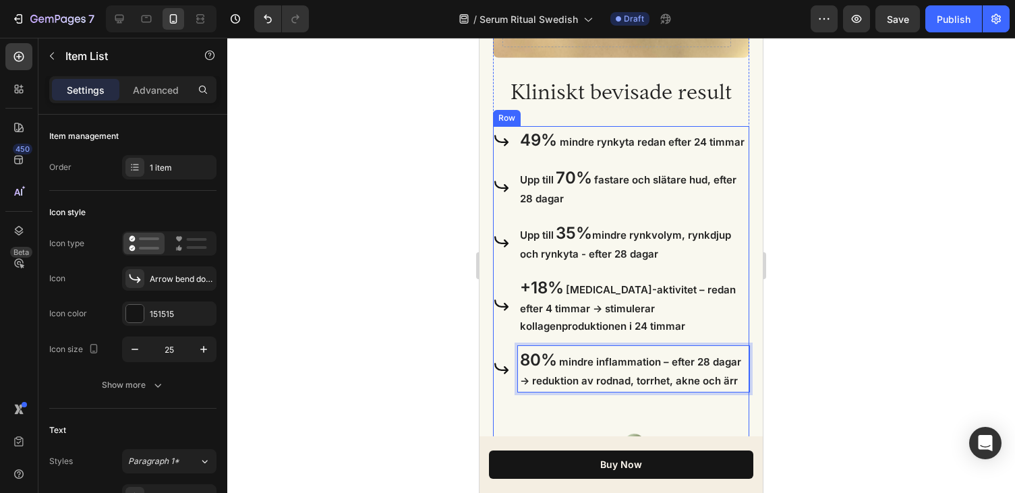
click at [608, 403] on div "49% mindre rynkyta redan efter 24 timmar Item List Upp till 70% fastare och slä…" at bounding box center [621, 275] width 256 height 299
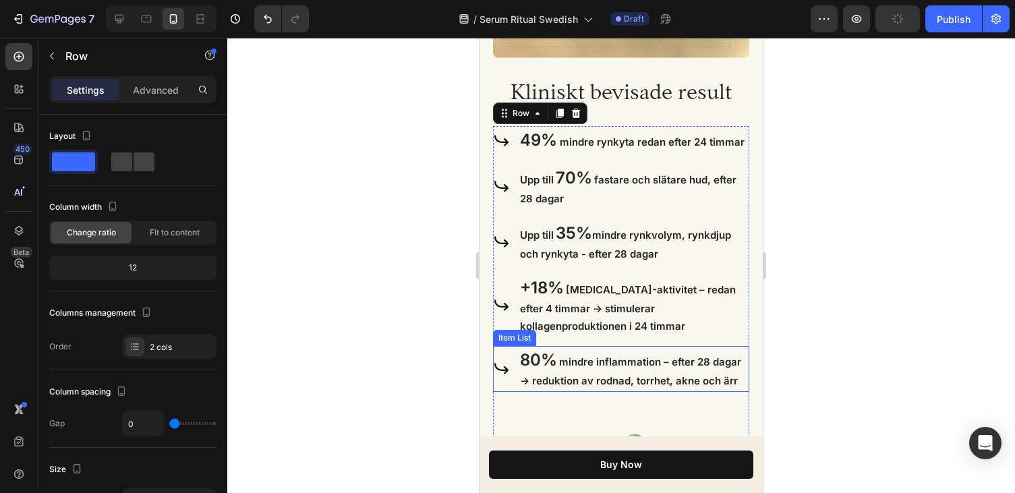
scroll to position [2147, 0]
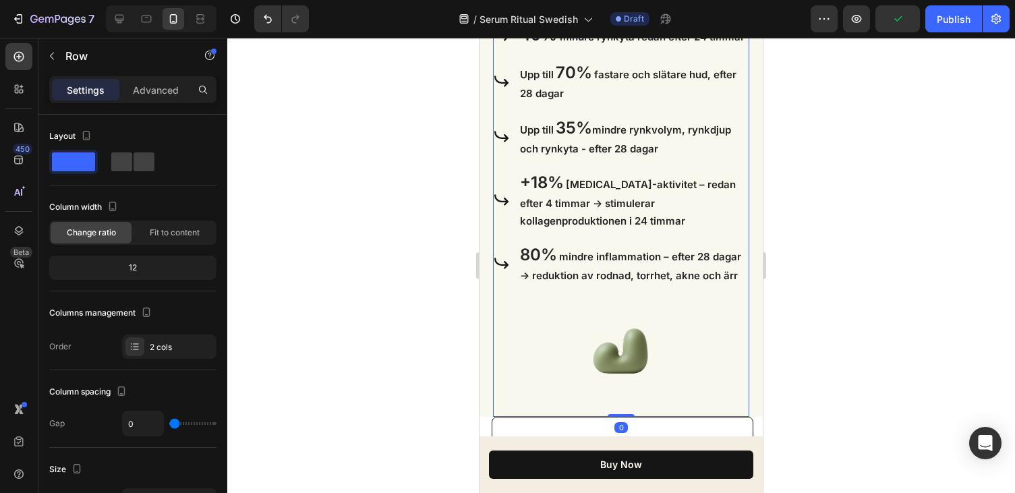
click at [790, 339] on div at bounding box center [621, 265] width 788 height 455
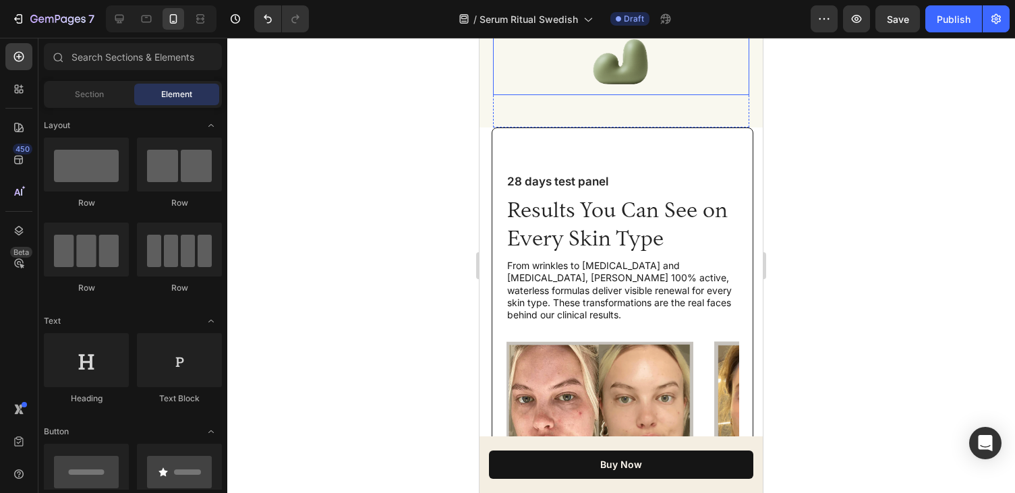
scroll to position [2454, 0]
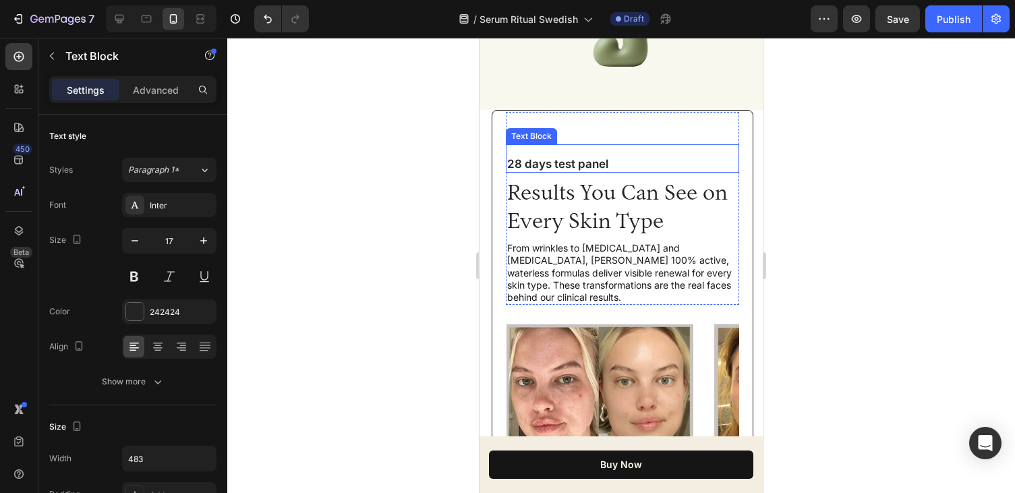
click at [564, 163] on p "28 days test panel" at bounding box center [622, 163] width 231 height 15
click at [544, 167] on p "28 days test panel" at bounding box center [622, 163] width 231 height 15
click at [549, 166] on p "28 days test panel" at bounding box center [622, 163] width 231 height 15
click at [597, 164] on p "28-dagars test panel" at bounding box center [622, 163] width 231 height 15
click at [594, 164] on p "28-dagars test panel" at bounding box center [622, 163] width 231 height 15
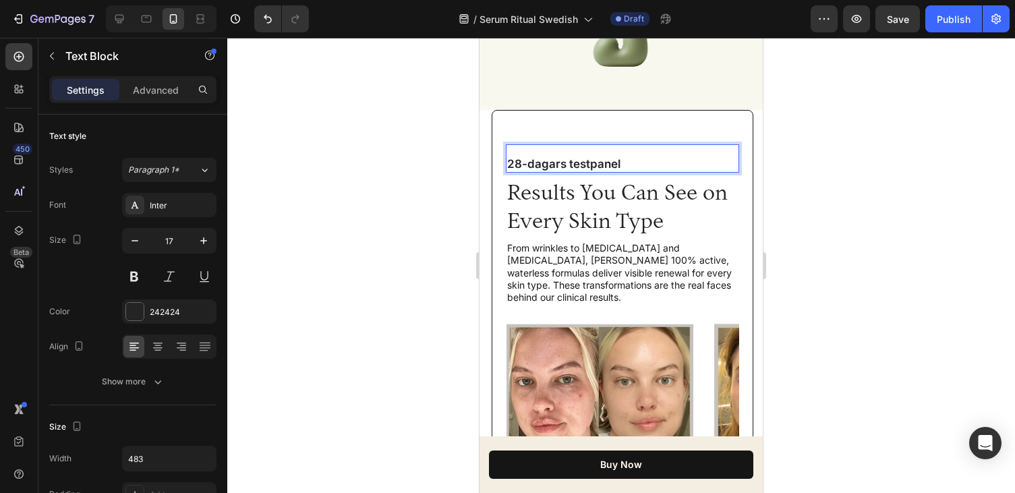
click at [637, 163] on p "28-dagars testpanel" at bounding box center [622, 163] width 231 height 15
click at [508, 165] on p "28-dagars testpanel" at bounding box center [622, 163] width 231 height 15
click at [805, 138] on div at bounding box center [621, 265] width 788 height 455
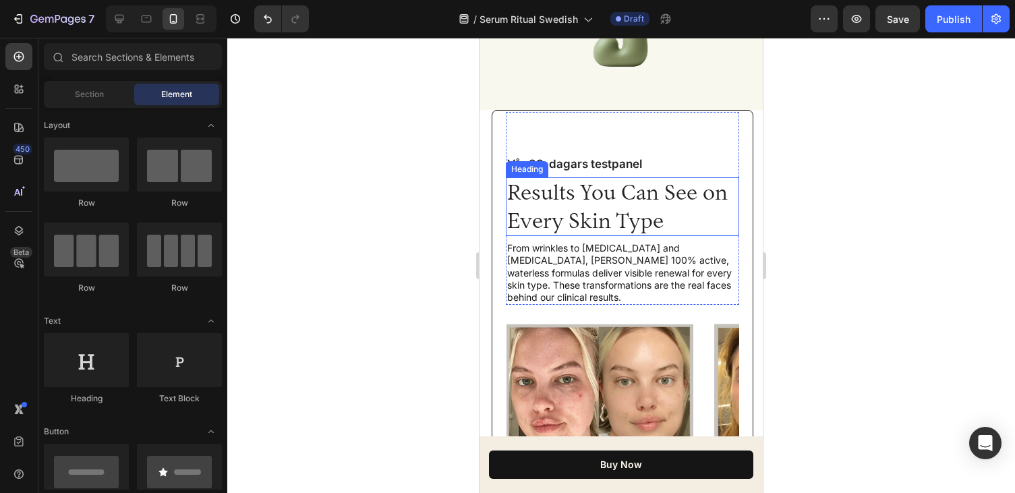
click at [631, 216] on h2 "Results You Can See on Every Skin Type" at bounding box center [622, 206] width 233 height 59
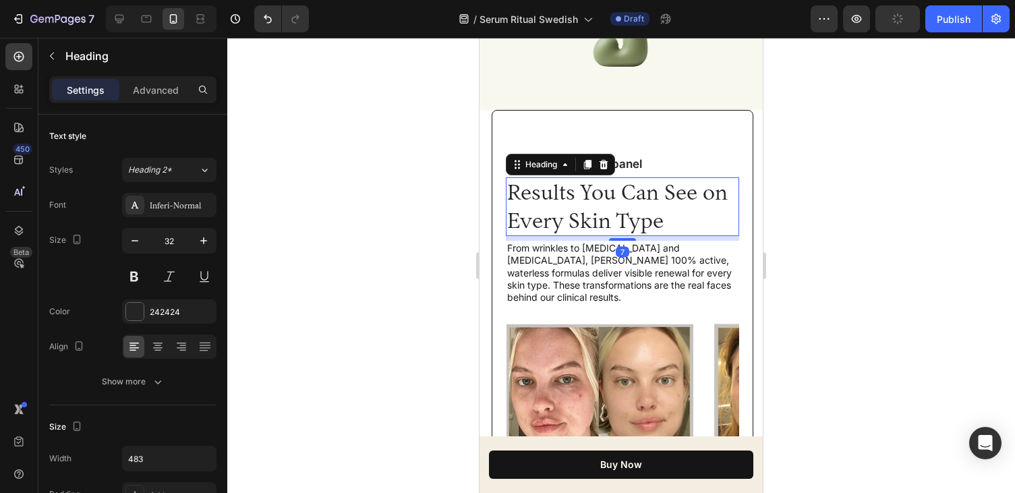
click at [664, 227] on h2 "Results You Can See on Every Skin Type" at bounding box center [622, 206] width 233 height 59
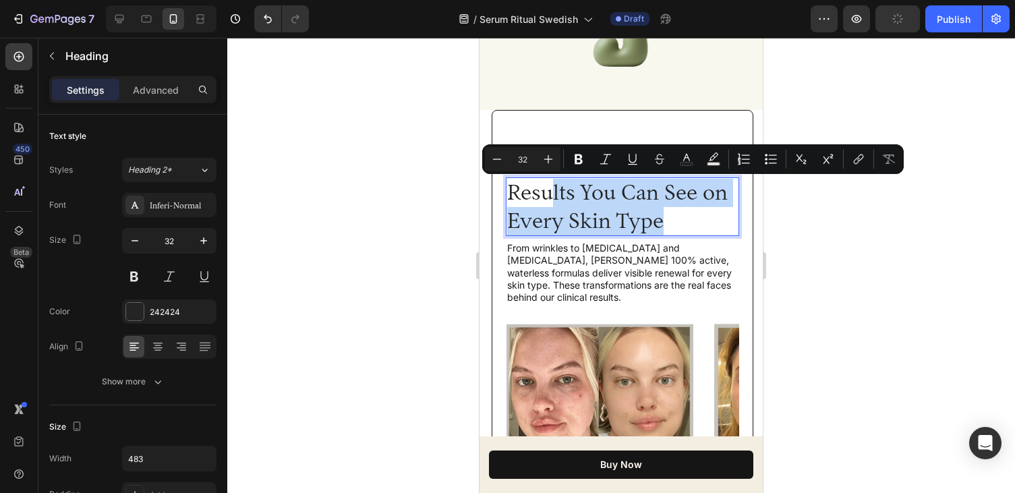
drag, startPoint x: 664, startPoint y: 227, endPoint x: 552, endPoint y: 203, distance: 113.8
click at [552, 203] on p "Results You Can See on Every Skin Type" at bounding box center [622, 207] width 231 height 56
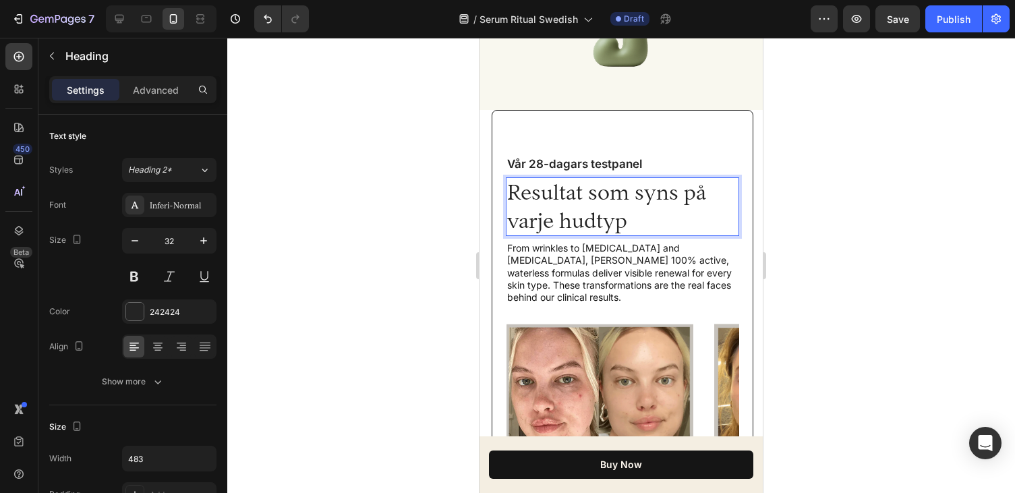
click at [823, 216] on div at bounding box center [621, 265] width 788 height 455
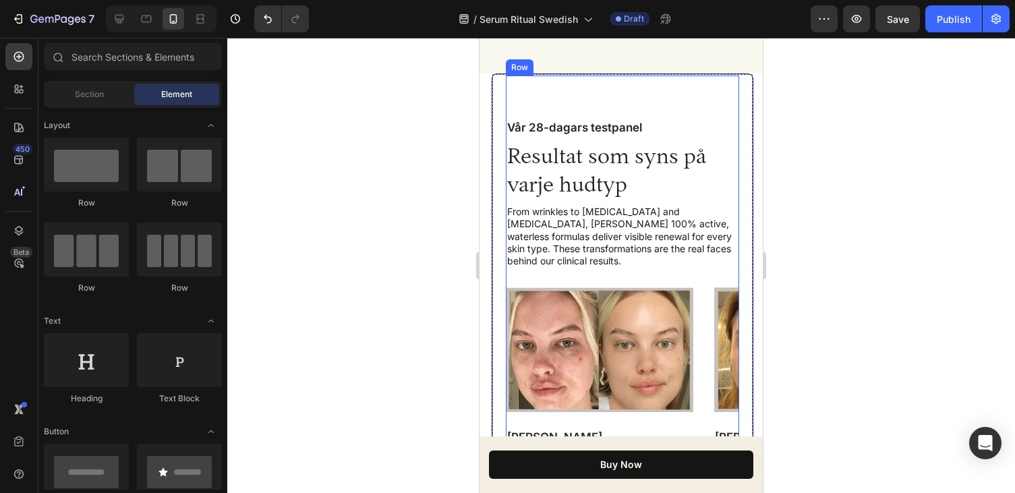
scroll to position [2491, 0]
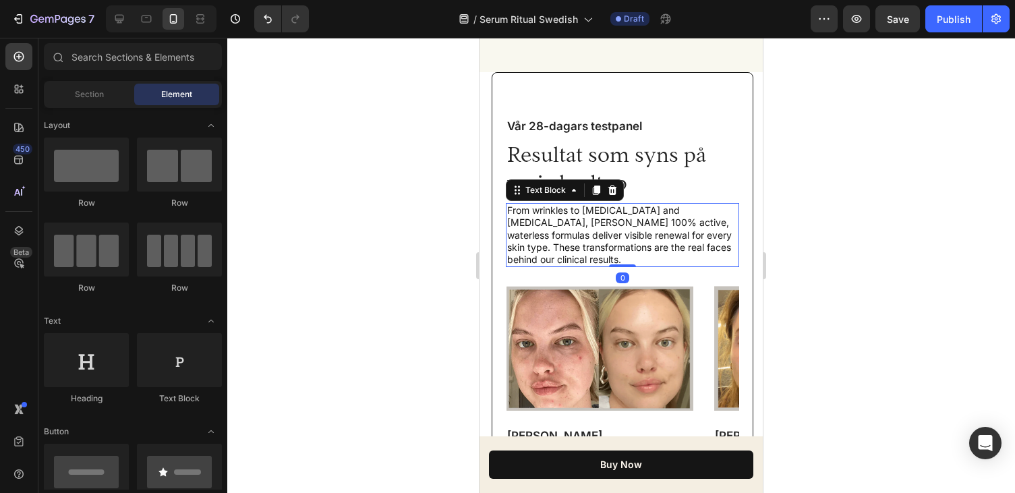
click at [707, 247] on p "From wrinkles to [MEDICAL_DATA] and [MEDICAL_DATA], [PERSON_NAME] 100% active, …" at bounding box center [622, 234] width 231 height 61
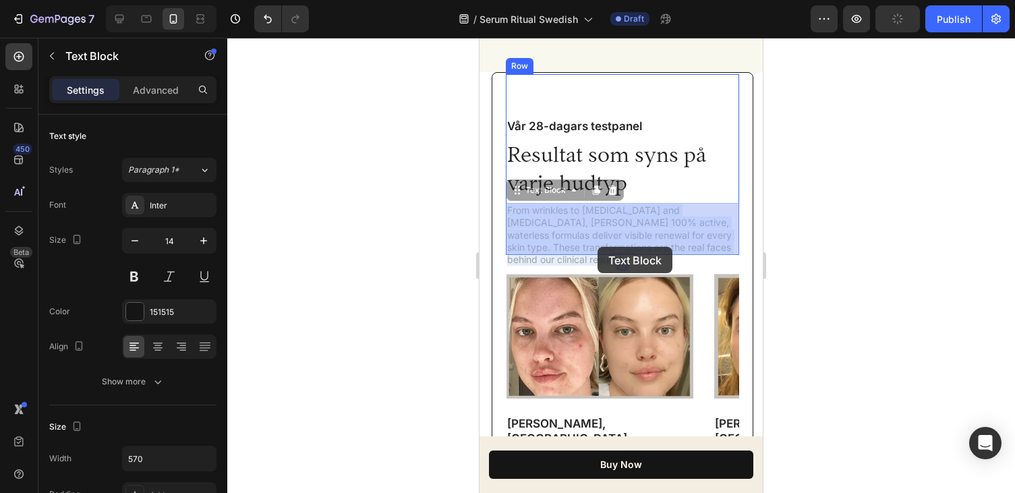
drag, startPoint x: 705, startPoint y: 246, endPoint x: 598, endPoint y: 247, distance: 107.9
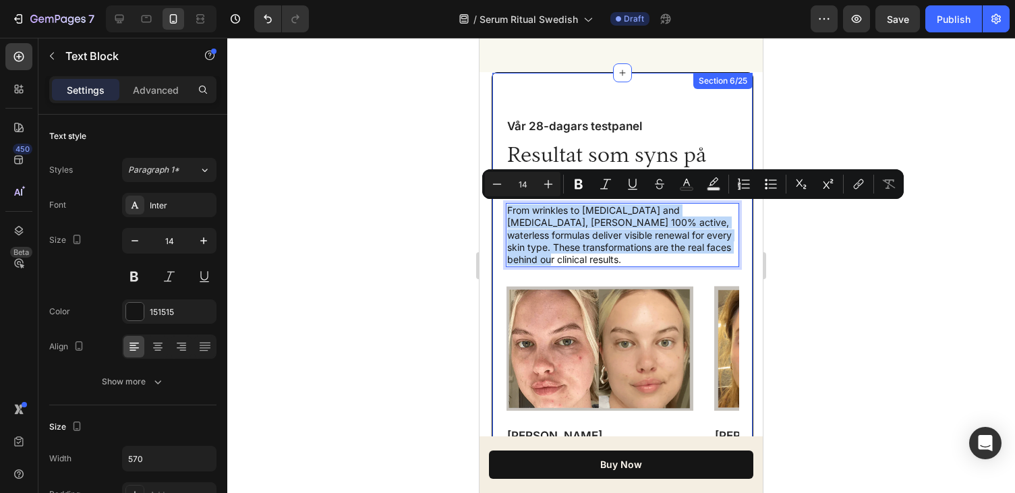
drag, startPoint x: 703, startPoint y: 246, endPoint x: 502, endPoint y: 210, distance: 203.6
click at [502, 210] on div "Vår 28-dagars testpanel Text Block Resultat som syns på varje hudtyp Heading Fr…" at bounding box center [623, 322] width 262 height 500
copy p "From wrinkles to [MEDICAL_DATA] and [MEDICAL_DATA], [PERSON_NAME] 100% active, …"
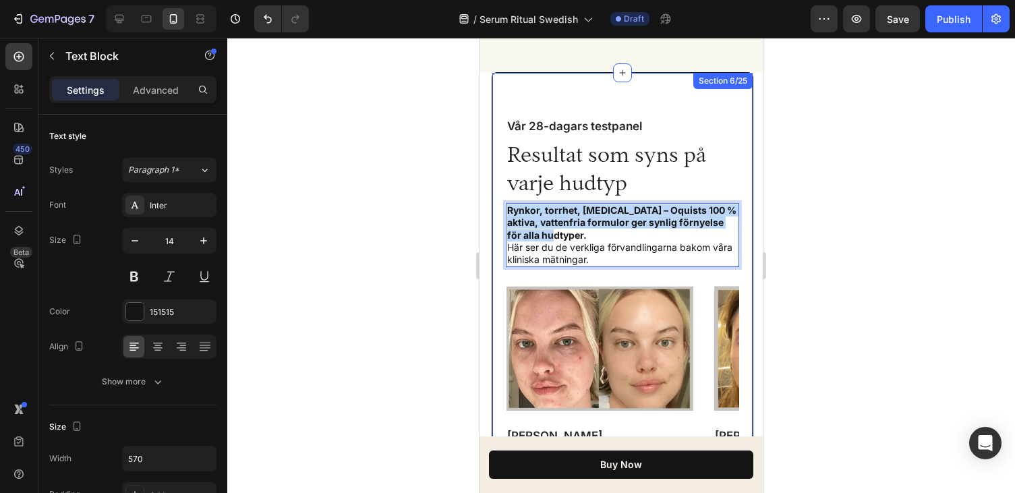
drag, startPoint x: 587, startPoint y: 236, endPoint x: 503, endPoint y: 212, distance: 87.5
click at [503, 212] on div "Vår 28-dagars testpanel Text Block Resultat som syns på varje hudtyp Heading Ry…" at bounding box center [623, 322] width 262 height 500
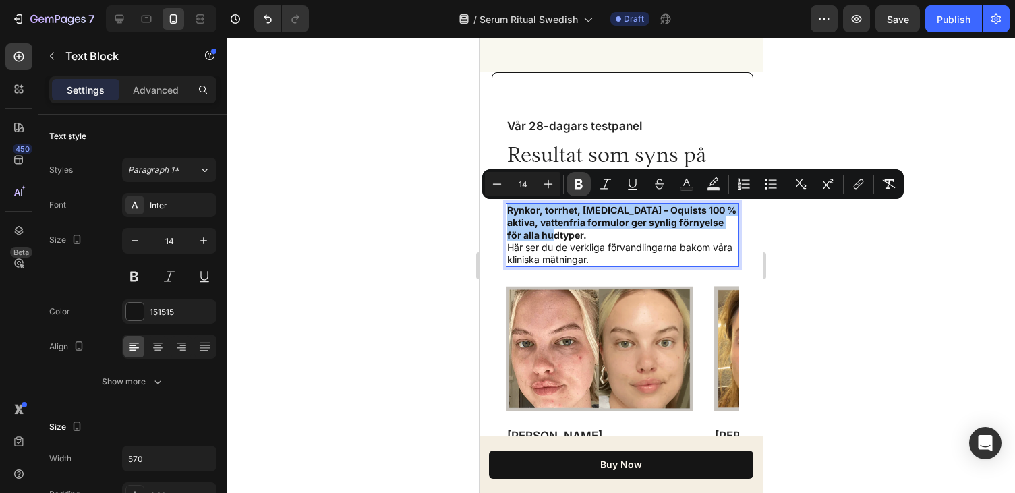
click at [576, 182] on icon "Editor contextual toolbar" at bounding box center [579, 184] width 8 height 10
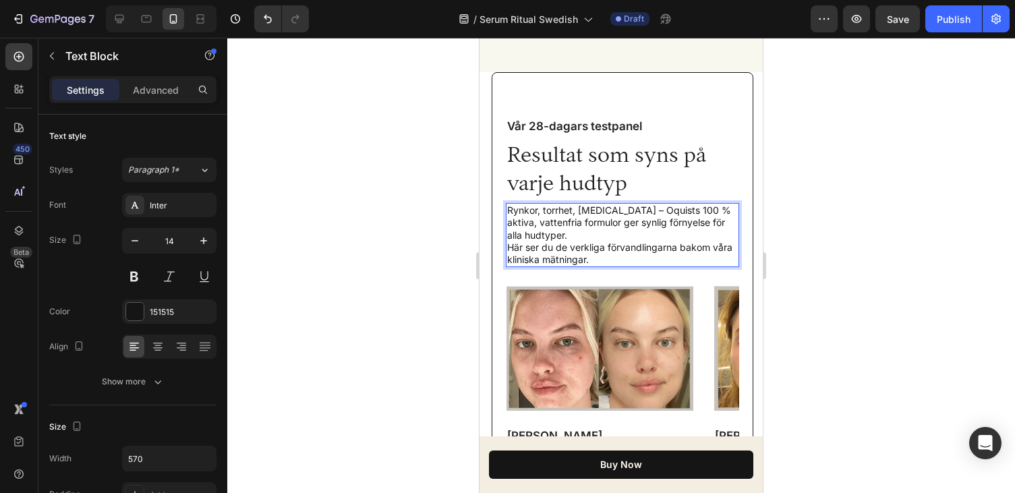
click at [508, 243] on p "Rynkor, torrhet, [MEDICAL_DATA] – Oquists 100 % aktiva, vattenfria formulor ger…" at bounding box center [622, 234] width 231 height 61
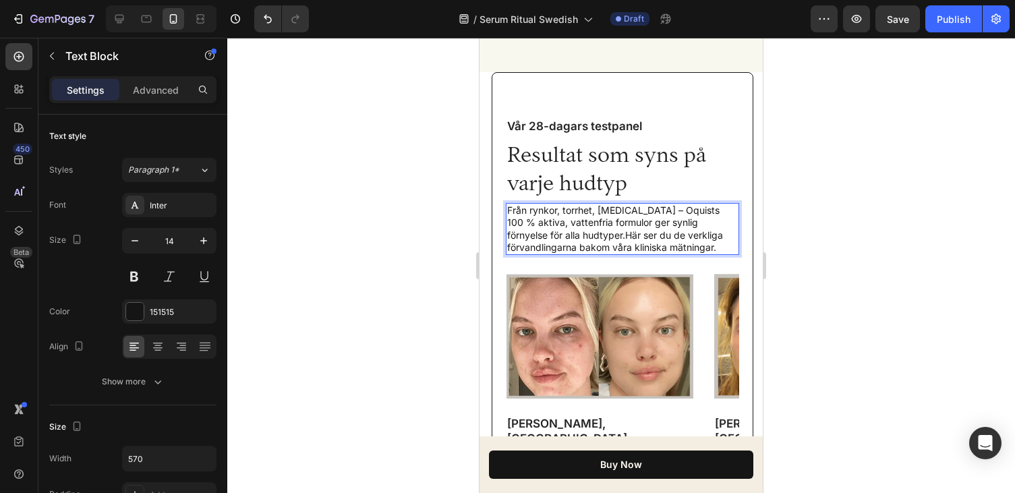
click at [628, 239] on p "Från rynkor, torrhet, [MEDICAL_DATA] – Oquists 100 % aktiva, vattenfria formulo…" at bounding box center [622, 228] width 231 height 49
click at [598, 210] on p "Från rynkor, torrhet, [MEDICAL_DATA] – Oquists 100 % aktiva, vattenfria formulo…" at bounding box center [622, 228] width 231 height 49
click at [626, 210] on p "Från rynkor, torrhet, [MEDICAL_DATA] – Oquists 100 % aktiva, vattenfria formulo…" at bounding box center [622, 228] width 231 height 49
click at [699, 211] on p "Från rynkor, torrhet, [MEDICAL_DATA] – Oquists 100 % aktiva, vattenfria formulo…" at bounding box center [622, 228] width 231 height 49
click at [728, 211] on p "Från rynkor, torrhet, [MEDICAL_DATA] – Oquists 100% aktiva, vattenfria formulor…" at bounding box center [622, 228] width 231 height 49
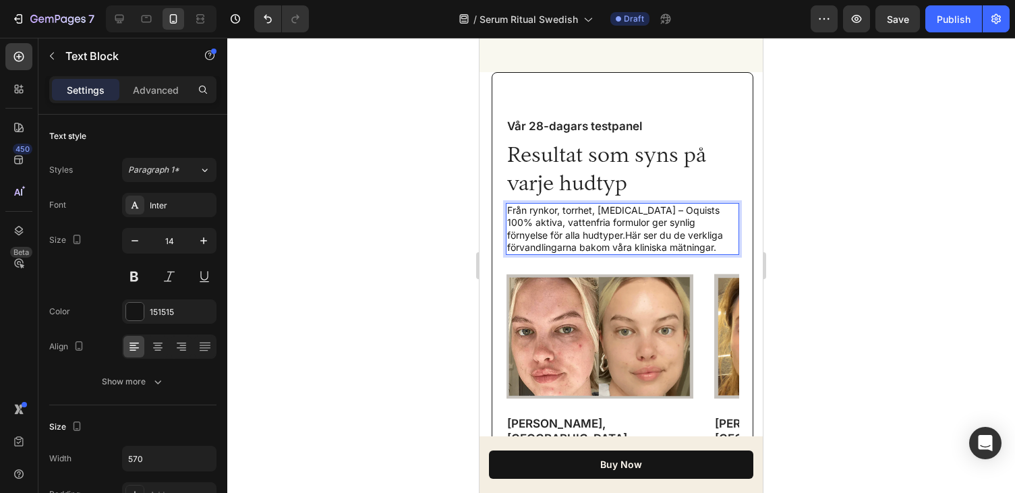
click at [539, 225] on p "Från rynkor, torrhet, [MEDICAL_DATA] – Oquists 100% aktiva, vattenfria formulor…" at bounding box center [622, 228] width 231 height 49
click at [589, 225] on p "Från rynkor, torrhet, [MEDICAL_DATA] – Oquists 100% aktiva, vattenfria formulor…" at bounding box center [622, 228] width 231 height 49
click at [585, 227] on p "Från rynkor, torrhet, [MEDICAL_DATA] – Oquists 100% aktiva, vattenfria formu ge…" at bounding box center [622, 228] width 231 height 49
click at [563, 223] on p "Från rynkor, torrhet, [MEDICAL_DATA] – Oquists 100% aktiva, vattenfria formu ge…" at bounding box center [622, 228] width 231 height 49
click at [579, 223] on p "Från rynkor, torrhet, [MEDICAL_DATA] – Oquists 100% aktiva, vattenfria formu ge…" at bounding box center [622, 228] width 231 height 49
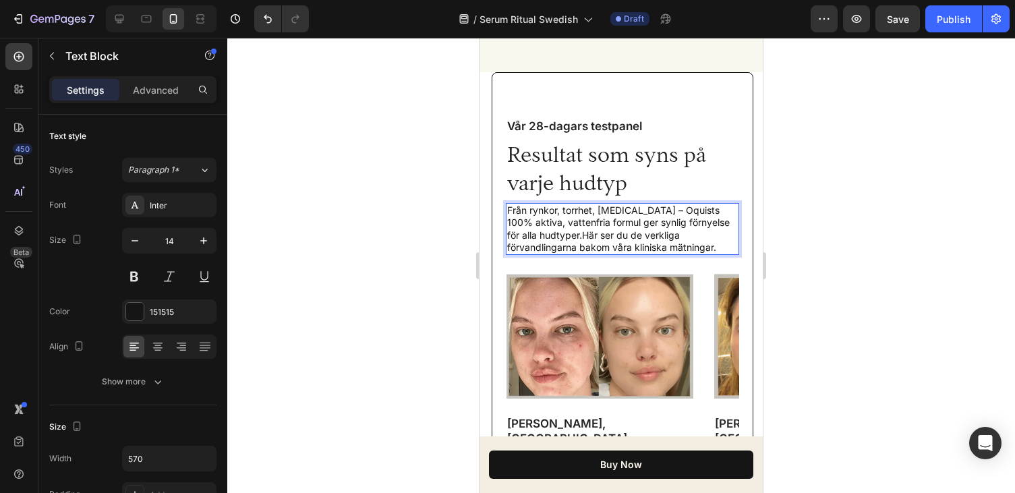
click at [580, 223] on p "Från rynkor, torrhet, [MEDICAL_DATA] – Oquists 100% aktiva, vattenfria formul g…" at bounding box center [622, 228] width 231 height 49
click at [666, 216] on p "Från rynkor, torrhet, [MEDICAL_DATA] – Oquists 100% aktiva, vattenfria formula …" at bounding box center [622, 228] width 231 height 49
click at [678, 211] on p "Från rynkor, torrhet, [MEDICAL_DATA] – Oquists 100% aktiva, vattenfria formula …" at bounding box center [622, 228] width 231 height 49
click at [640, 225] on p "Från rynkor, torrhet, [MEDICAL_DATA] – Oquists 100% aktiva, vattenfria formula …" at bounding box center [622, 228] width 231 height 49
drag, startPoint x: 675, startPoint y: 222, endPoint x: 648, endPoint y: 224, distance: 27.1
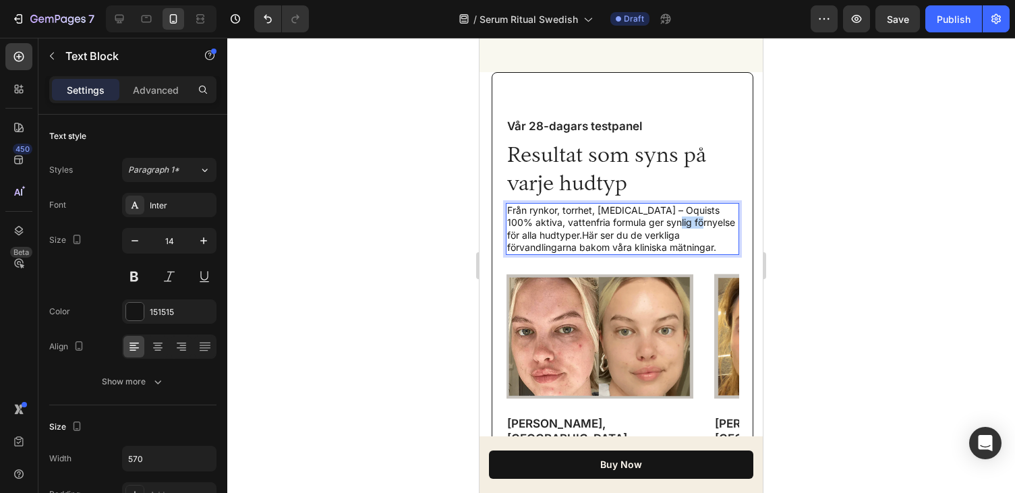
click at [648, 224] on p "Från rynkor, torrhet, [MEDICAL_DATA] – Oquists 100% aktiva, vattenfria formula …" at bounding box center [622, 228] width 231 height 49
click at [668, 225] on p "Från rynkor, torrhet, [MEDICAL_DATA] – Oquists 100% aktiva, vattenfria formula …" at bounding box center [622, 228] width 231 height 49
click at [653, 224] on p "Från rynkor, torrhet, [MEDICAL_DATA] – Oquists 100% aktiva, vattenfria formula …" at bounding box center [622, 228] width 231 height 49
click at [658, 225] on p "Från rynkor, torrhet, [MEDICAL_DATA] – Oquists 100% aktiva, vattenfria formula …" at bounding box center [622, 228] width 231 height 49
click at [662, 226] on p "Från rynkor, torrhet, [MEDICAL_DATA] – Oquists 100% aktiva, vattenfria formula …" at bounding box center [622, 228] width 231 height 49
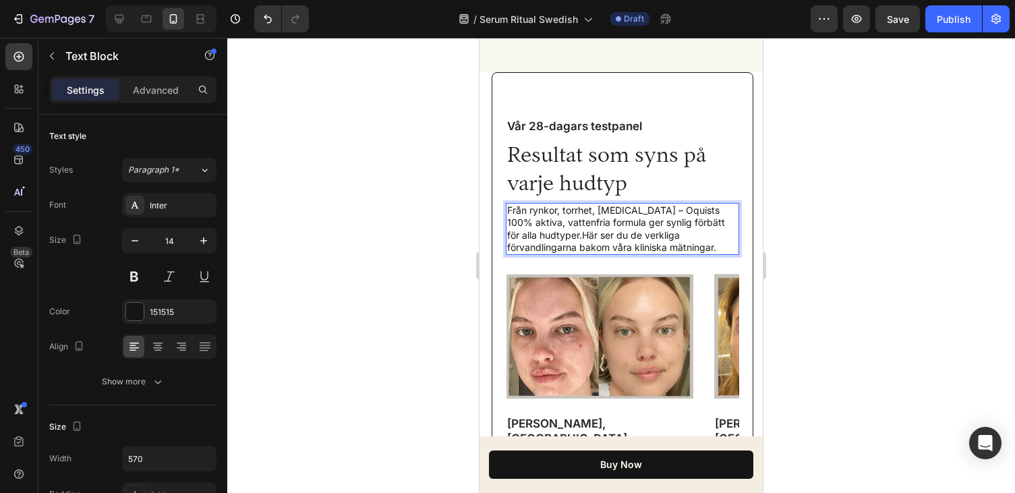
click at [665, 225] on p "Från rynkor, torrhet, [MEDICAL_DATA] – Oquists 100% aktiva, vattenfria formula …" at bounding box center [622, 228] width 231 height 49
click at [668, 222] on p "Från rynkor, torrhet, [MEDICAL_DATA] – Oquists 100% aktiva, vattenfria formula …" at bounding box center [622, 228] width 231 height 49
click at [672, 223] on p "Från rynkor, torrhet, [MEDICAL_DATA] – Oquists 100% aktiva, vattenfria formula …" at bounding box center [622, 228] width 231 height 49
click at [676, 223] on p "Från rynkor, torrhet, [MEDICAL_DATA] – Oquists 100% aktiva, vattenfria formula …" at bounding box center [622, 228] width 231 height 49
click at [683, 232] on p "Från rynkor, torrhet, [MEDICAL_DATA] – Oquists 100% aktiva, vattenfria formula …" at bounding box center [622, 228] width 231 height 49
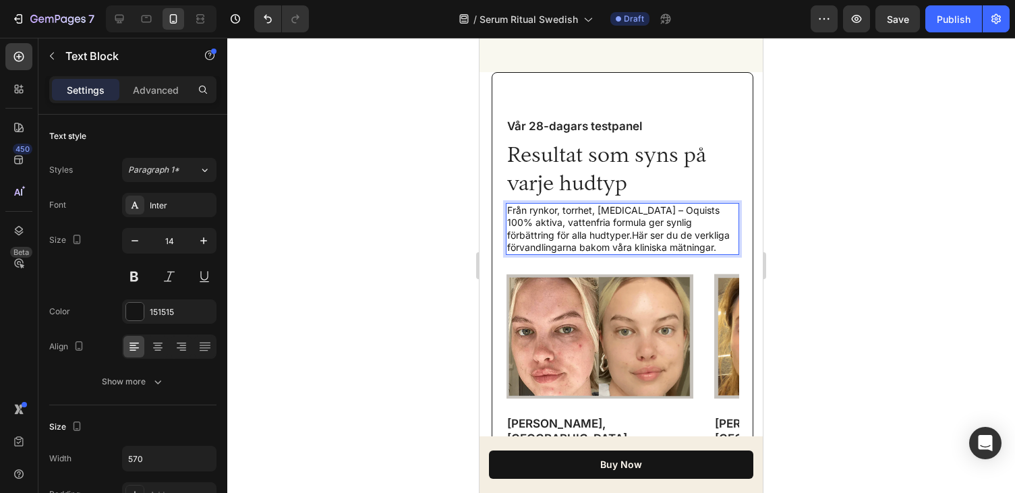
click at [550, 235] on p "Från rynkor, torrhet, [MEDICAL_DATA] – Oquists 100% aktiva, vattenfria formula …" at bounding box center [622, 228] width 231 height 49
click at [625, 242] on p "Från rynkor, torrhet, [MEDICAL_DATA] – Oquists 100% aktiva, vattenfria formula …" at bounding box center [622, 228] width 231 height 49
click at [668, 239] on p "Från rynkor, torrhet, [MEDICAL_DATA] – Oquists 100% aktiva, vattenfria formula …" at bounding box center [622, 228] width 231 height 49
click at [666, 245] on p "Från rynkor, torrhet, [MEDICAL_DATA] – Oquists 100% aktiva, vattenfria formula …" at bounding box center [622, 228] width 231 height 49
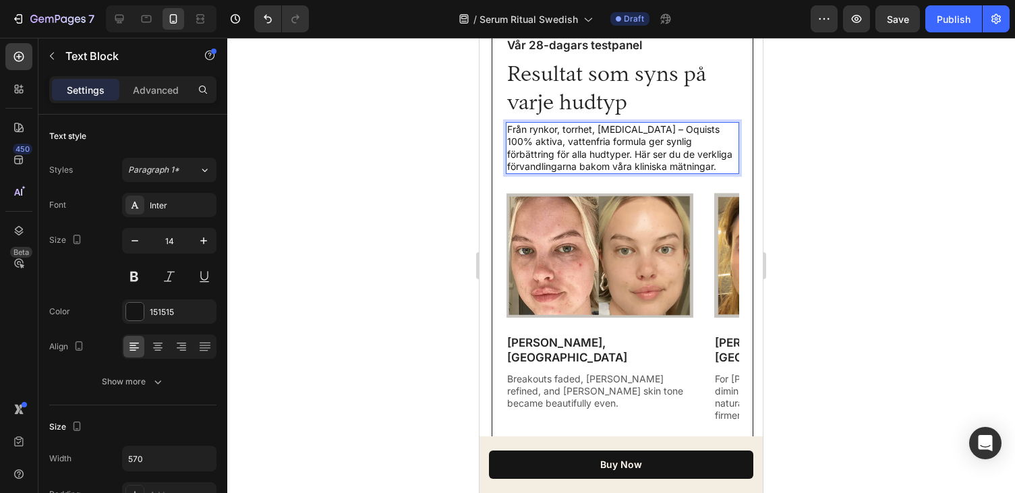
scroll to position [2573, 0]
click at [649, 167] on p "Från rynkor, torrhet, [MEDICAL_DATA] – Oquists 100% aktiva, vattenfria formula …" at bounding box center [622, 147] width 231 height 49
drag, startPoint x: 649, startPoint y: 166, endPoint x: 553, endPoint y: 156, distance: 96.9
click at [553, 156] on p "Från rynkor, torrhet, [MEDICAL_DATA] – Oquists 100% aktiva, vattenfria formula …" at bounding box center [622, 147] width 231 height 49
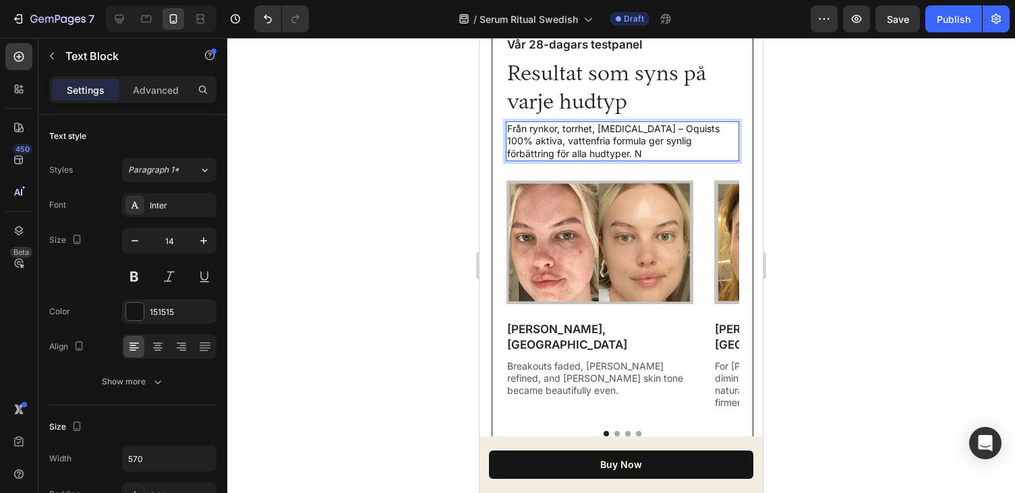
click at [612, 150] on p "Från rynkor, torrhet, [MEDICAL_DATA] – Oquists 100% aktiva, vattenfria formula …" at bounding box center [622, 141] width 231 height 37
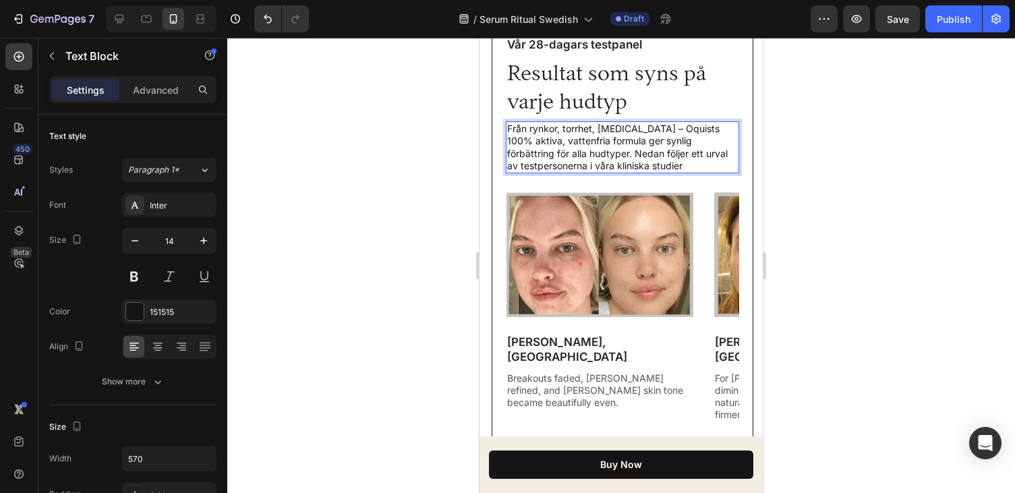
click at [620, 161] on p "Från rynkor, torrhet, [MEDICAL_DATA] – Oquists 100% aktiva, vattenfria formula …" at bounding box center [622, 147] width 231 height 49
click at [705, 138] on p "Från rynkor, torrhet, [MEDICAL_DATA] – Oquists 100% aktiva, vattenfria formula …" at bounding box center [622, 147] width 231 height 49
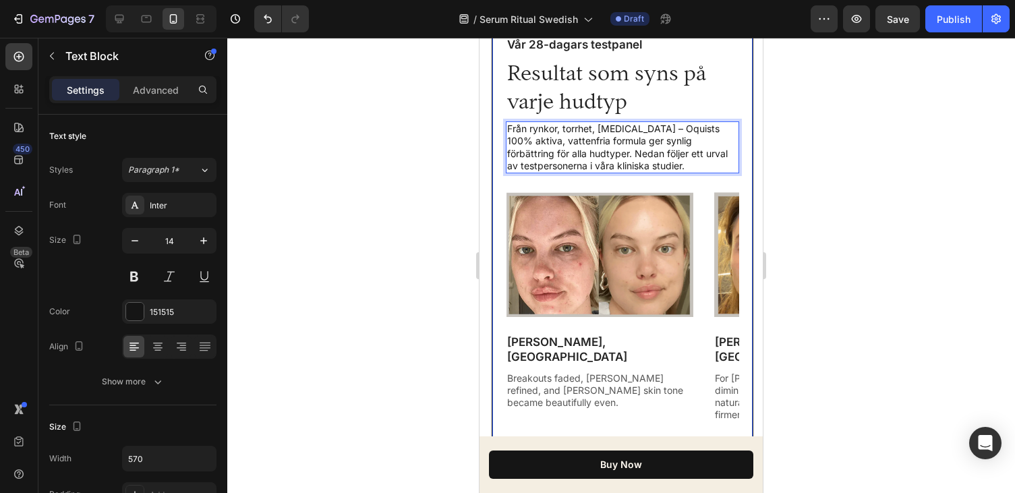
click at [842, 86] on div at bounding box center [621, 265] width 788 height 455
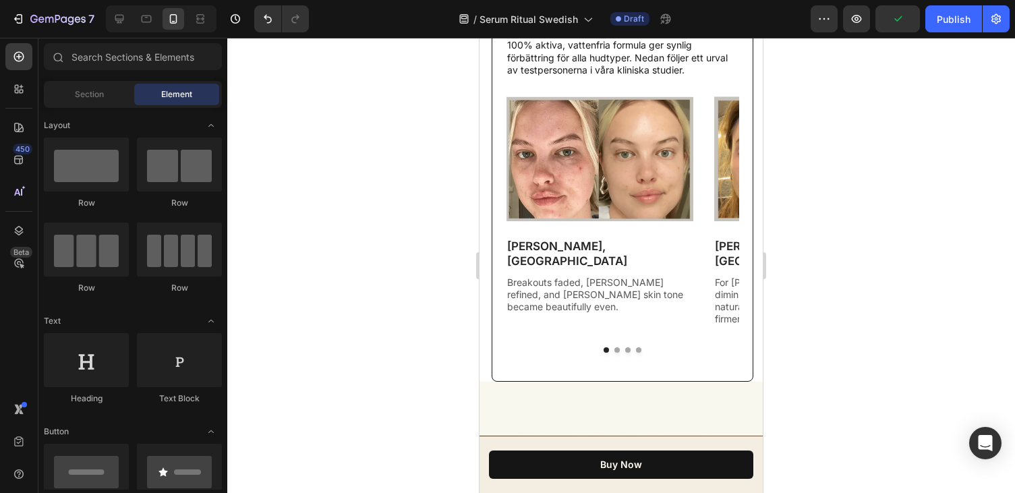
scroll to position [2670, 0]
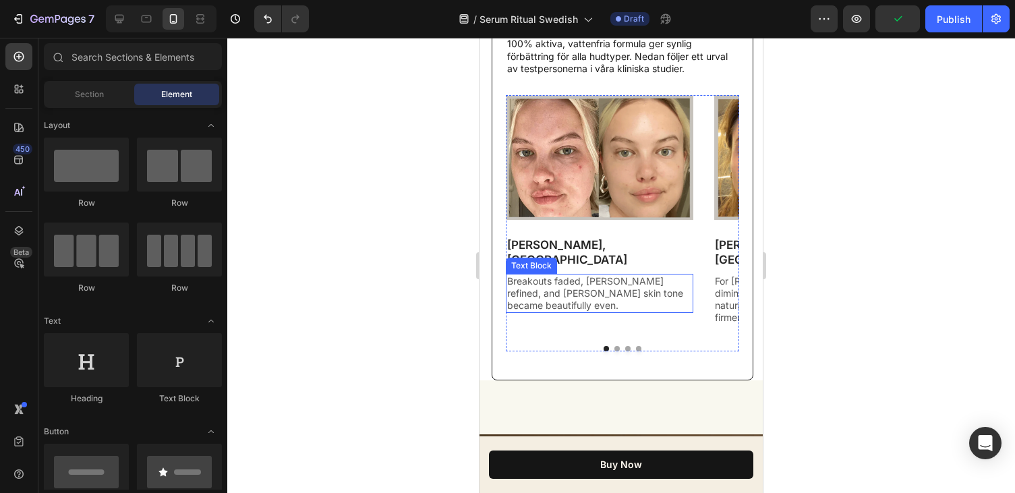
click at [583, 279] on p "Breakouts faded, [PERSON_NAME] refined, and [PERSON_NAME] skin tone became beau…" at bounding box center [599, 293] width 185 height 37
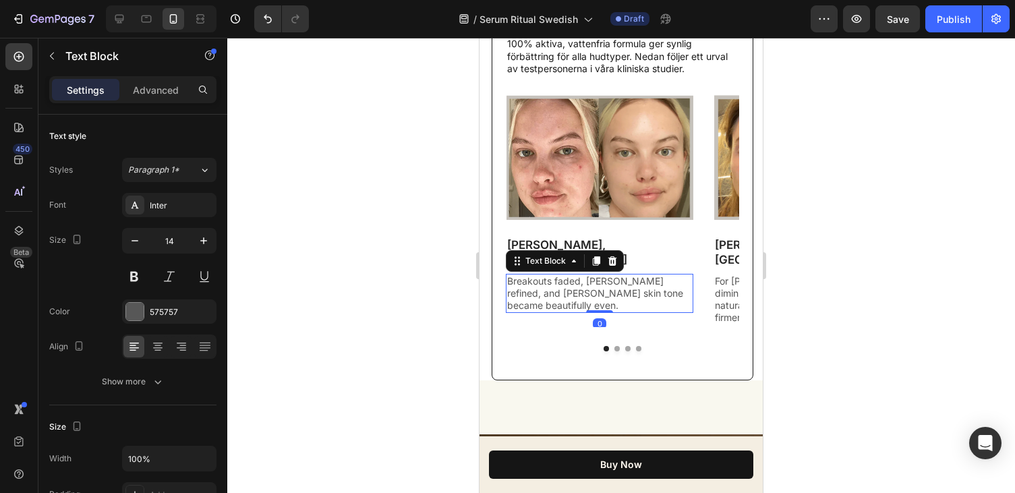
click at [529, 287] on p "Breakouts faded, [PERSON_NAME] refined, and [PERSON_NAME] skin tone became beau…" at bounding box center [599, 293] width 185 height 37
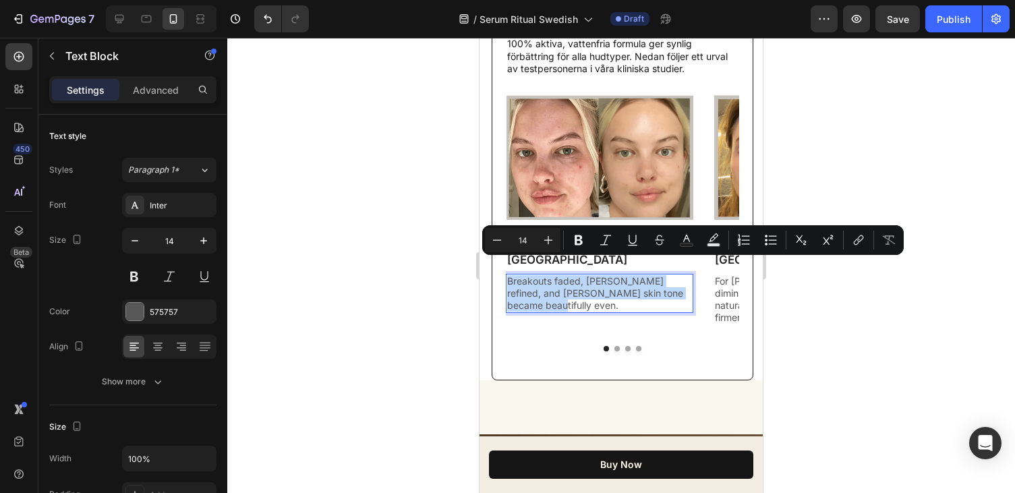
drag, startPoint x: 534, startPoint y: 291, endPoint x: 506, endPoint y: 268, distance: 36.4
click at [506, 274] on div "Breakouts faded, [PERSON_NAME] refined, and [PERSON_NAME] skin tone became beau…" at bounding box center [599, 294] width 187 height 40
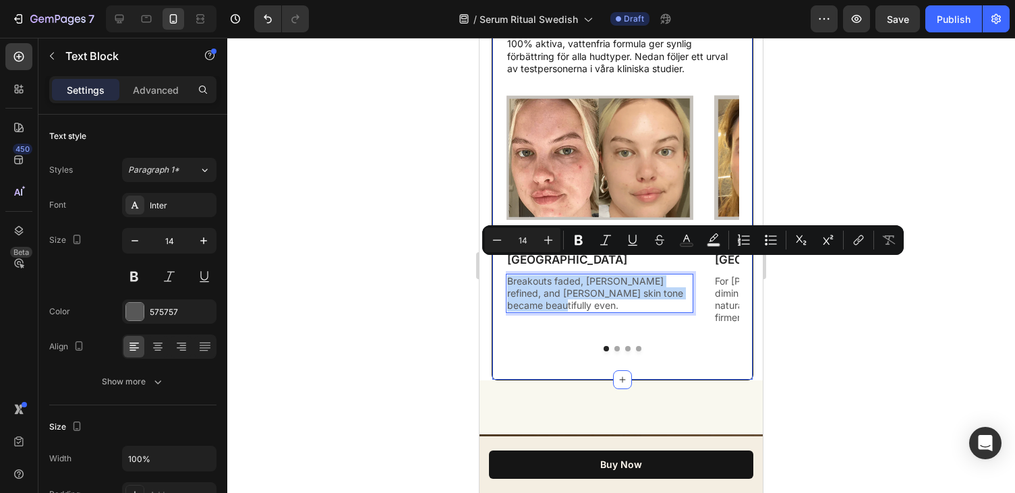
click at [571, 355] on div "Vår 28-dagars testpanel Text Block Resultat som syns på varje hudtyp Heading Fr…" at bounding box center [623, 137] width 262 height 488
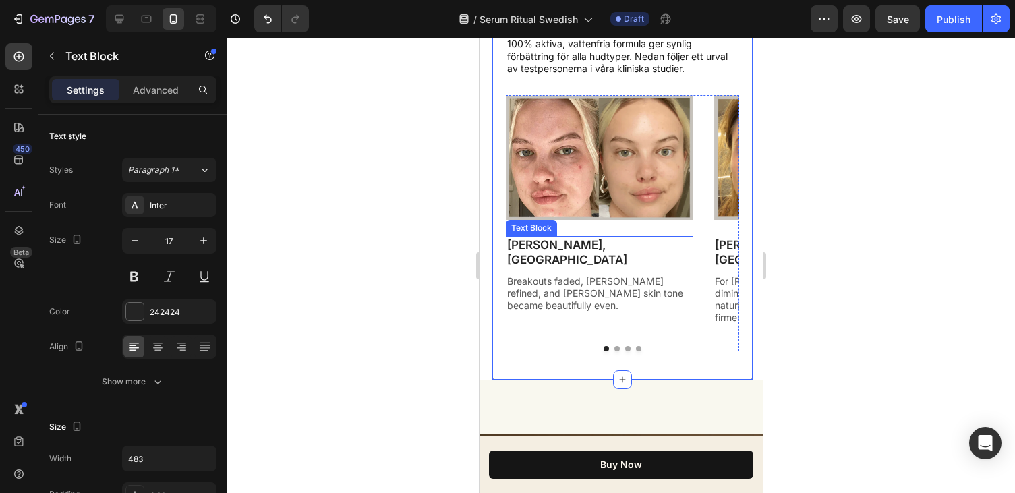
click at [624, 243] on p "[PERSON_NAME], [GEOGRAPHIC_DATA]" at bounding box center [599, 252] width 185 height 30
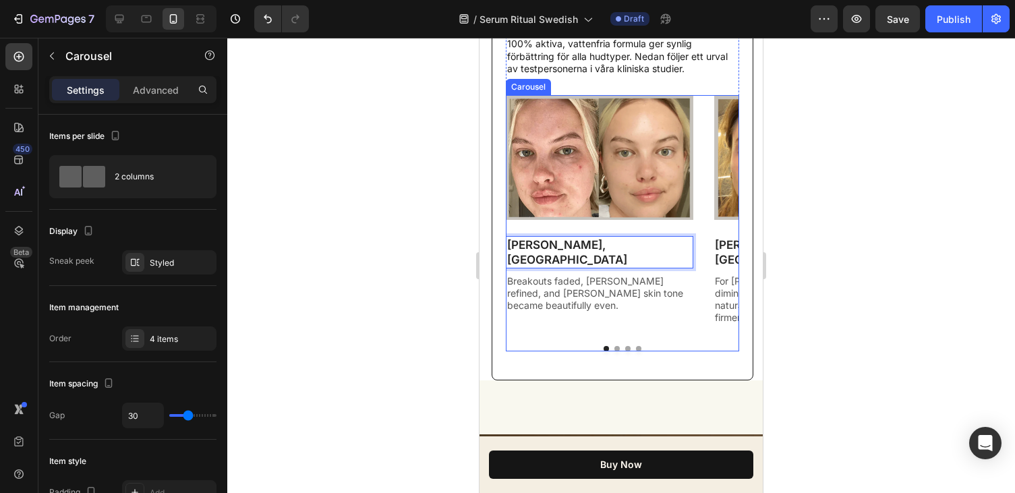
click at [710, 266] on div "Image [PERSON_NAME], Malmö Text Block 8 Breakouts faded, pores refined, and [PE…" at bounding box center [622, 211] width 233 height 232
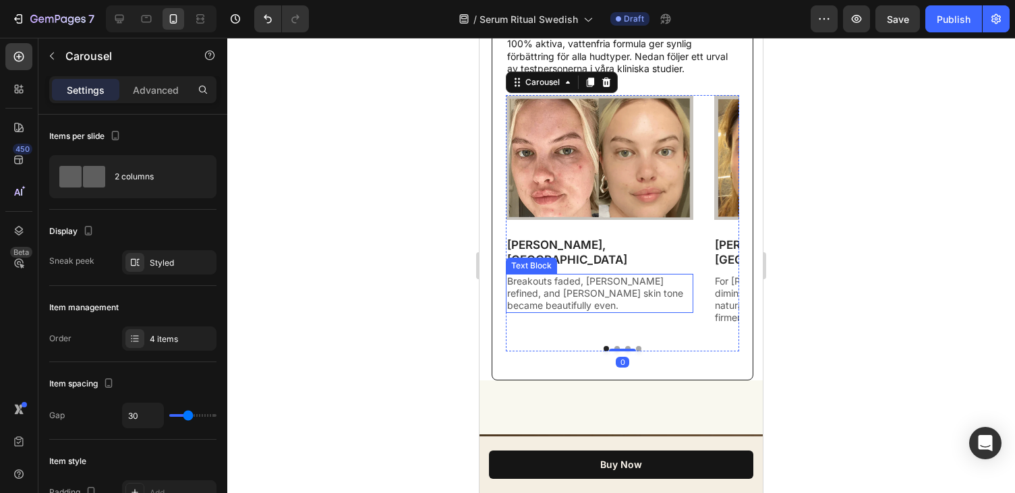
click at [569, 291] on p "Breakouts faded, [PERSON_NAME] refined, and [PERSON_NAME] skin tone became beau…" at bounding box center [599, 293] width 185 height 37
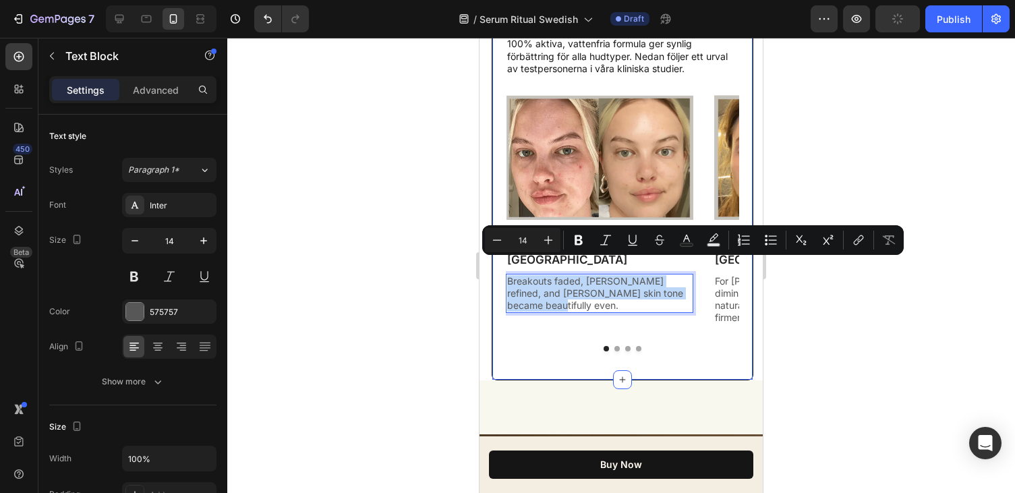
drag, startPoint x: 552, startPoint y: 289, endPoint x: 503, endPoint y: 266, distance: 54.6
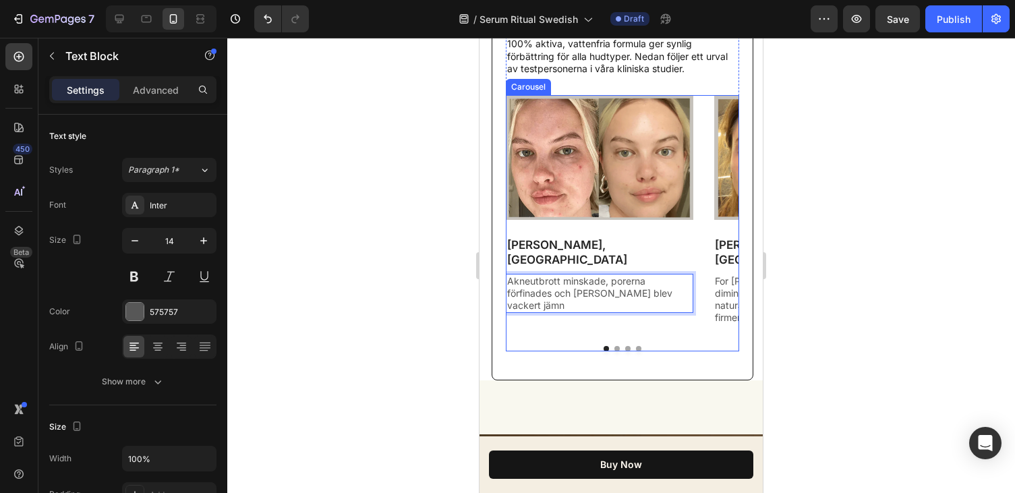
click at [617, 346] on button "Dot" at bounding box center [616, 348] width 5 height 5
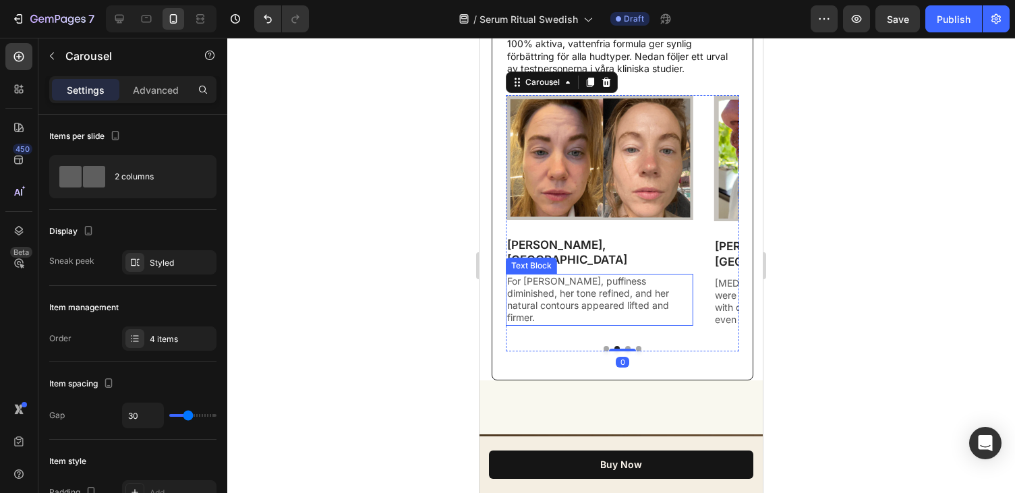
click at [588, 289] on p "For [PERSON_NAME], puffiness diminished, her tone refined, and her natural cont…" at bounding box center [599, 299] width 185 height 49
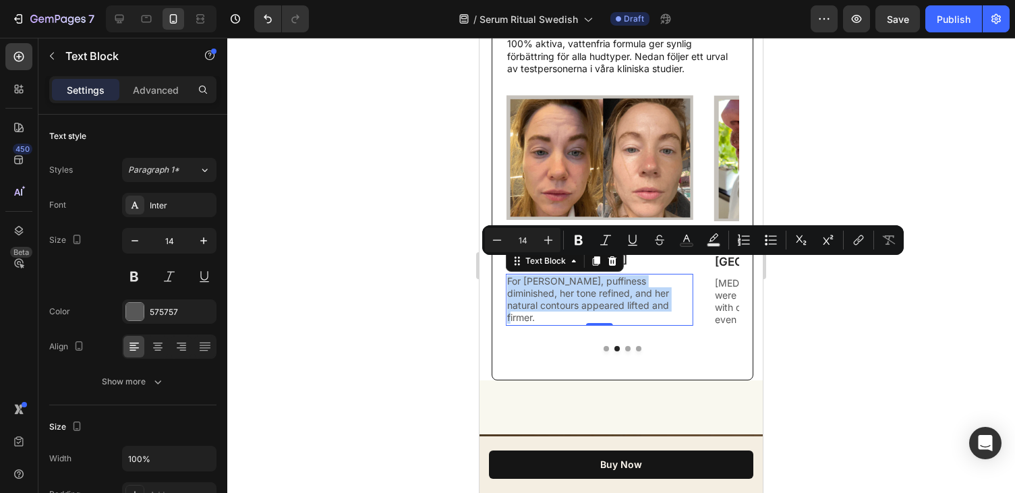
drag, startPoint x: 626, startPoint y: 291, endPoint x: 507, endPoint y: 262, distance: 122.0
click at [507, 275] on p "For [PERSON_NAME], puffiness diminished, her tone refined, and her natural cont…" at bounding box center [599, 299] width 185 height 49
copy p "For [PERSON_NAME], puffiness diminished, her tone refined, and her natural cont…"
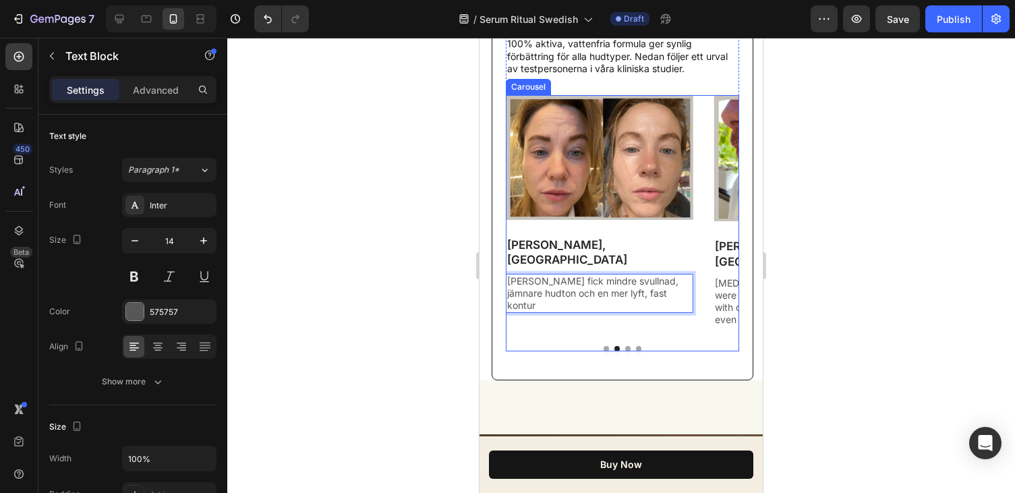
click at [627, 346] on button "Dot" at bounding box center [627, 348] width 5 height 5
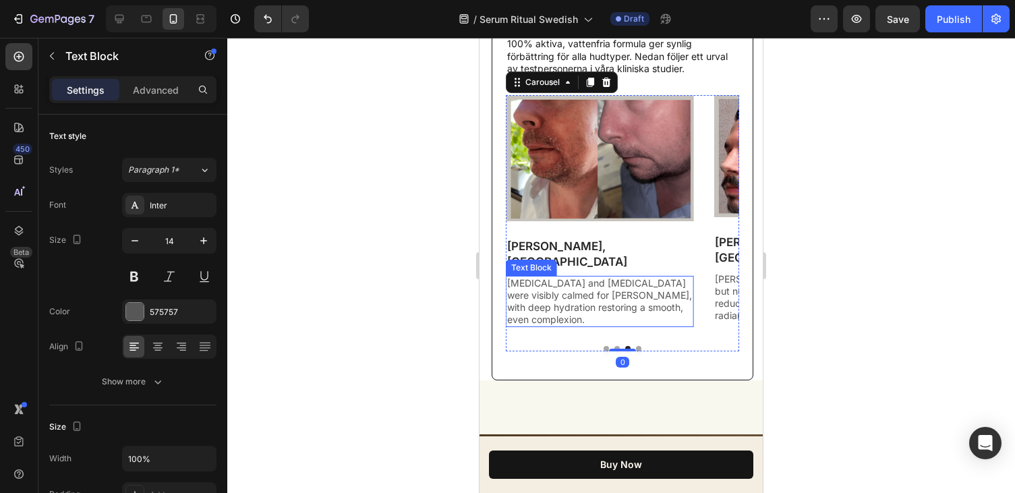
click at [629, 277] on p "[MEDICAL_DATA] and [MEDICAL_DATA] were visibly calmed for [PERSON_NAME], with d…" at bounding box center [599, 301] width 185 height 49
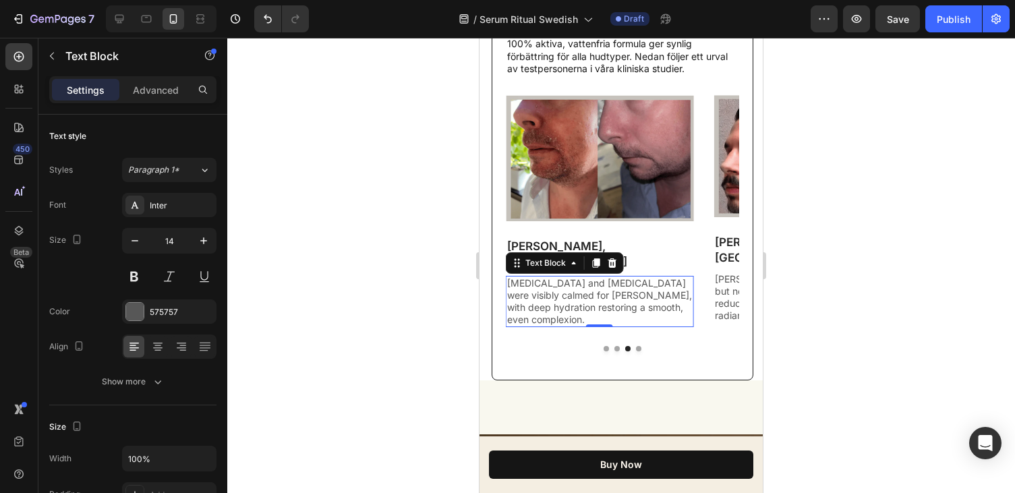
click at [645, 257] on div "Image [PERSON_NAME], [GEOGRAPHIC_DATA] Text Block [MEDICAL_DATA] and [MEDICAL_D…" at bounding box center [599, 211] width 187 height 232
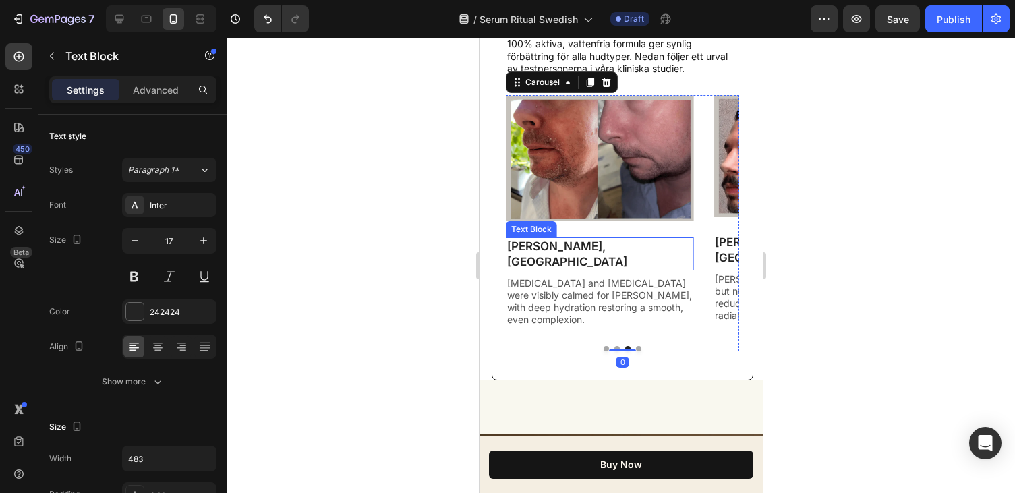
click at [622, 243] on p "[PERSON_NAME], [GEOGRAPHIC_DATA]" at bounding box center [599, 254] width 185 height 30
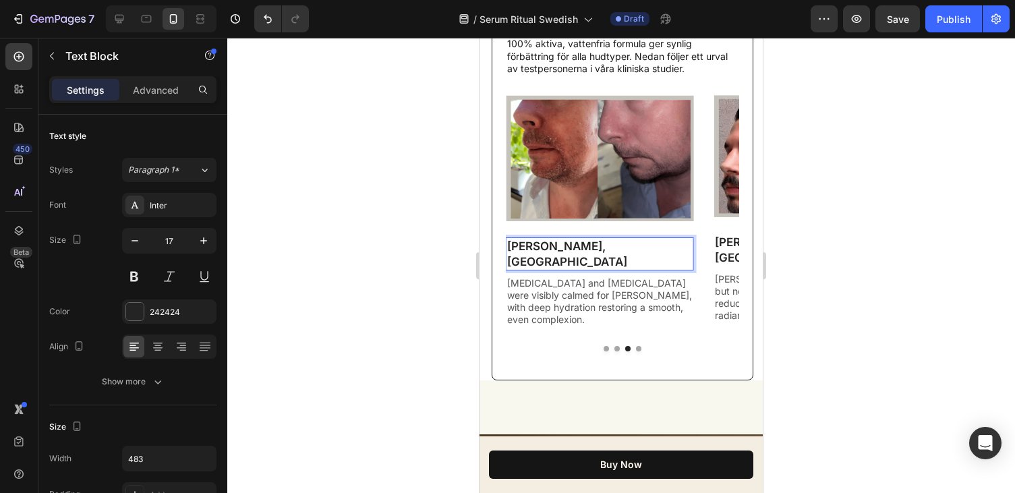
click at [622, 243] on p "[PERSON_NAME], [GEOGRAPHIC_DATA]" at bounding box center [599, 254] width 185 height 30
click at [825, 231] on div at bounding box center [621, 265] width 788 height 455
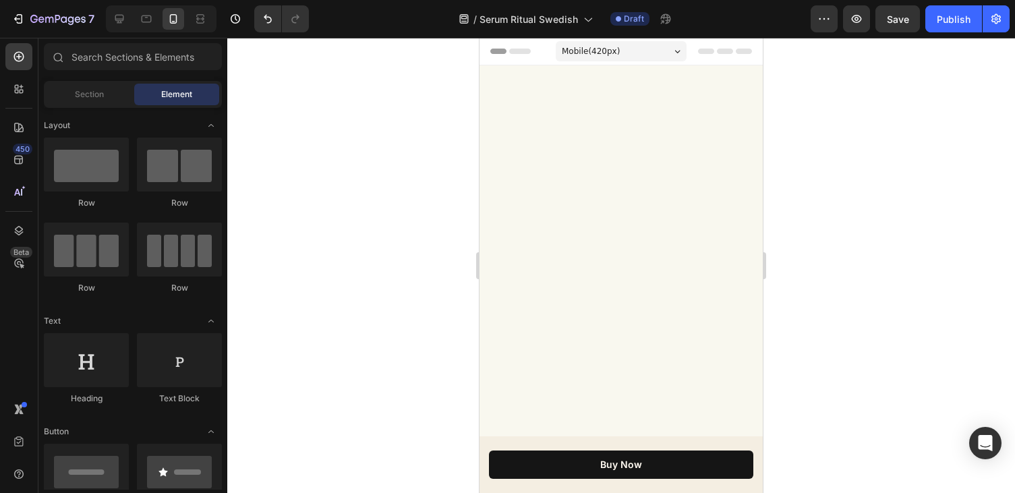
scroll to position [2670, 0]
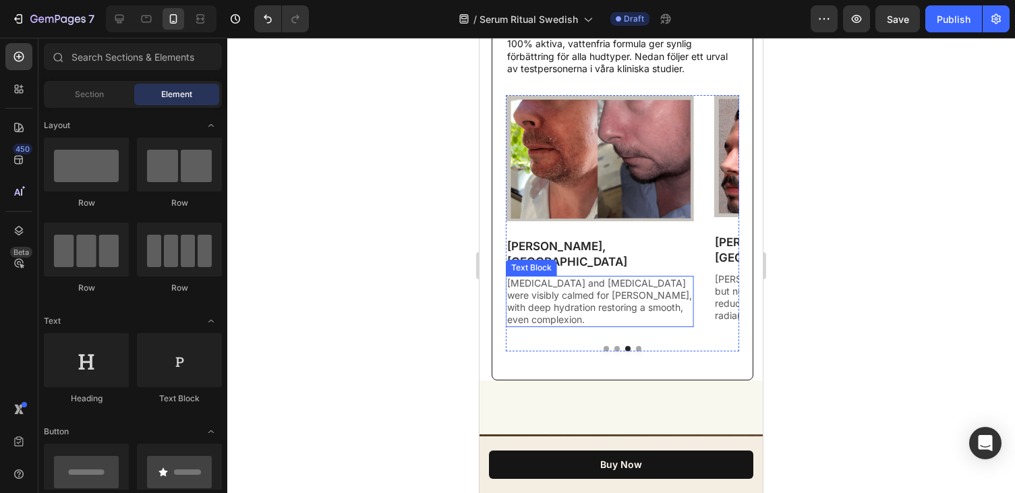
click at [599, 291] on p "[MEDICAL_DATA] and [MEDICAL_DATA] were visibly calmed for [PERSON_NAME], with d…" at bounding box center [599, 301] width 185 height 49
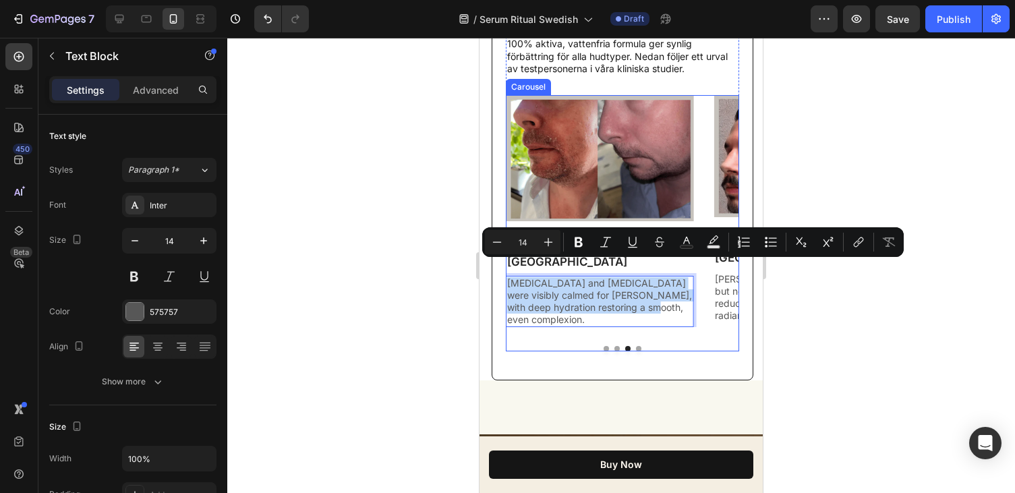
drag, startPoint x: 674, startPoint y: 291, endPoint x: 523, endPoint y: 261, distance: 154.8
click at [523, 276] on div "[MEDICAL_DATA] and [MEDICAL_DATA] were visibly calmed for [PERSON_NAME], with d…" at bounding box center [599, 302] width 187 height 52
copy p "[MEDICAL_DATA] and [MEDICAL_DATA] were visibly calmed for [PERSON_NAME], with d…"
